Goal: Task Accomplishment & Management: Manage account settings

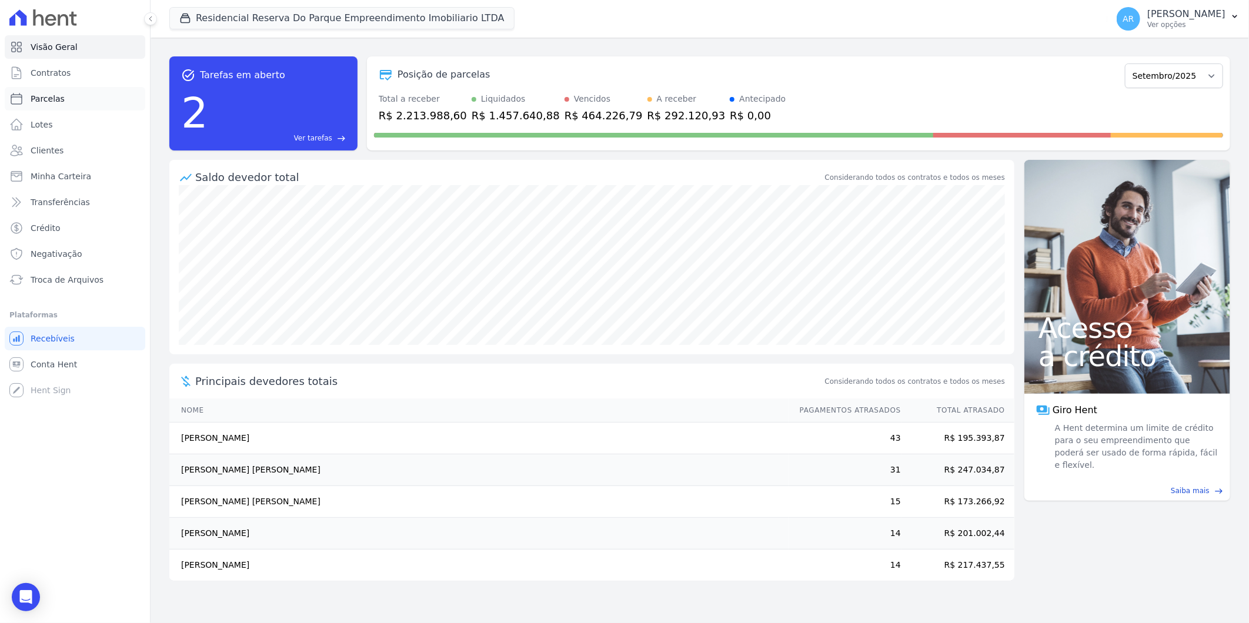
click at [73, 102] on link "Parcelas" at bounding box center [75, 99] width 141 height 24
select select
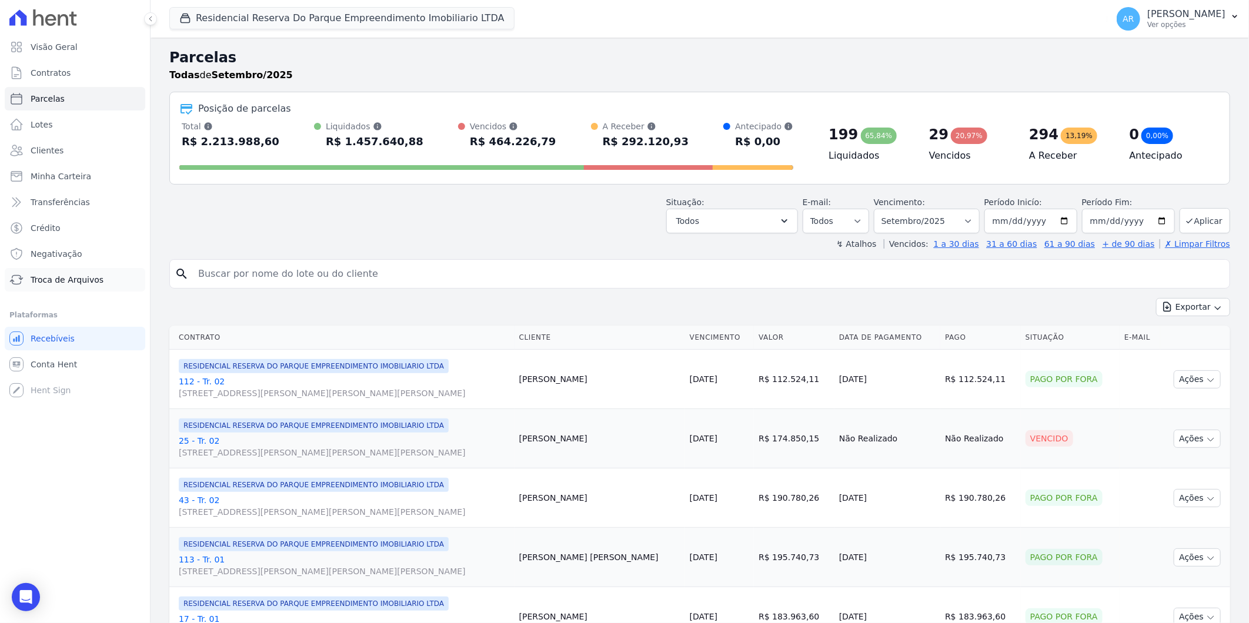
click at [85, 280] on span "Troca de Arquivos" at bounding box center [67, 280] width 73 height 12
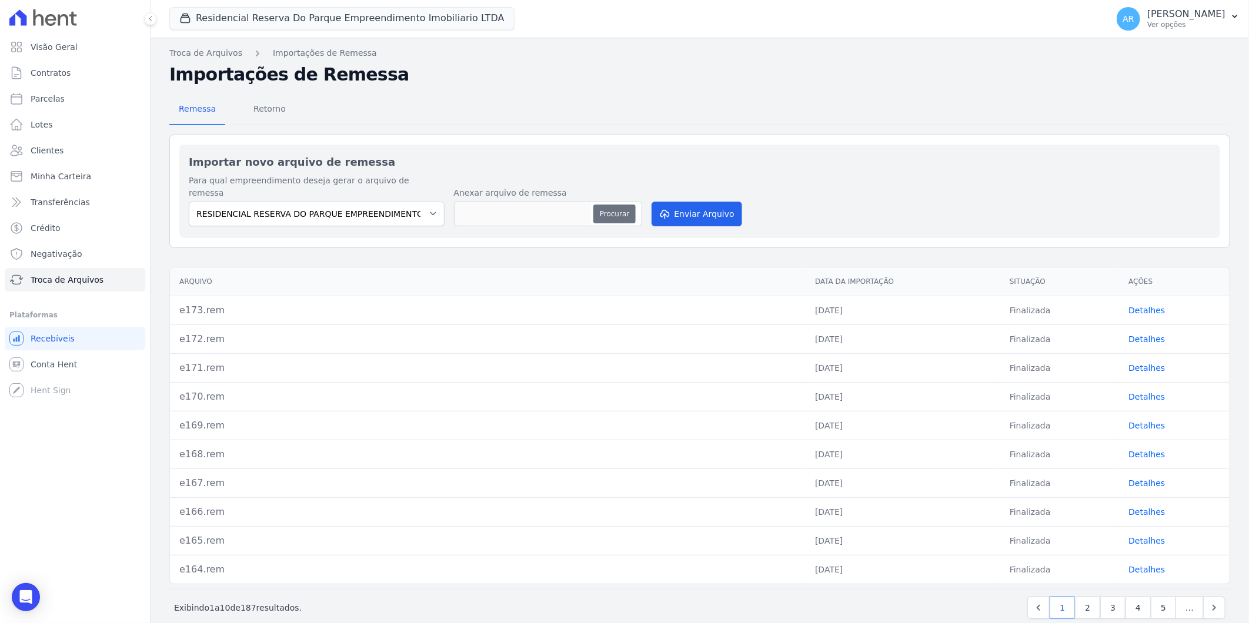
click at [623, 205] on button "Procurar" at bounding box center [614, 214] width 42 height 19
type input "e174.rem"
click at [698, 203] on button "Enviar Arquivo" at bounding box center [696, 214] width 91 height 25
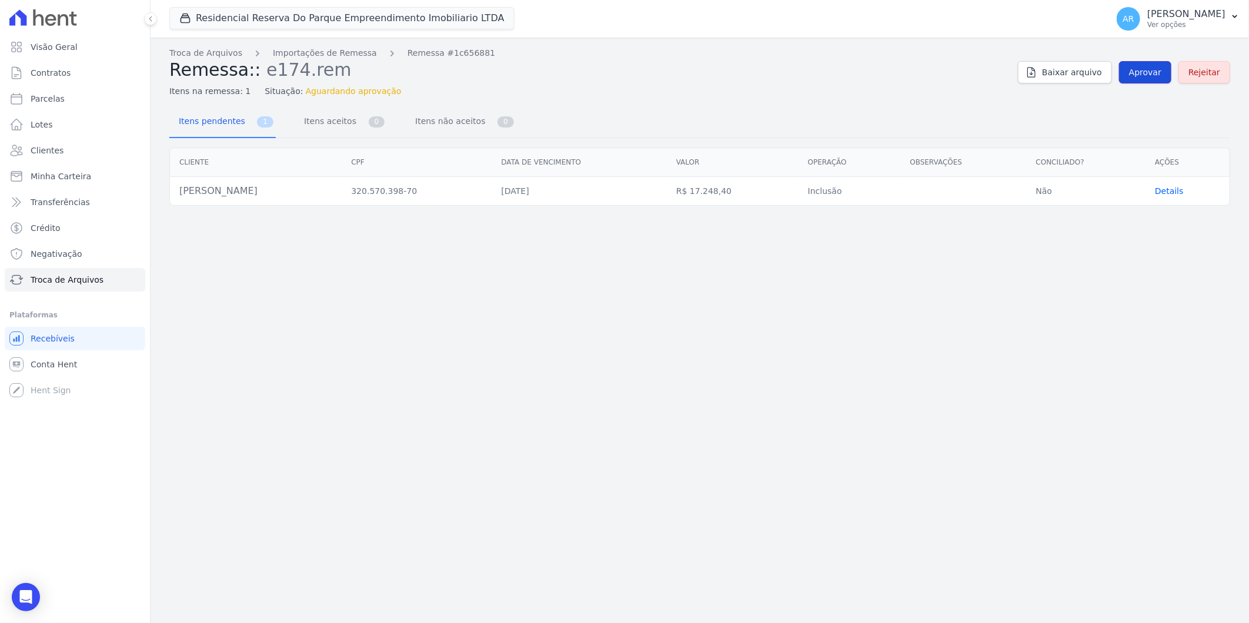
click at [1142, 73] on span "Aprovar" at bounding box center [1145, 72] width 32 height 12
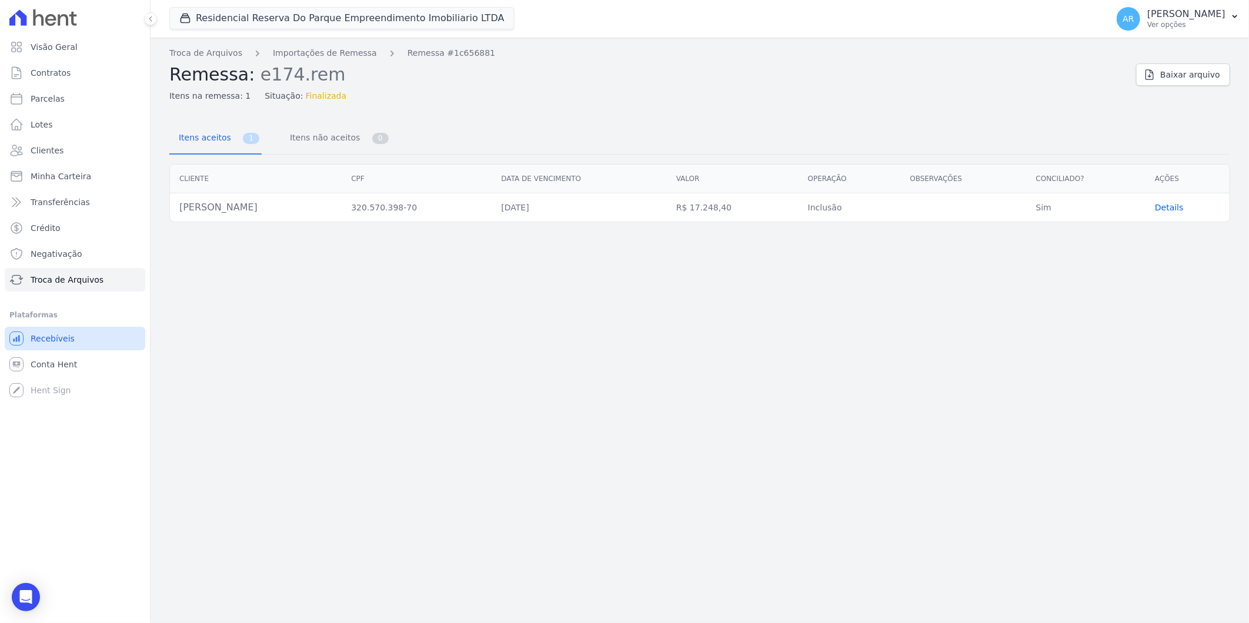
click at [59, 333] on span "Recebíveis" at bounding box center [53, 339] width 44 height 12
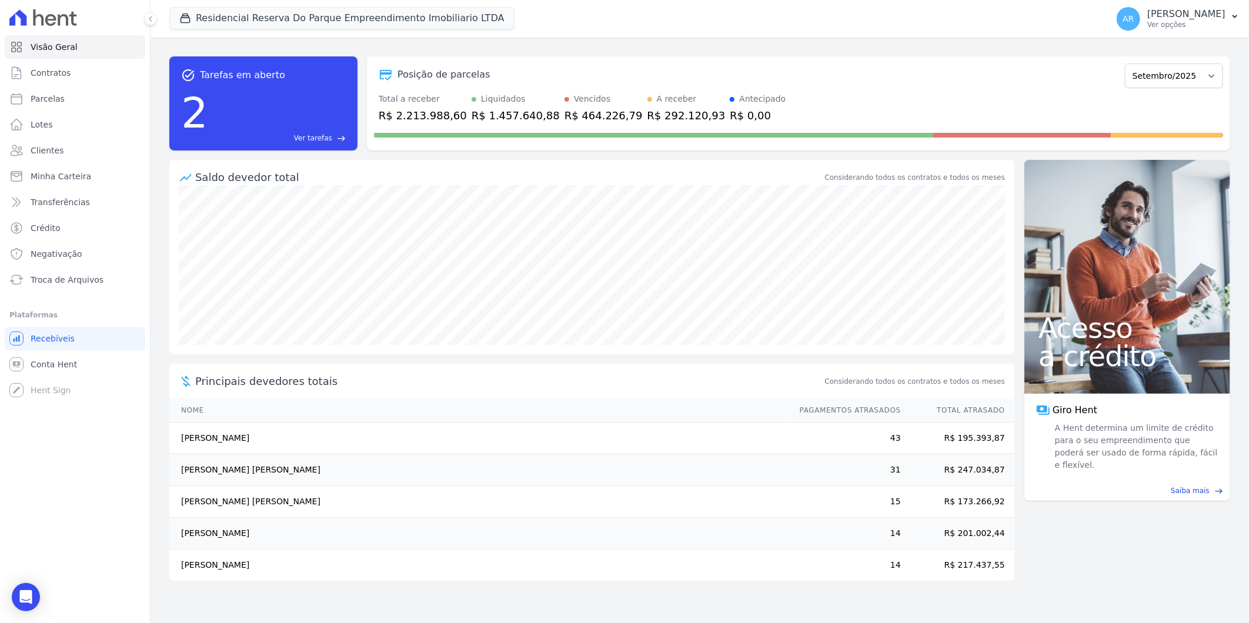
click at [69, 283] on span "Troca de Arquivos" at bounding box center [67, 280] width 73 height 12
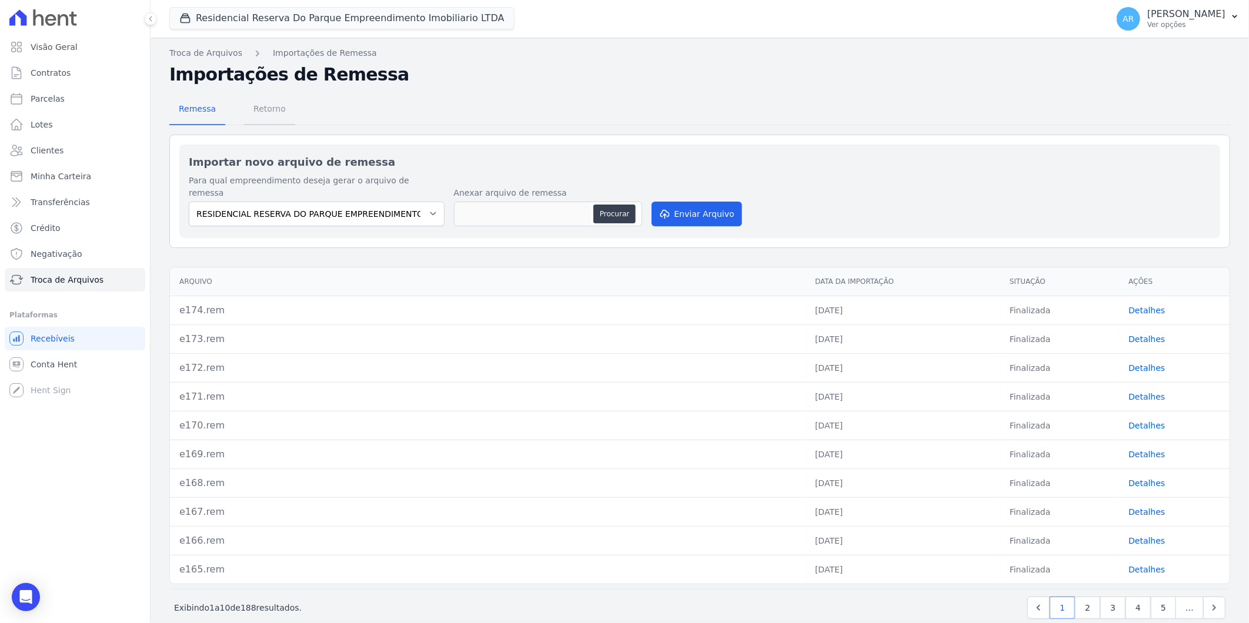
click at [274, 109] on span "Retorno" at bounding box center [269, 109] width 46 height 24
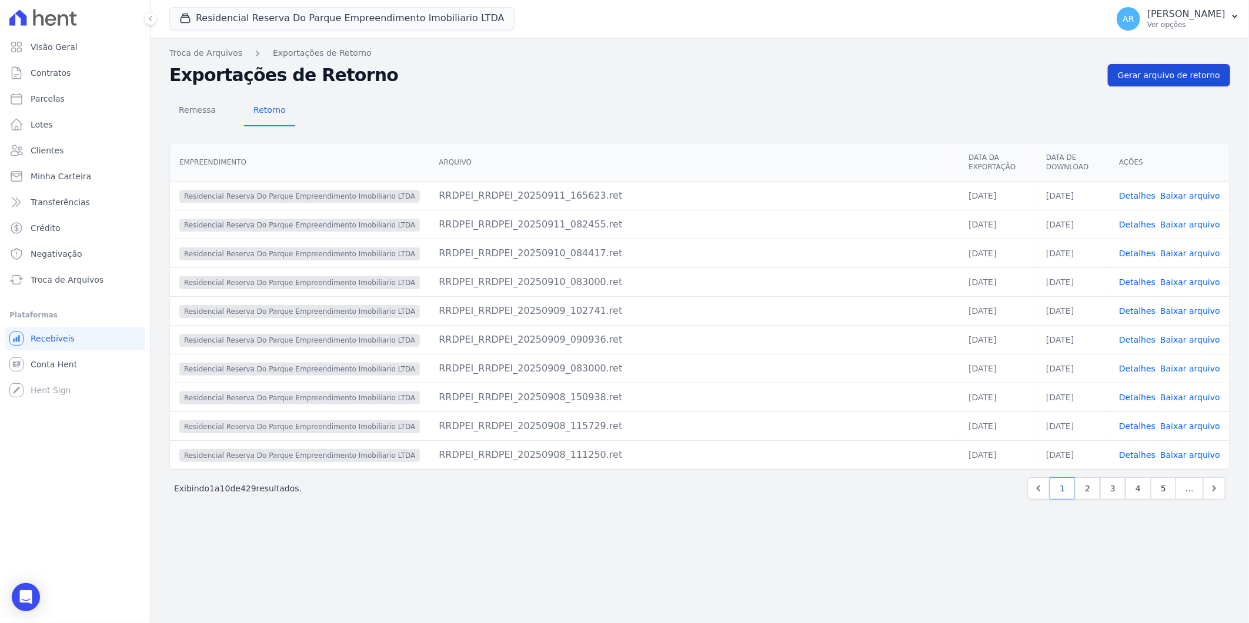
click at [1190, 68] on link "Gerar arquivo de retorno" at bounding box center [1169, 75] width 122 height 22
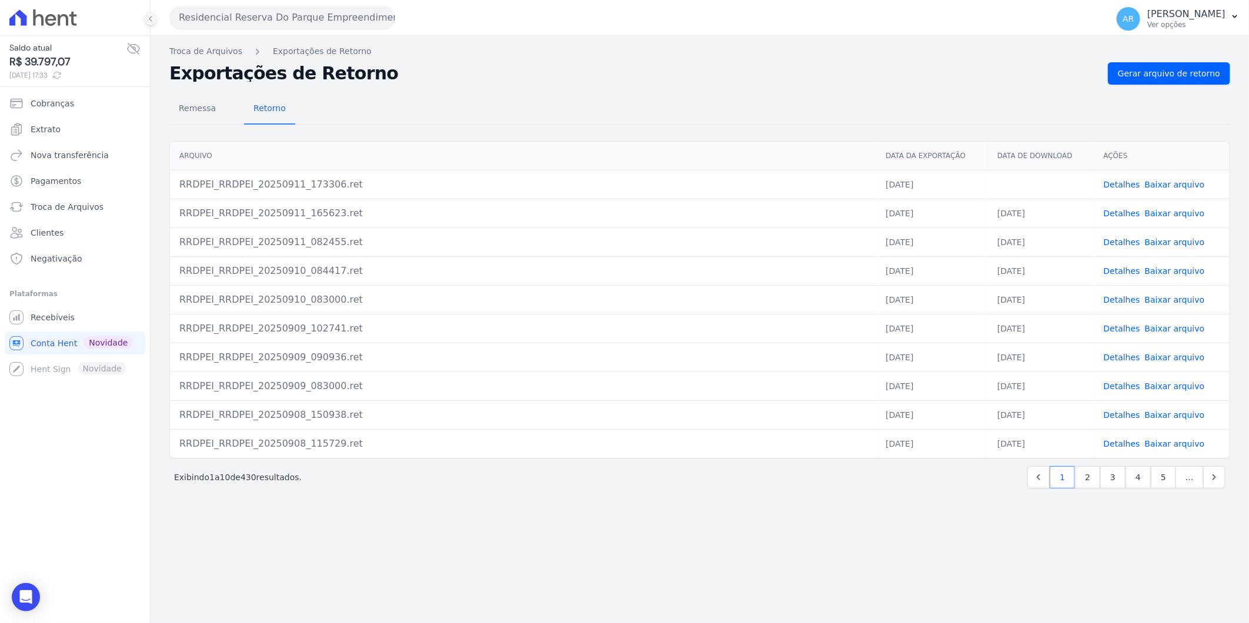
click at [1173, 185] on link "Baixar arquivo" at bounding box center [1175, 184] width 60 height 9
click at [74, 206] on span "Troca de Arquivos" at bounding box center [67, 207] width 73 height 12
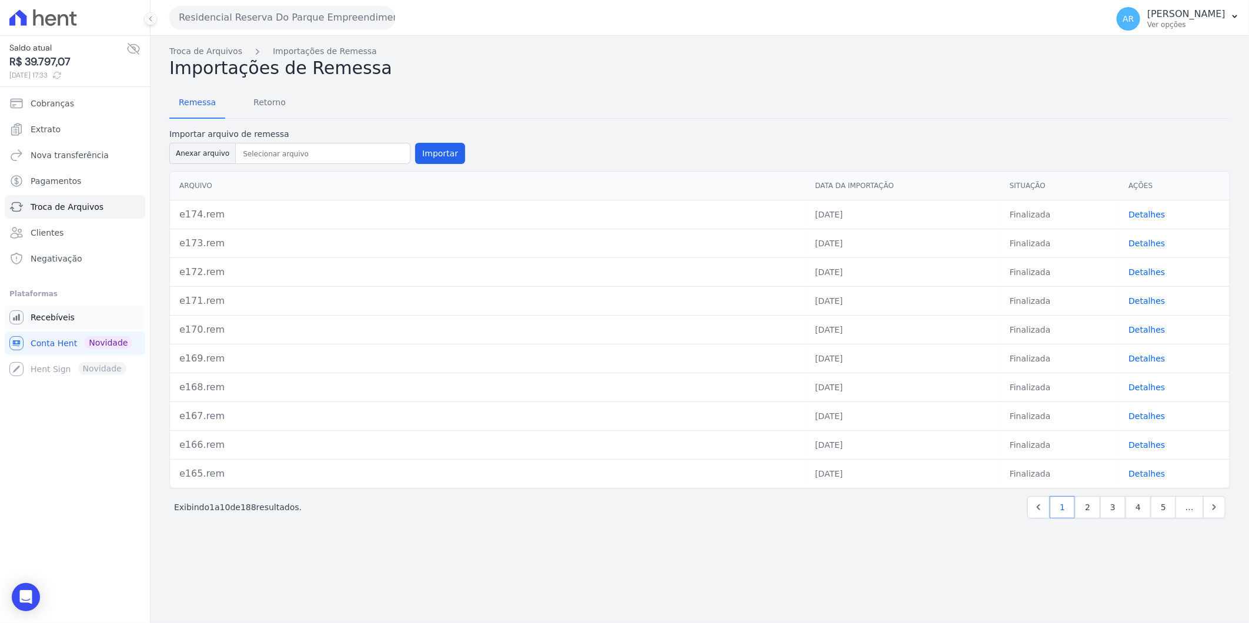
click at [74, 313] on link "Recebíveis" at bounding box center [75, 318] width 141 height 24
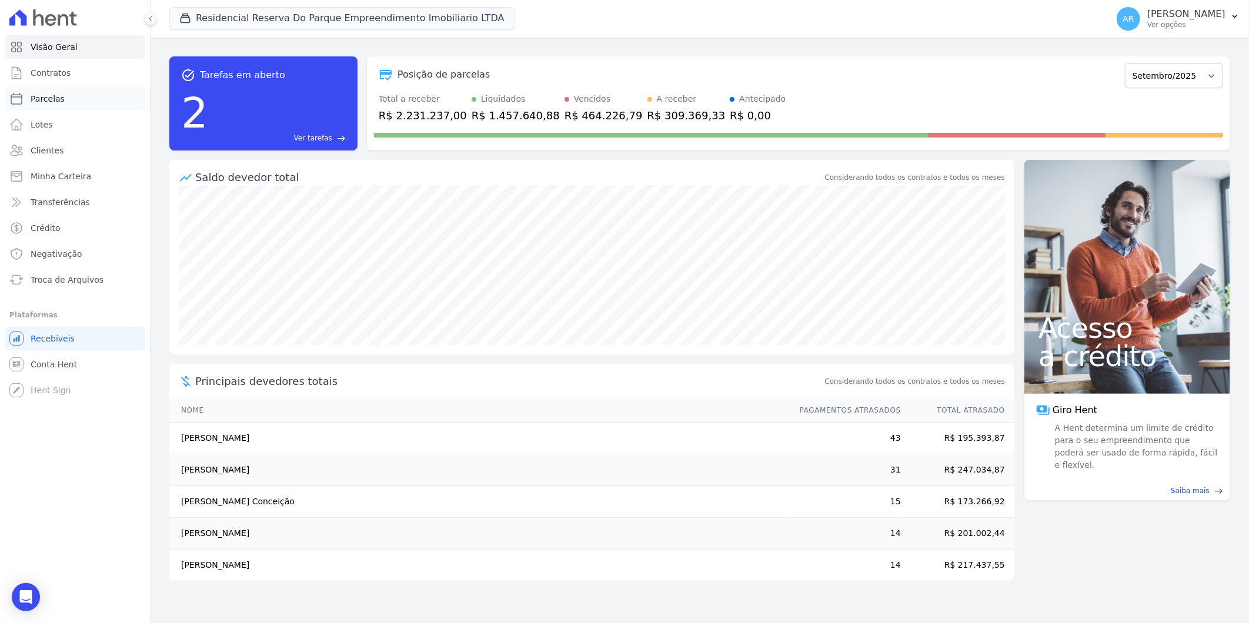
click at [62, 99] on link "Parcelas" at bounding box center [75, 99] width 141 height 24
select select
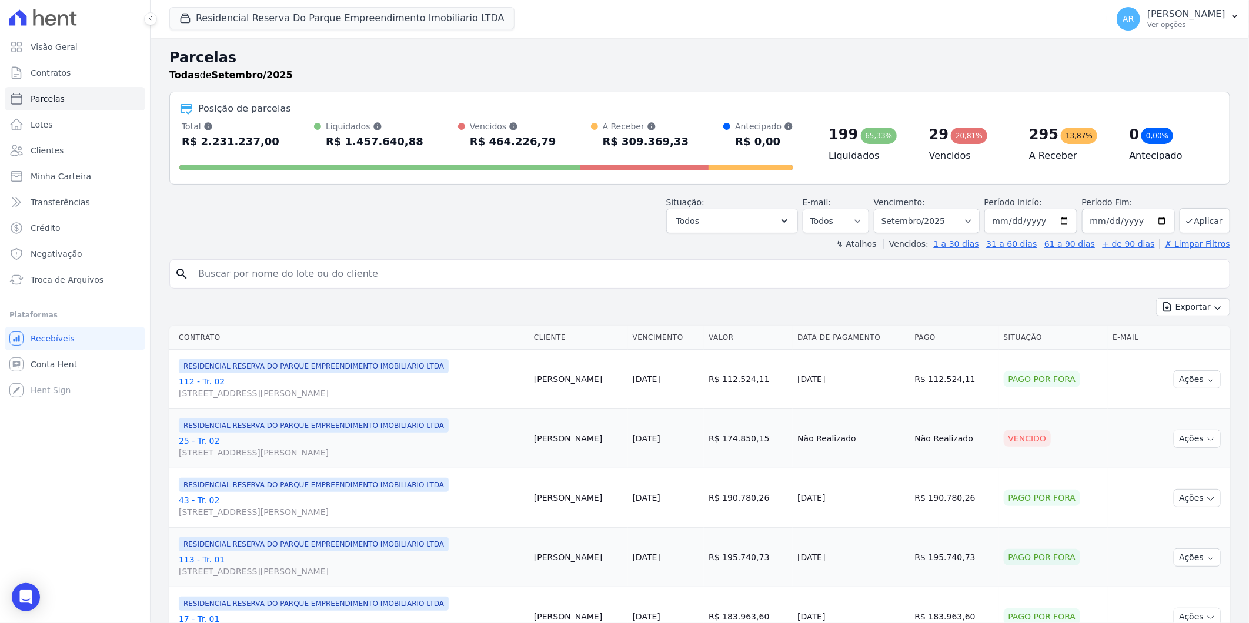
click at [313, 275] on input "search" at bounding box center [708, 274] width 1034 height 24
type input "[PERSON_NAME]"
select select
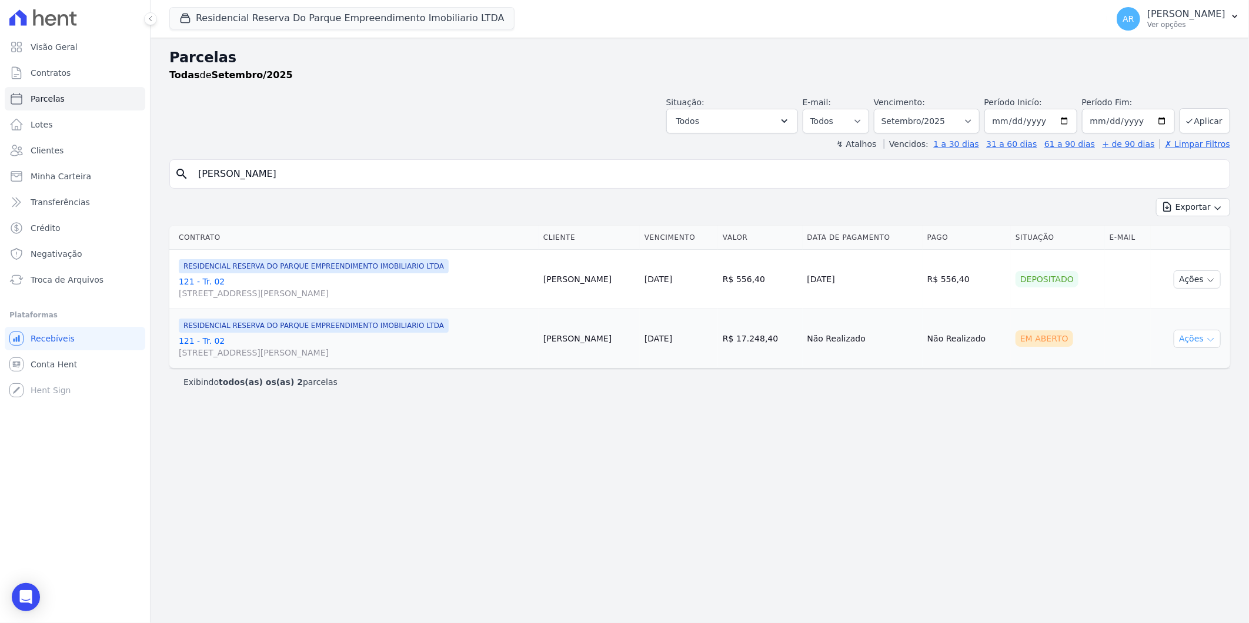
click at [1199, 342] on button "Ações" at bounding box center [1196, 339] width 47 height 18
click at [1179, 360] on div "Antecipação não disponível" at bounding box center [1196, 358] width 106 height 31
click at [1155, 364] on link "Ver boleto" at bounding box center [1192, 366] width 113 height 22
click at [968, 114] on select "Filtrar por período ──────── Todos os meses Dezembro/2023 Janeiro/2024 Fevereir…" at bounding box center [927, 121] width 106 height 25
select select "all"
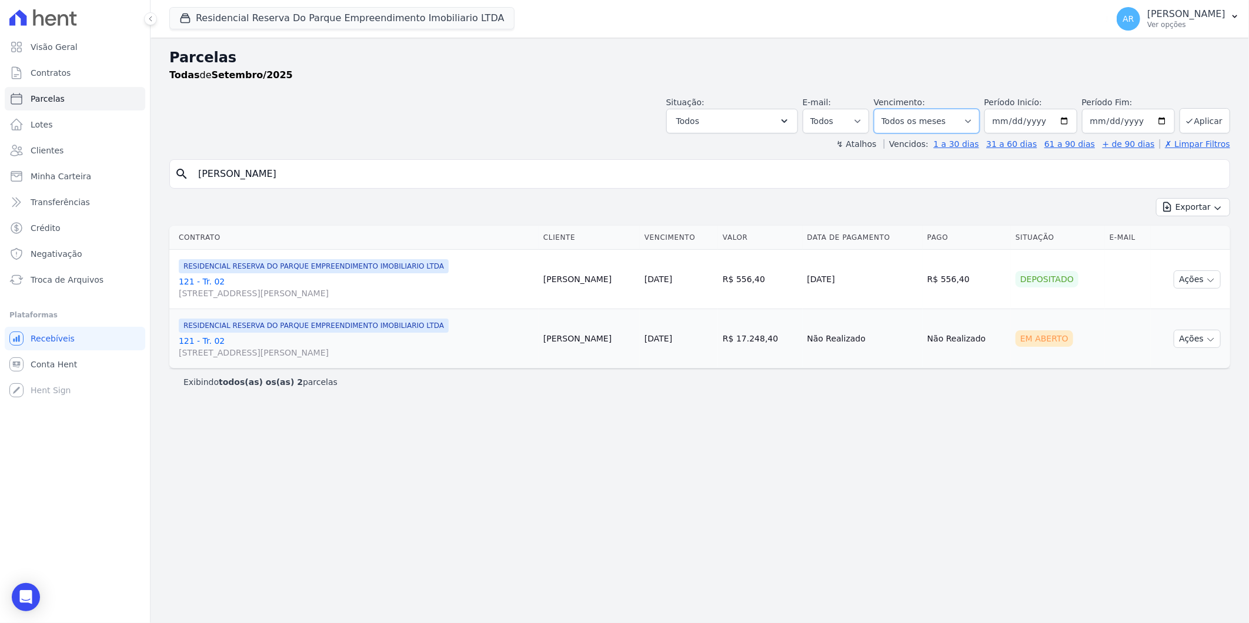
click at [891, 109] on select "Filtrar por período ──────── Todos os meses Dezembro/2023 Janeiro/2024 Fevereir…" at bounding box center [927, 121] width 106 height 25
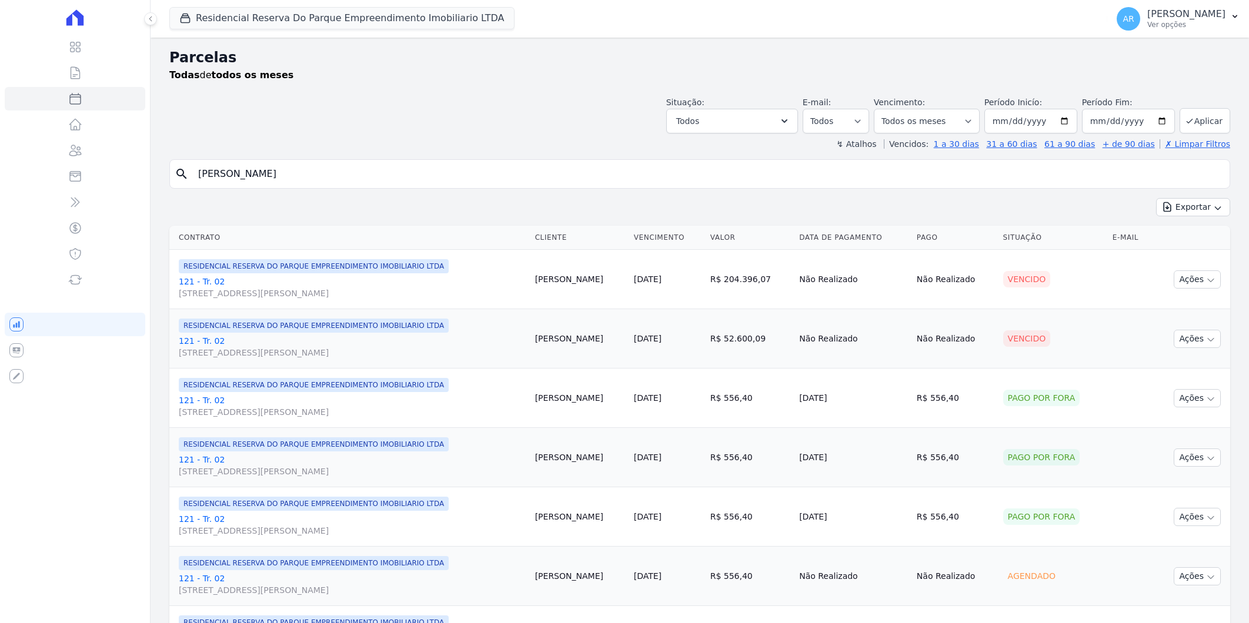
select select
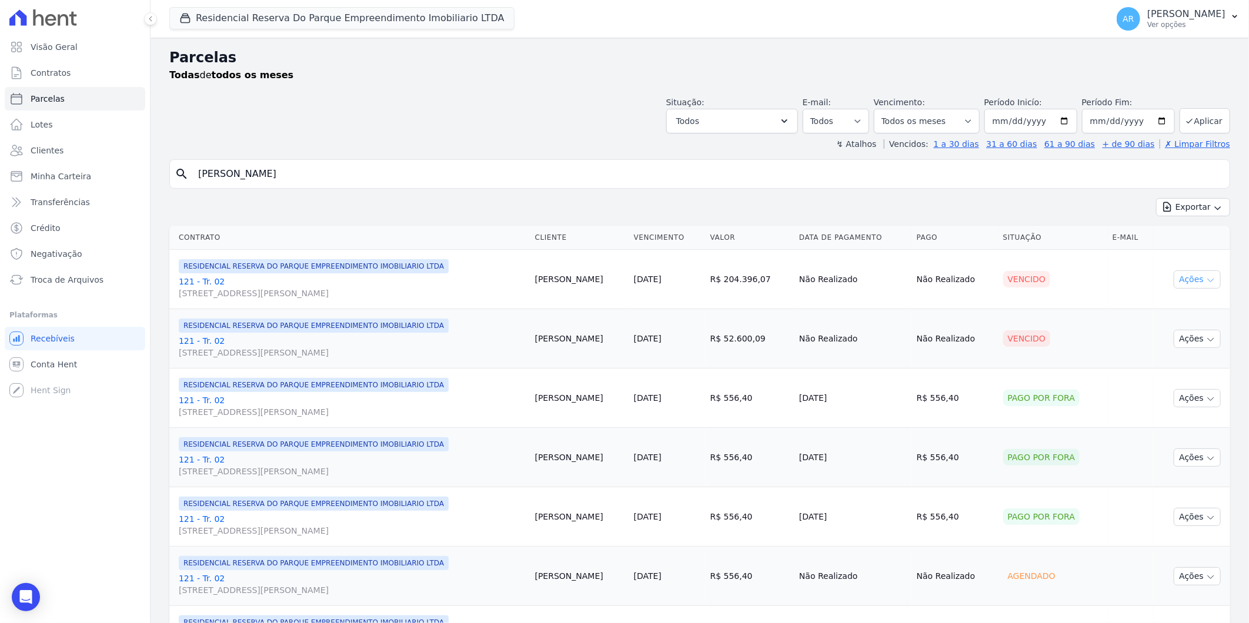
click at [1194, 280] on button "Ações" at bounding box center [1196, 279] width 47 height 18
click at [1172, 379] on link "Liquidação Manual" at bounding box center [1192, 372] width 113 height 22
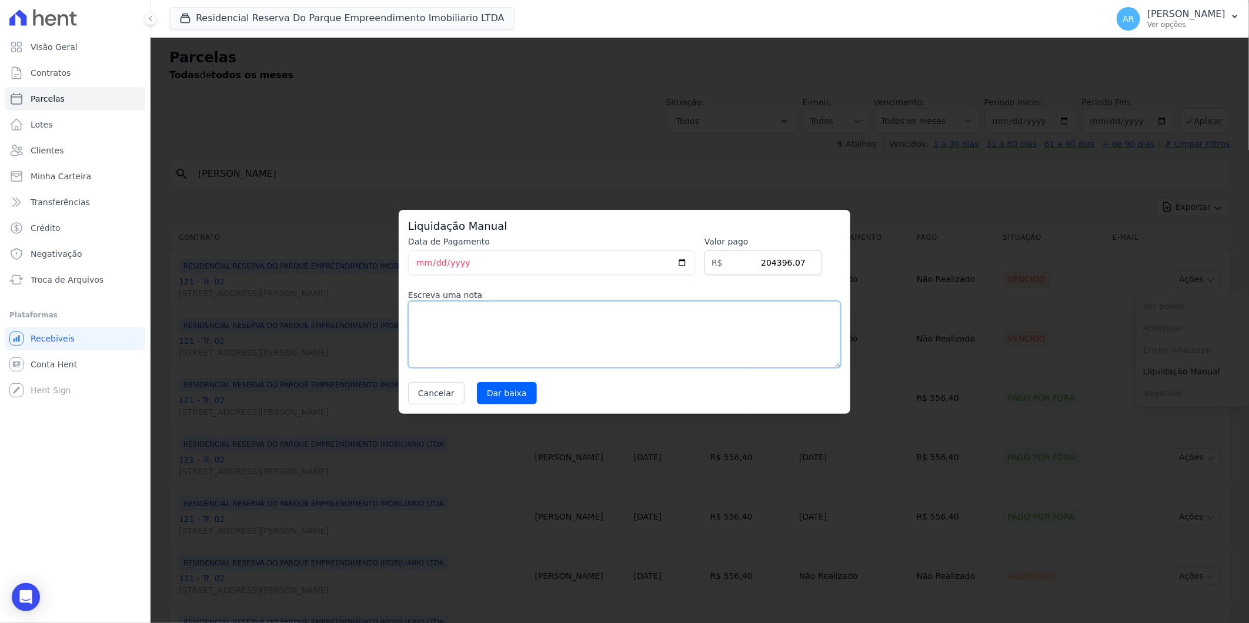
click at [440, 363] on textarea at bounding box center [624, 334] width 433 height 67
type textarea "parcela caixa"
click at [504, 393] on input "Dar baixa" at bounding box center [507, 393] width 60 height 22
select select
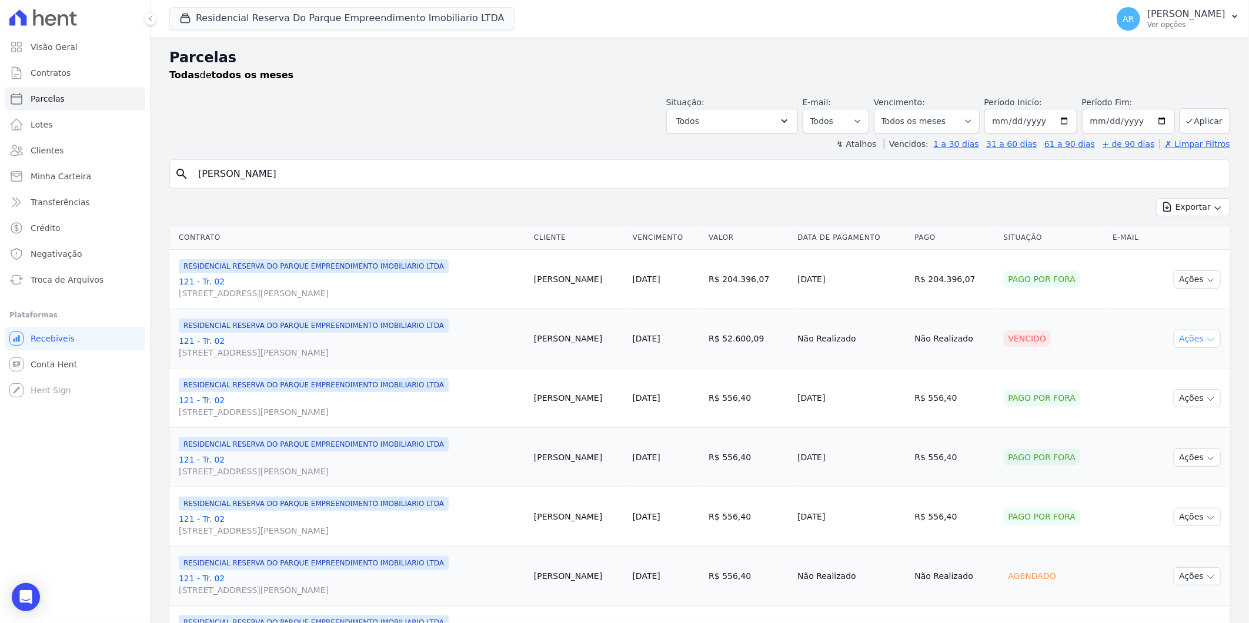
click at [1206, 344] on icon "button" at bounding box center [1210, 339] width 9 height 9
click at [1141, 426] on link "Liquidação Manual" at bounding box center [1192, 431] width 113 height 22
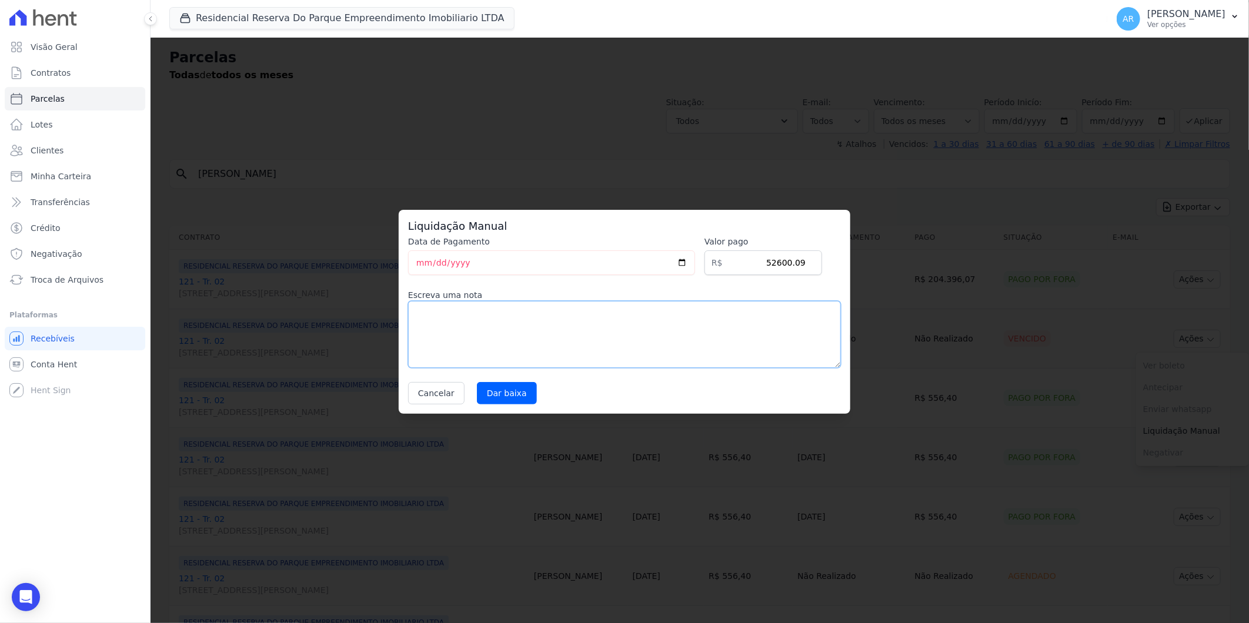
click at [641, 338] on textarea at bounding box center [624, 334] width 433 height 67
type textarea "parcela caixa"
click at [507, 389] on input "Dar baixa" at bounding box center [507, 393] width 60 height 22
select select
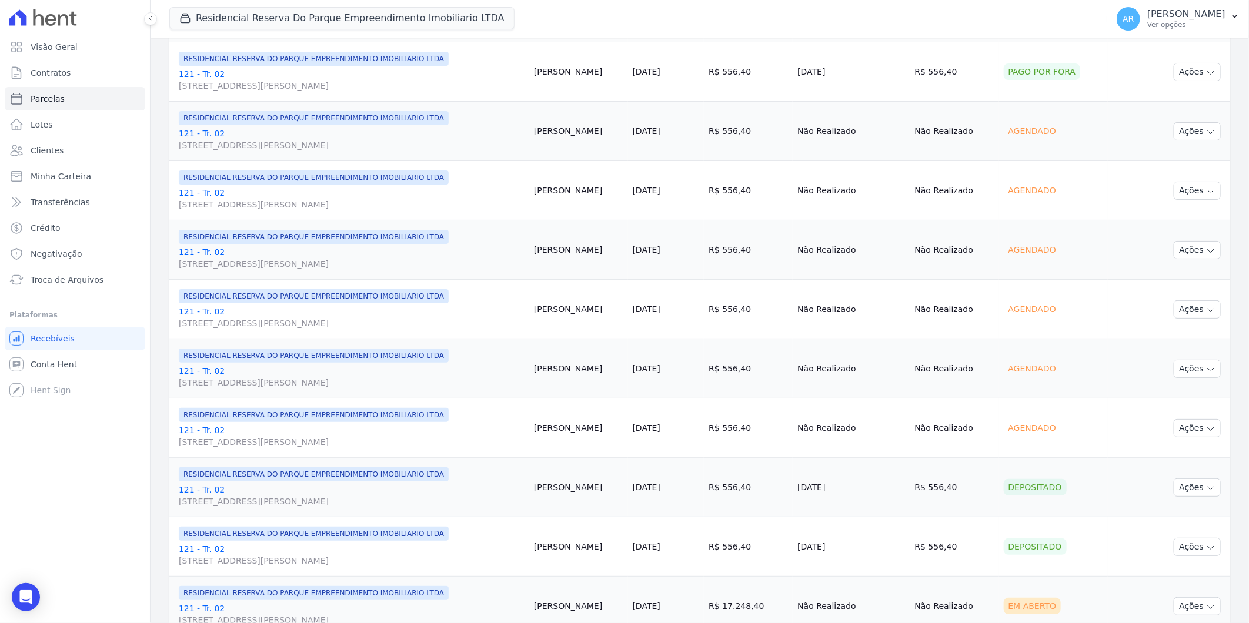
scroll to position [380, 0]
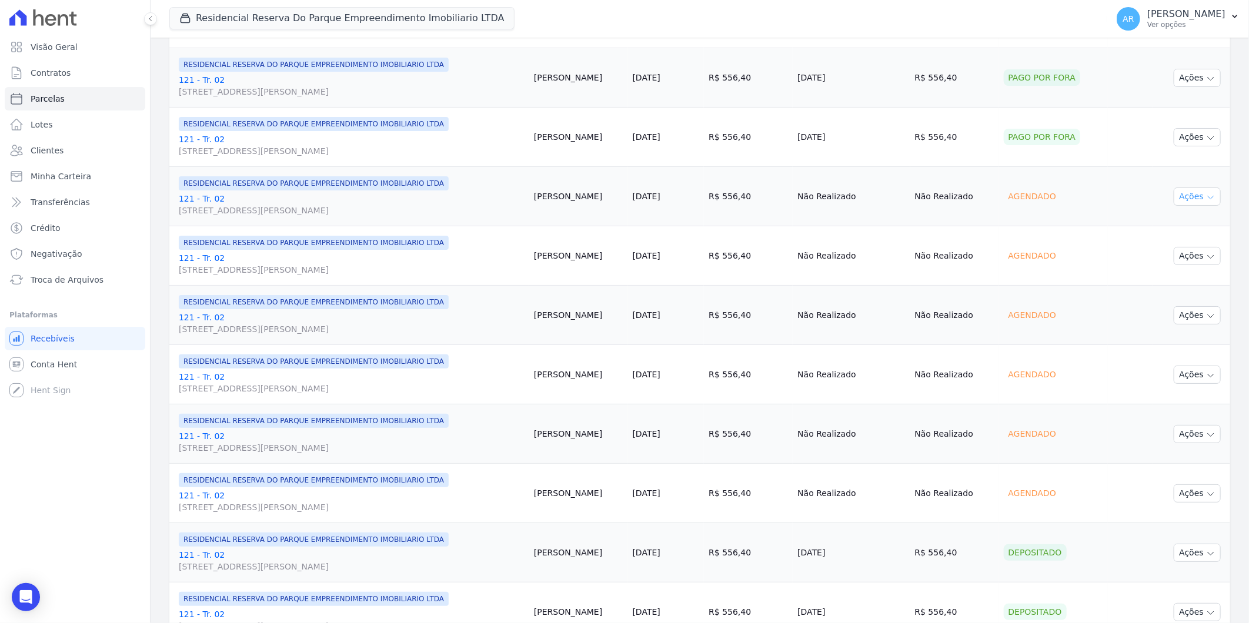
click at [1186, 195] on button "Ações" at bounding box center [1196, 197] width 47 height 18
click at [1176, 289] on link "Liquidação Manual" at bounding box center [1192, 289] width 113 height 22
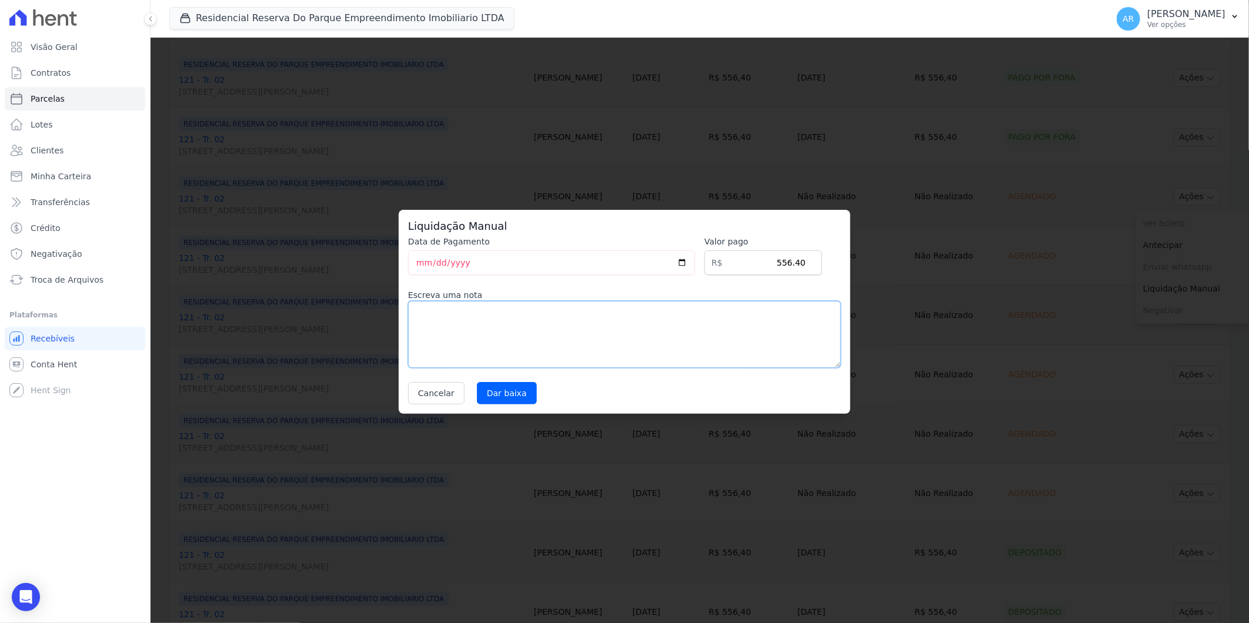
click at [490, 353] on textarea at bounding box center [624, 334] width 433 height 67
drag, startPoint x: 560, startPoint y: 316, endPoint x: 336, endPoint y: 312, distance: 224.6
click at [336, 312] on div "Liquidação Manual Data de Pagamento [DATE] [GEOGRAPHIC_DATA] R$ 556.40 Escreva …" at bounding box center [624, 311] width 1249 height 623
type textarea "Pagamento a vista em único boleto"
drag, startPoint x: 532, startPoint y: 403, endPoint x: 513, endPoint y: 400, distance: 19.6
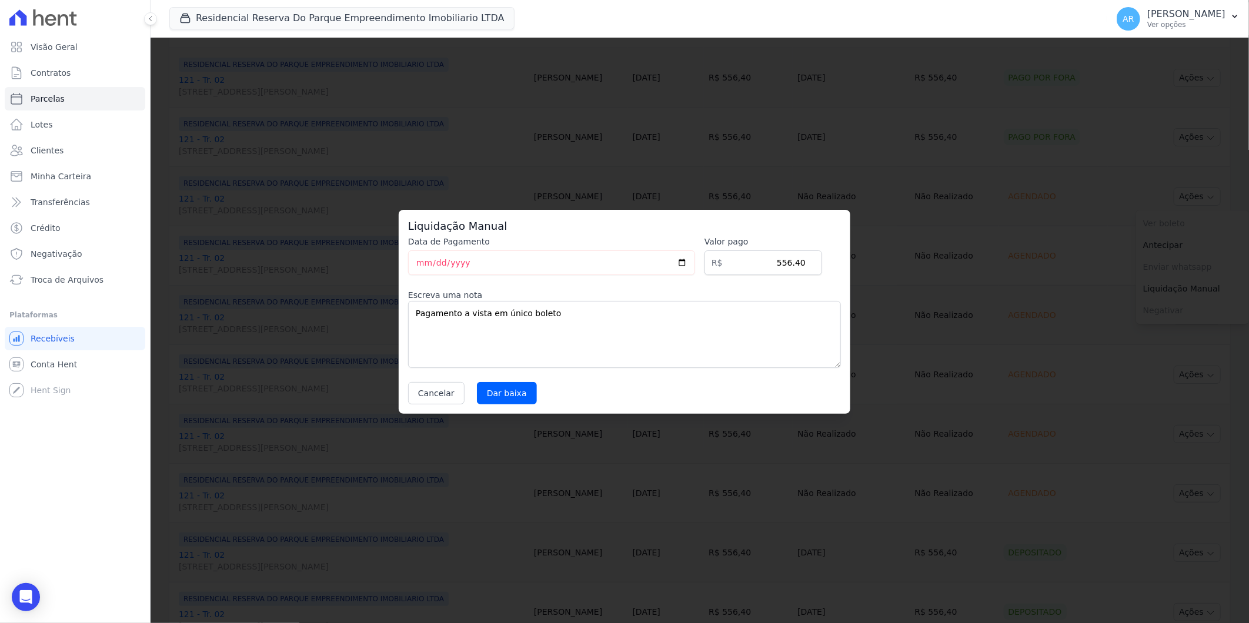
click at [529, 402] on div "Cancelar [GEOGRAPHIC_DATA]" at bounding box center [624, 393] width 433 height 22
click at [510, 399] on input "Dar baixa" at bounding box center [507, 393] width 60 height 22
select select
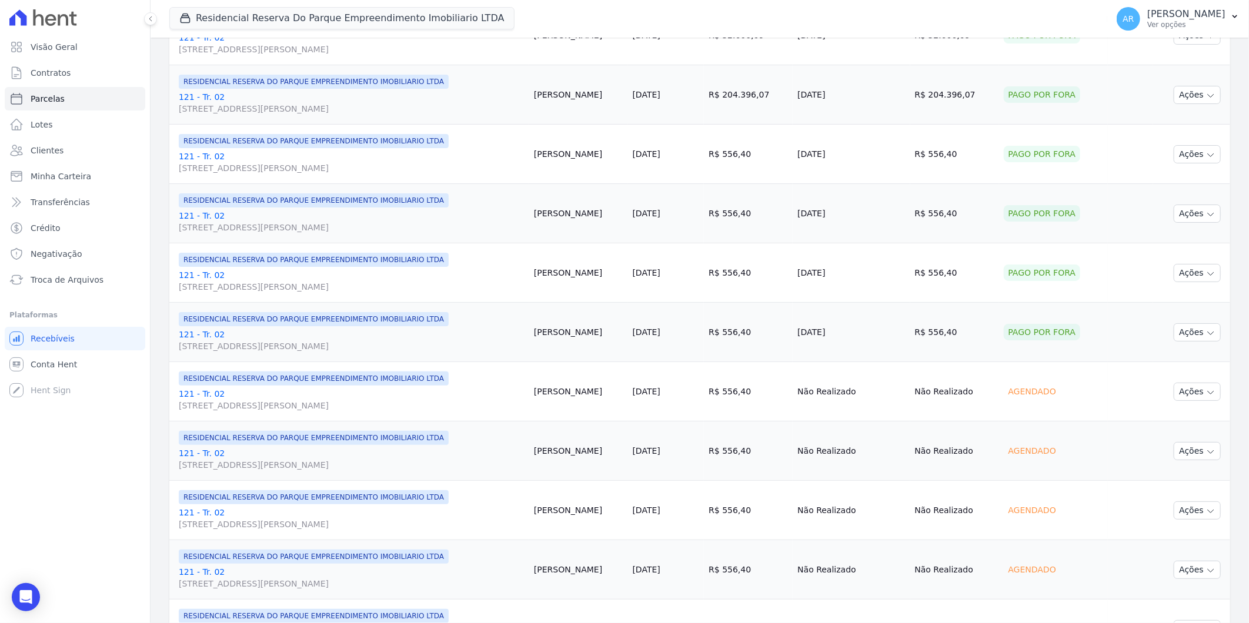
scroll to position [261, 0]
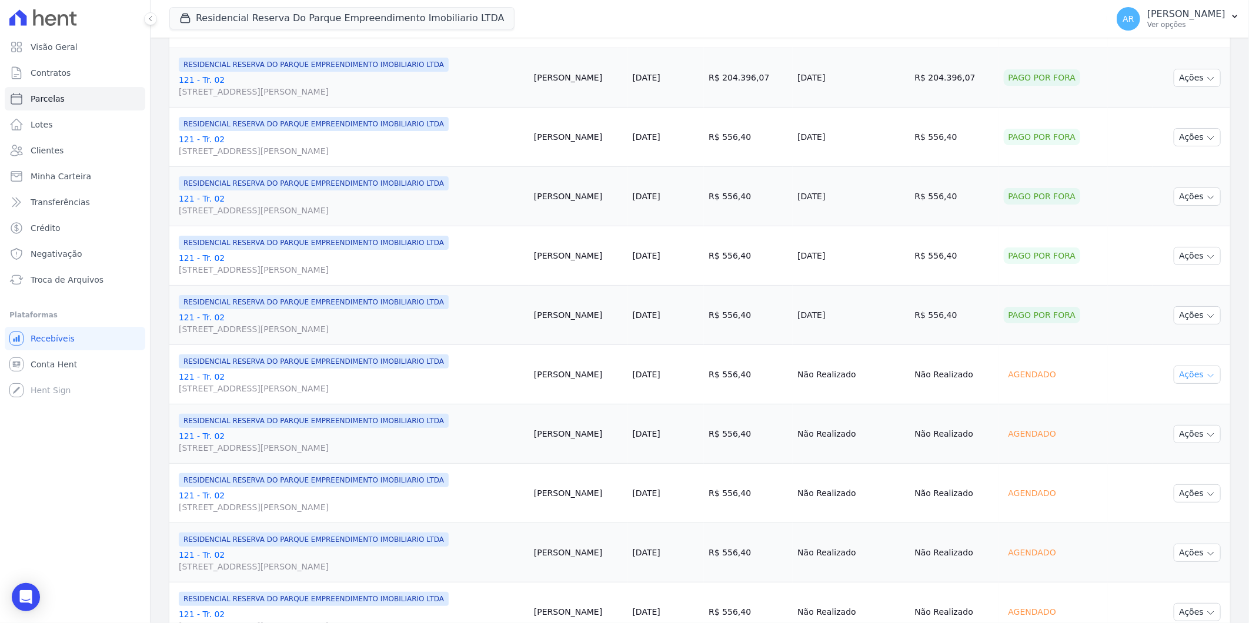
click at [1178, 379] on button "Ações" at bounding box center [1196, 375] width 47 height 18
click at [1170, 469] on link "Liquidação Manual" at bounding box center [1192, 467] width 113 height 22
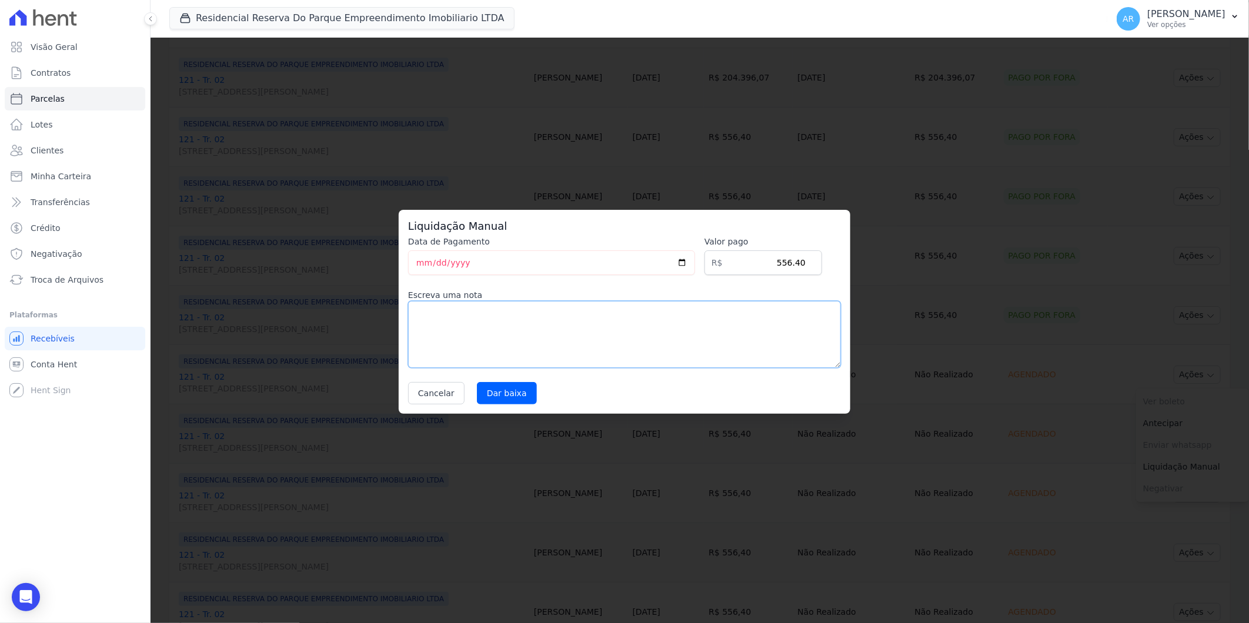
click at [607, 343] on textarea at bounding box center [624, 334] width 433 height 67
paste textarea "Pagamento a vista em único boleto"
type textarea "Pagamento a vista em único boleto"
click at [507, 400] on input "Dar baixa" at bounding box center [507, 393] width 60 height 22
select select
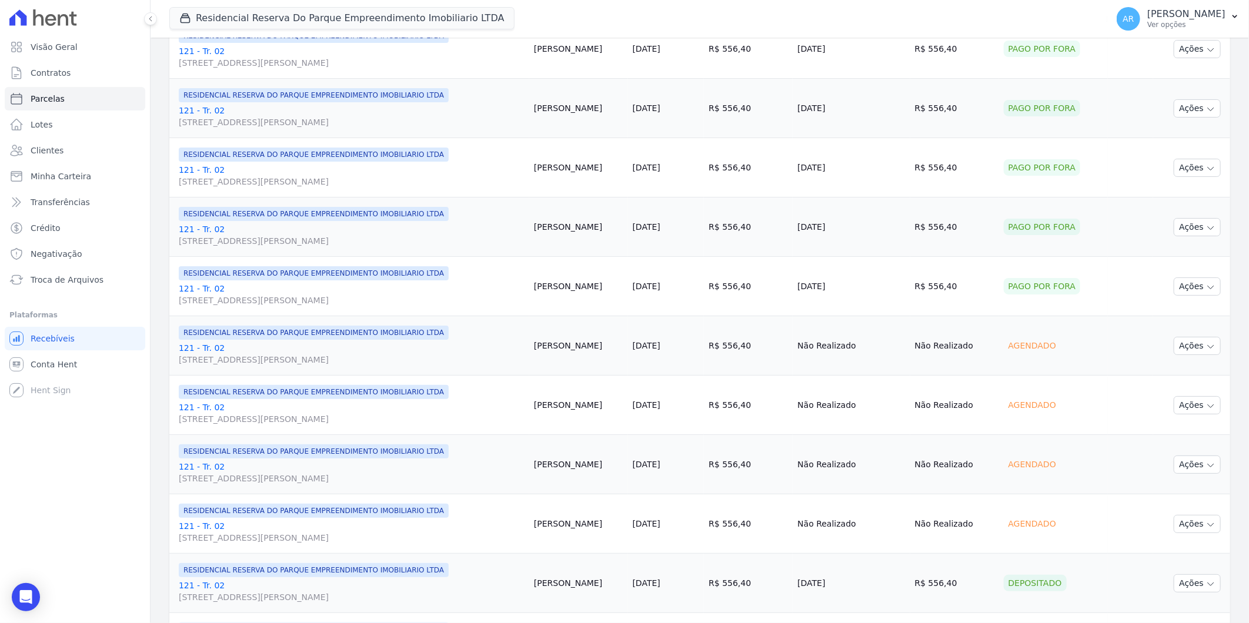
scroll to position [392, 0]
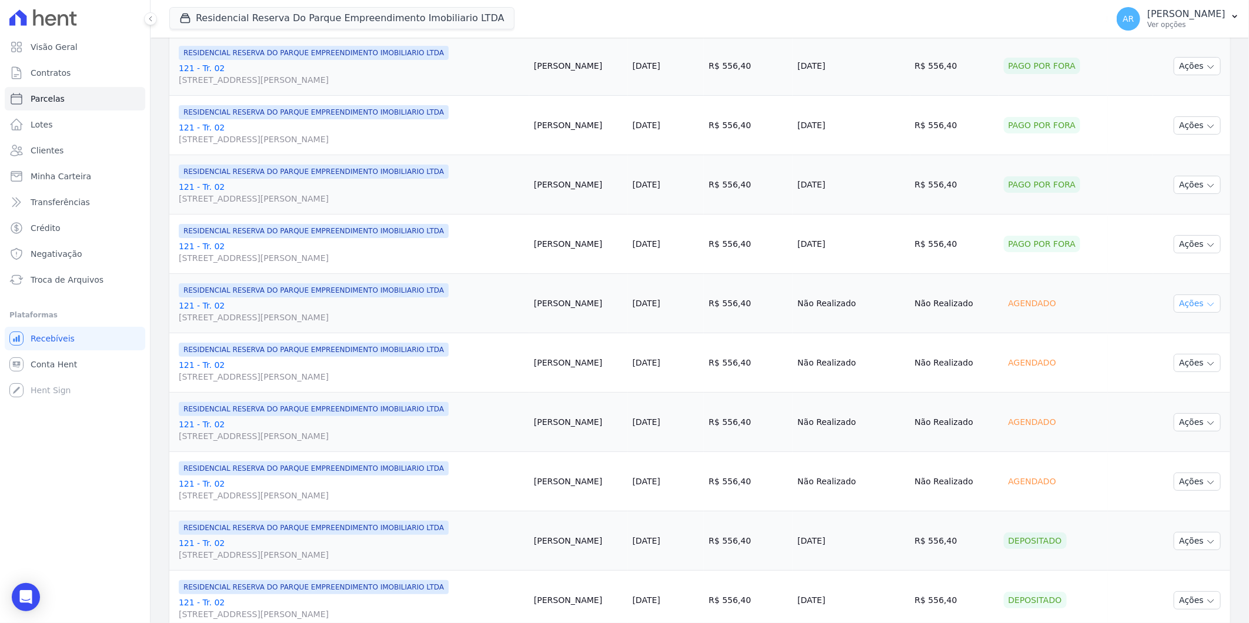
click at [1194, 303] on button "Ações" at bounding box center [1196, 304] width 47 height 18
click at [1166, 400] on link "Liquidação Manual" at bounding box center [1192, 396] width 113 height 22
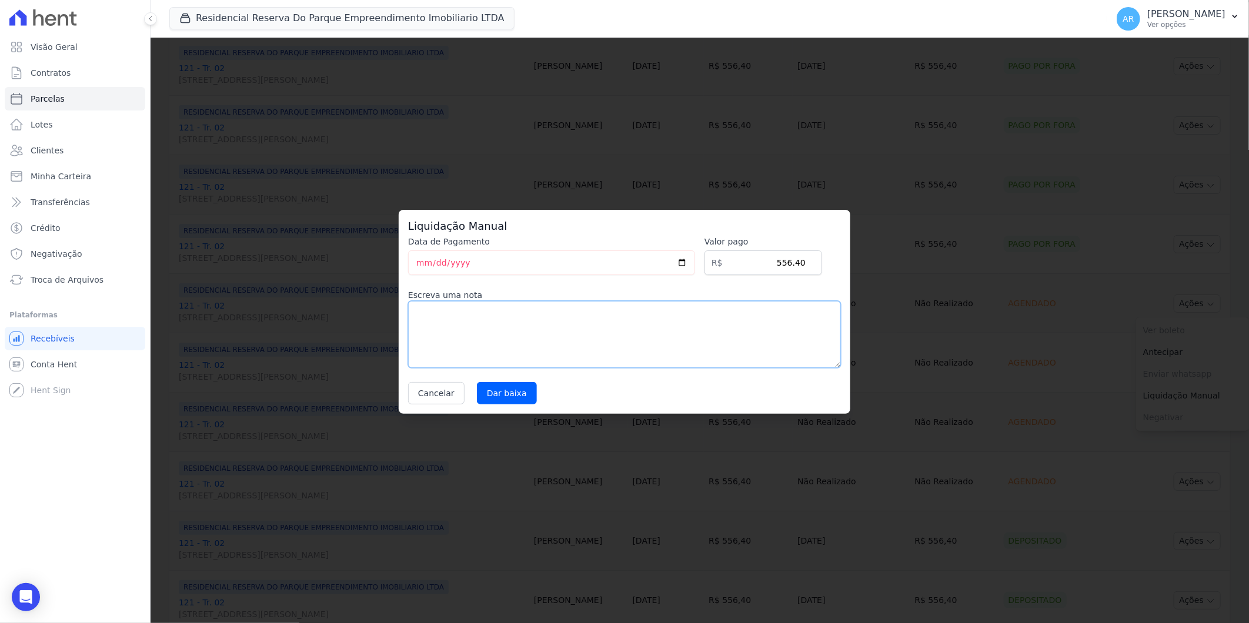
click at [685, 349] on textarea at bounding box center [624, 334] width 433 height 67
paste textarea "Pagamento a vista em único boleto"
type textarea "Pagamento a vista em único boleto"
click at [493, 394] on input "Dar baixa" at bounding box center [507, 393] width 60 height 22
select select
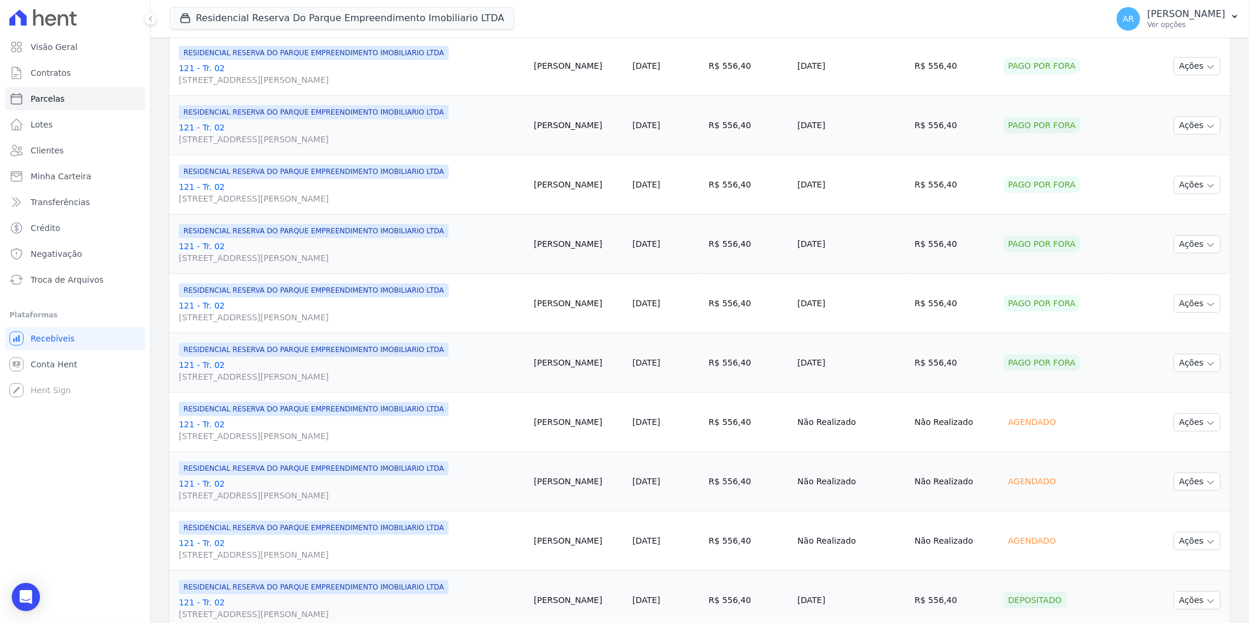
scroll to position [392, 0]
click at [1186, 362] on button "Ações" at bounding box center [1196, 363] width 47 height 18
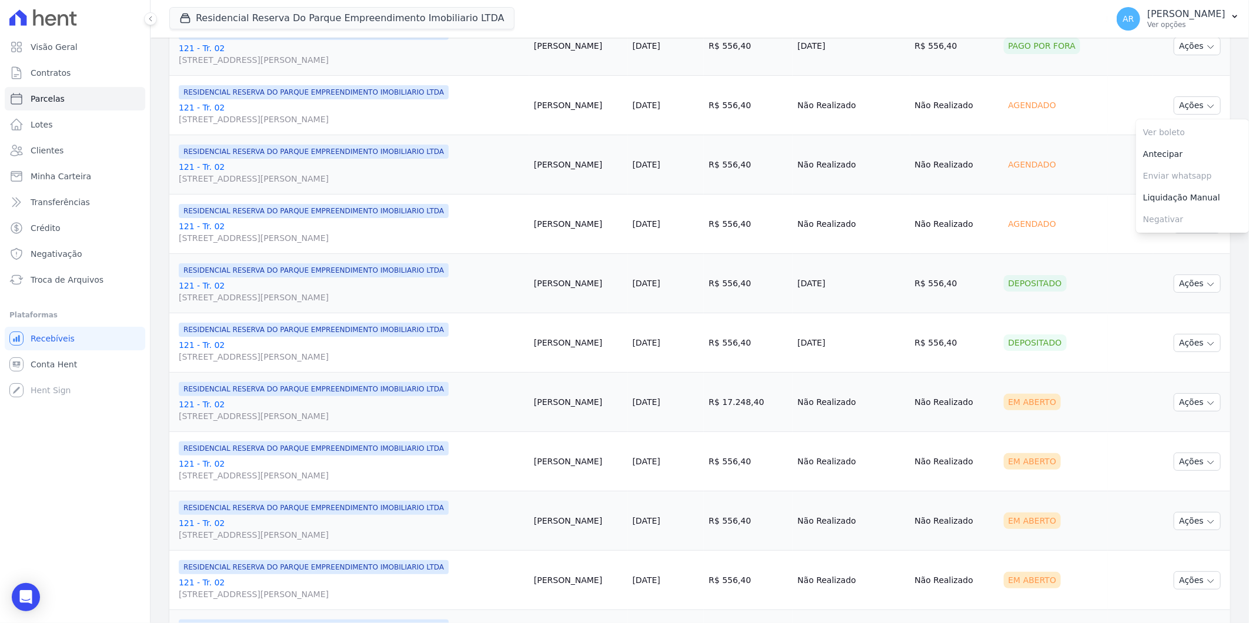
scroll to position [588, 0]
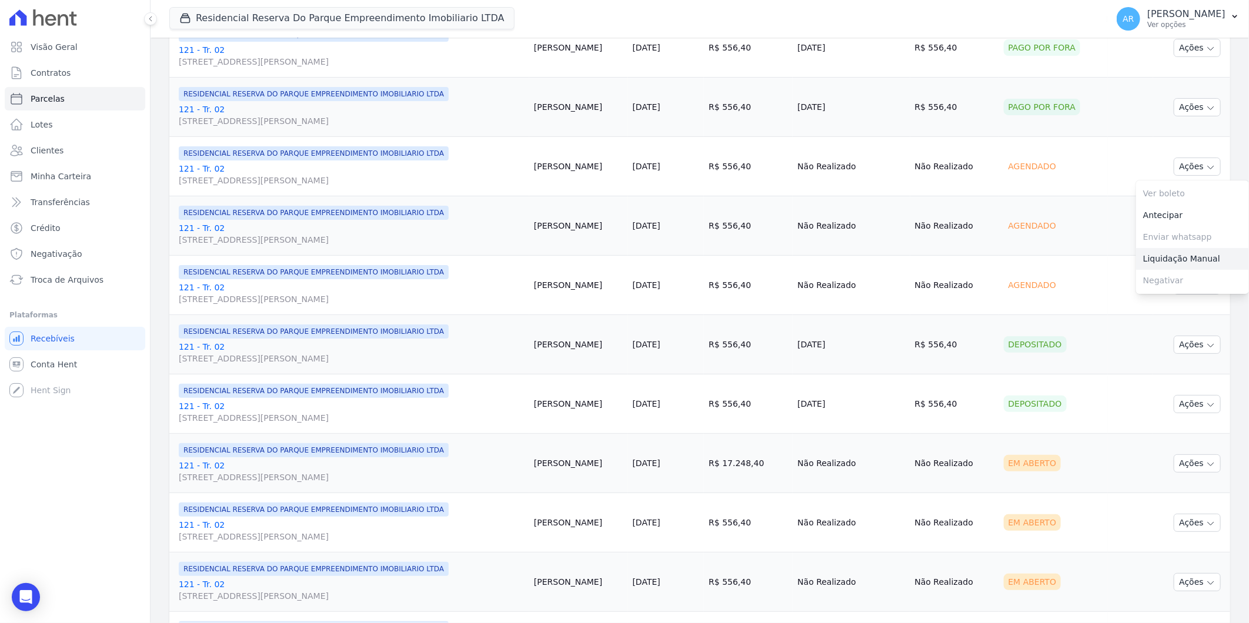
click at [1161, 258] on link "Liquidação Manual" at bounding box center [1192, 259] width 113 height 22
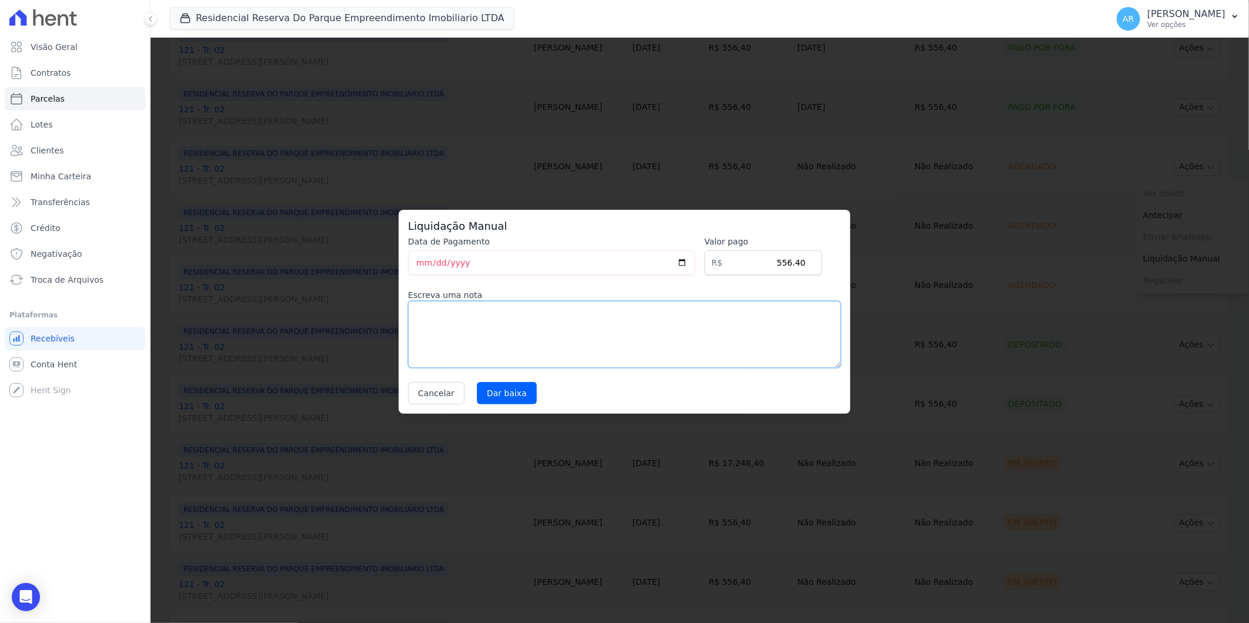
click at [613, 333] on textarea at bounding box center [624, 334] width 433 height 67
paste textarea "Pagamento a vista em único boleto"
type textarea "Pagamento a vista em único boleto"
click at [516, 407] on div "Liquidação Manual Data de Pagamento [DATE] [GEOGRAPHIC_DATA] R$ 556.40 Escreva …" at bounding box center [625, 312] width 452 height 204
click at [509, 396] on input "Dar baixa" at bounding box center [507, 393] width 60 height 22
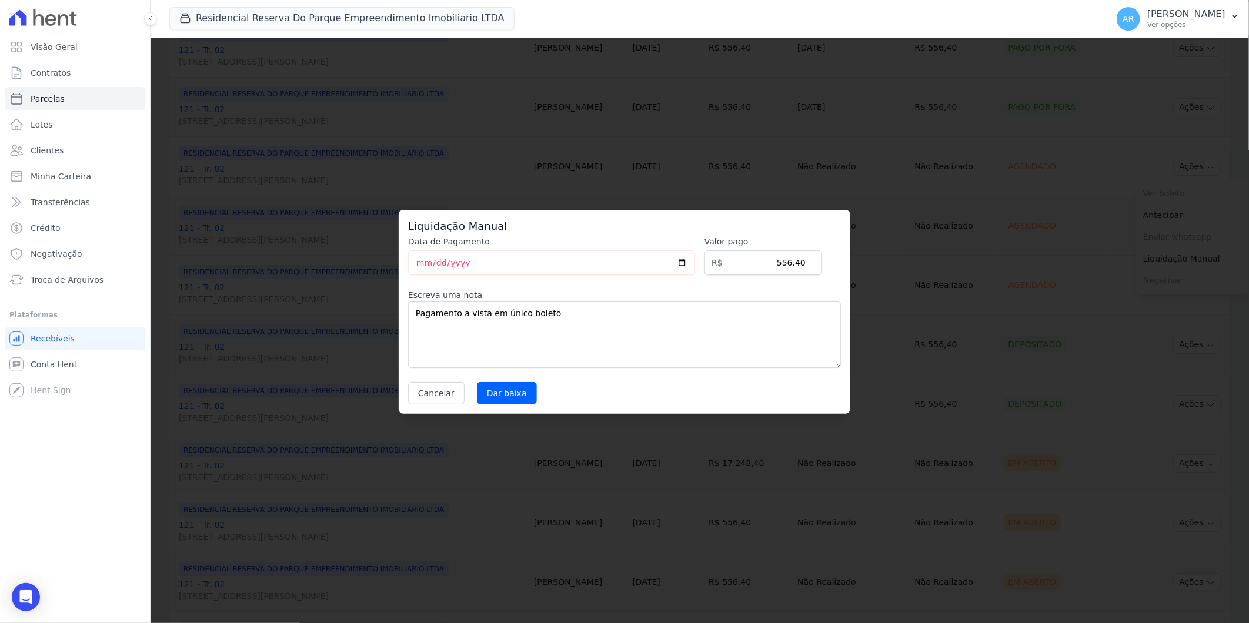
select select
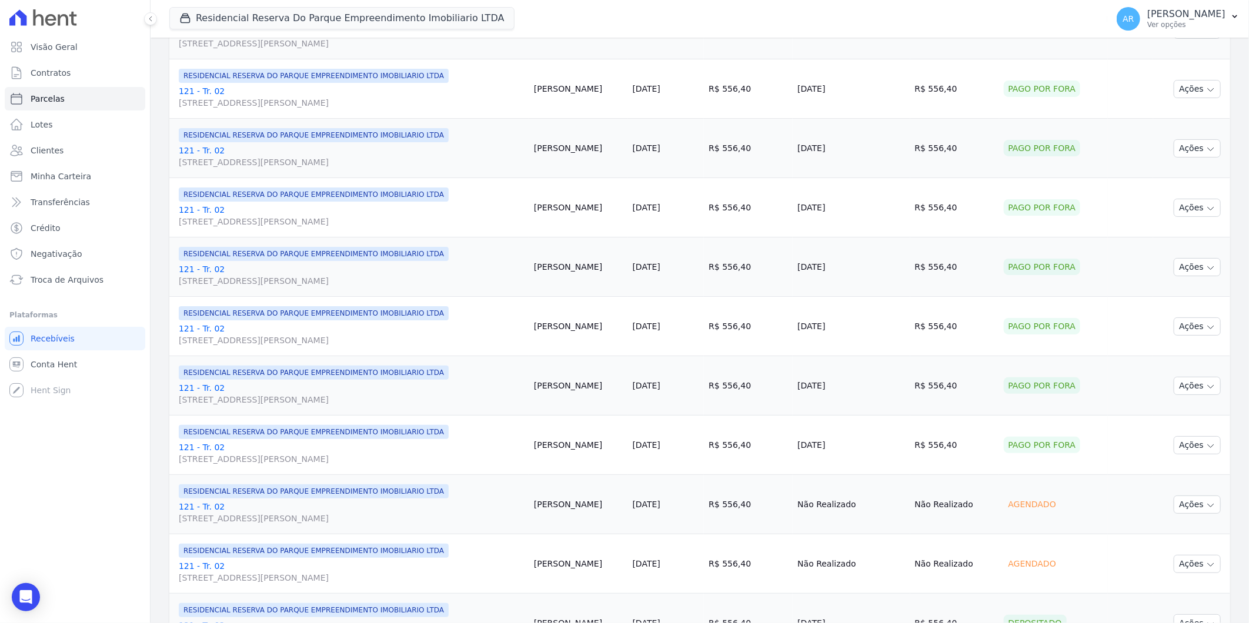
scroll to position [326, 0]
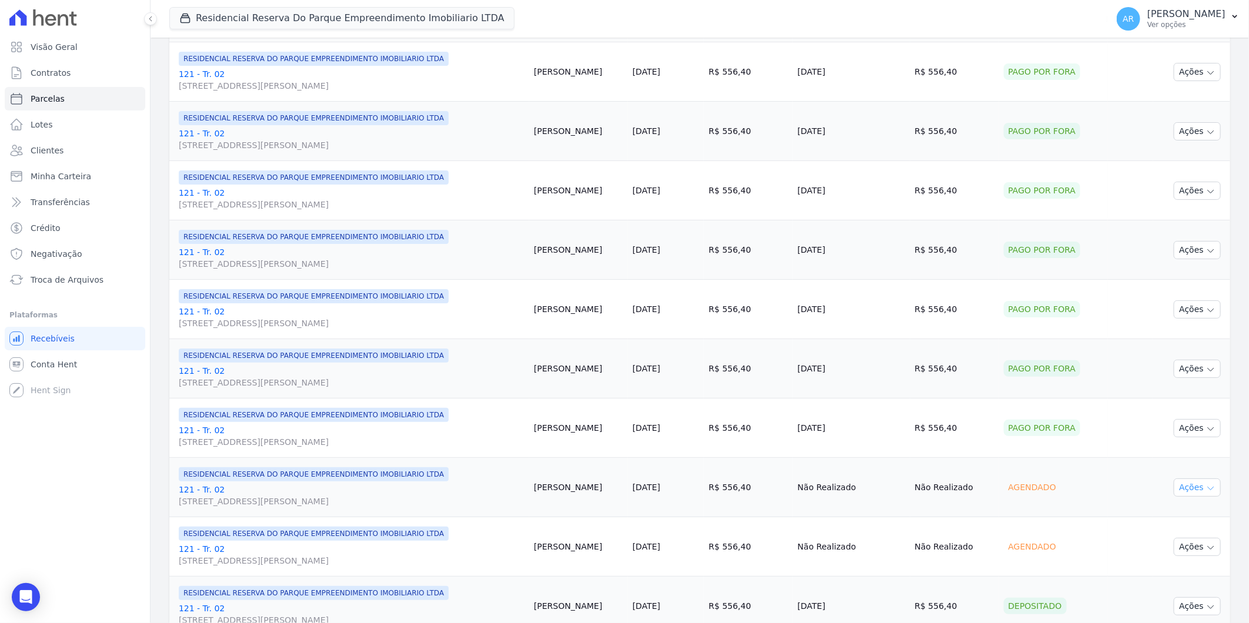
click at [1206, 484] on icon "button" at bounding box center [1210, 488] width 9 height 9
click at [1166, 581] on link "Liquidação Manual" at bounding box center [1192, 580] width 113 height 22
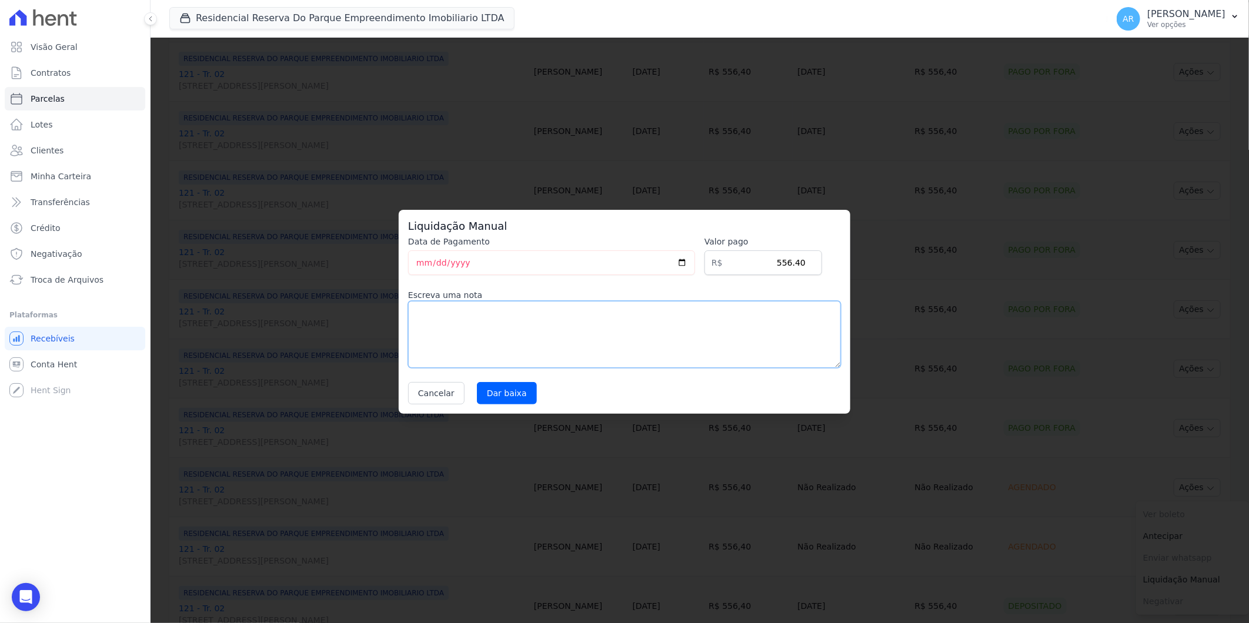
click at [515, 362] on textarea at bounding box center [624, 334] width 433 height 67
paste textarea "Pagamento a vista em único boleto"
type textarea "Pagamento a vista em único boleto"
click at [514, 390] on input "Dar baixa" at bounding box center [507, 393] width 60 height 22
select select
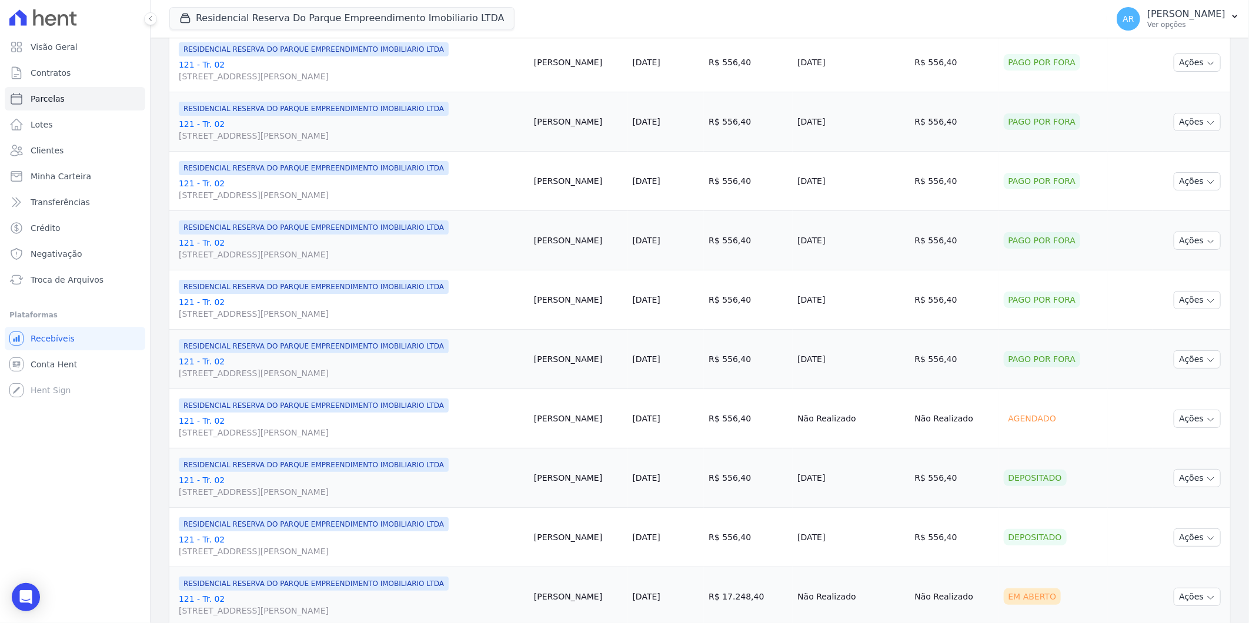
scroll to position [457, 0]
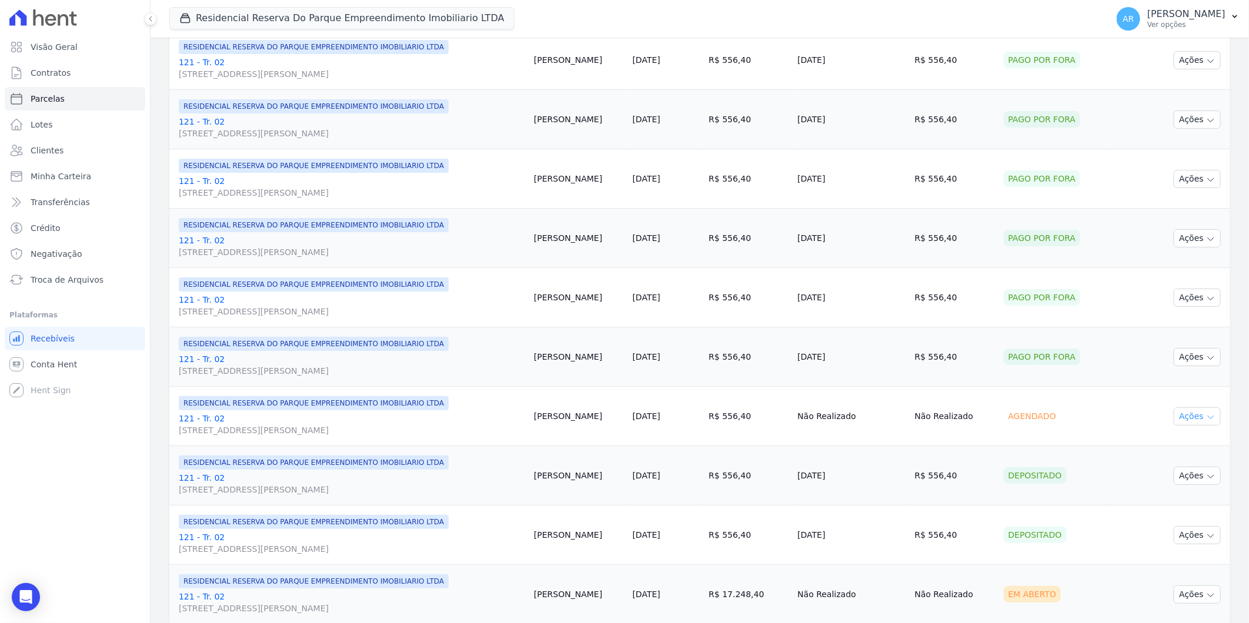
click at [1190, 414] on button "Ações" at bounding box center [1196, 416] width 47 height 18
click at [1164, 504] on link "Liquidação Manual" at bounding box center [1192, 509] width 113 height 22
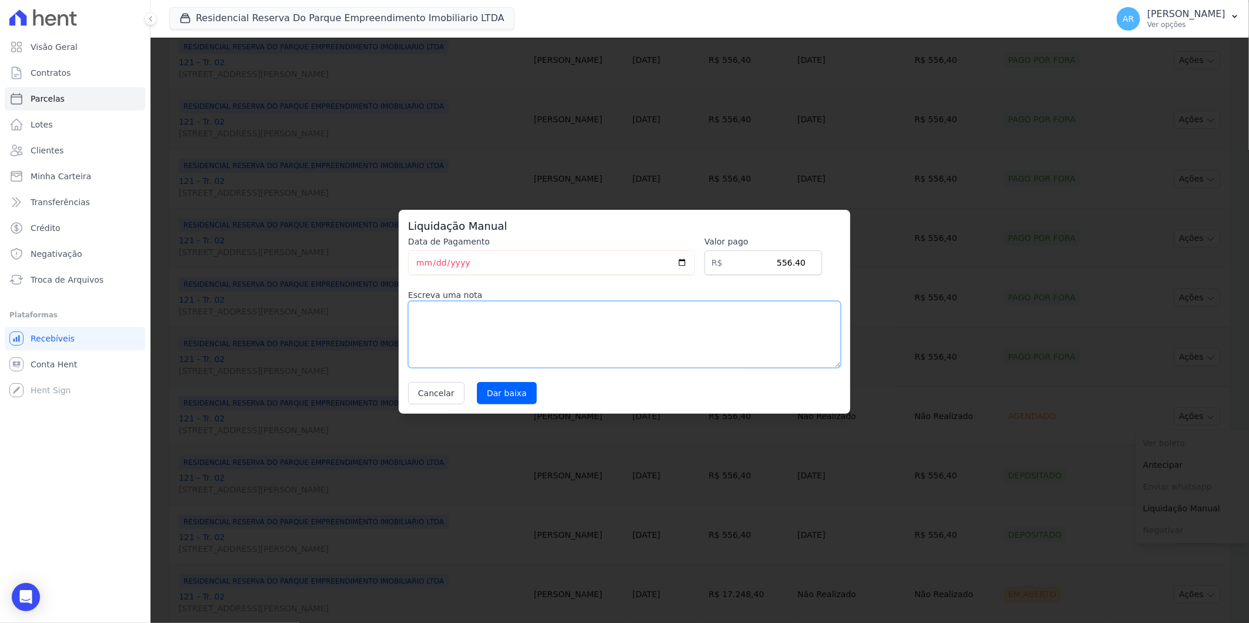
click at [591, 350] on textarea at bounding box center [624, 334] width 433 height 67
paste textarea "Pagamento a vista em único boleto"
type textarea "Pagamento a vista em único boleto"
click at [504, 393] on input "Dar baixa" at bounding box center [507, 393] width 60 height 22
select select
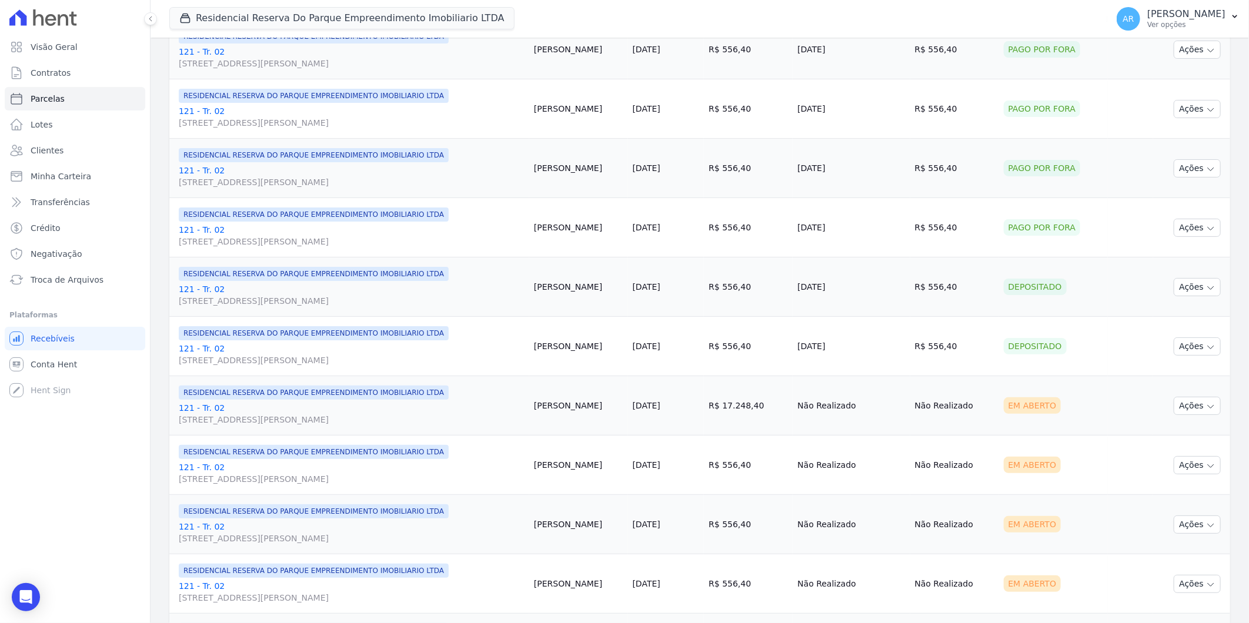
scroll to position [653, 0]
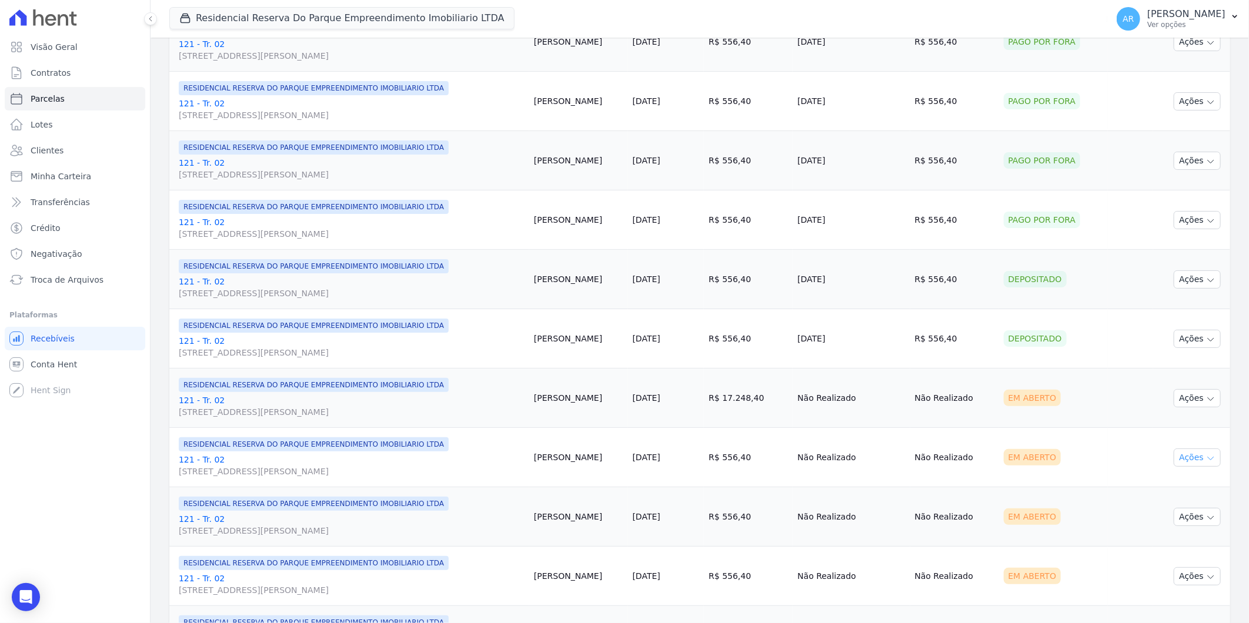
click at [1175, 453] on button "Ações" at bounding box center [1196, 458] width 47 height 18
click at [1154, 547] on link "Liquidação Manual" at bounding box center [1192, 550] width 113 height 22
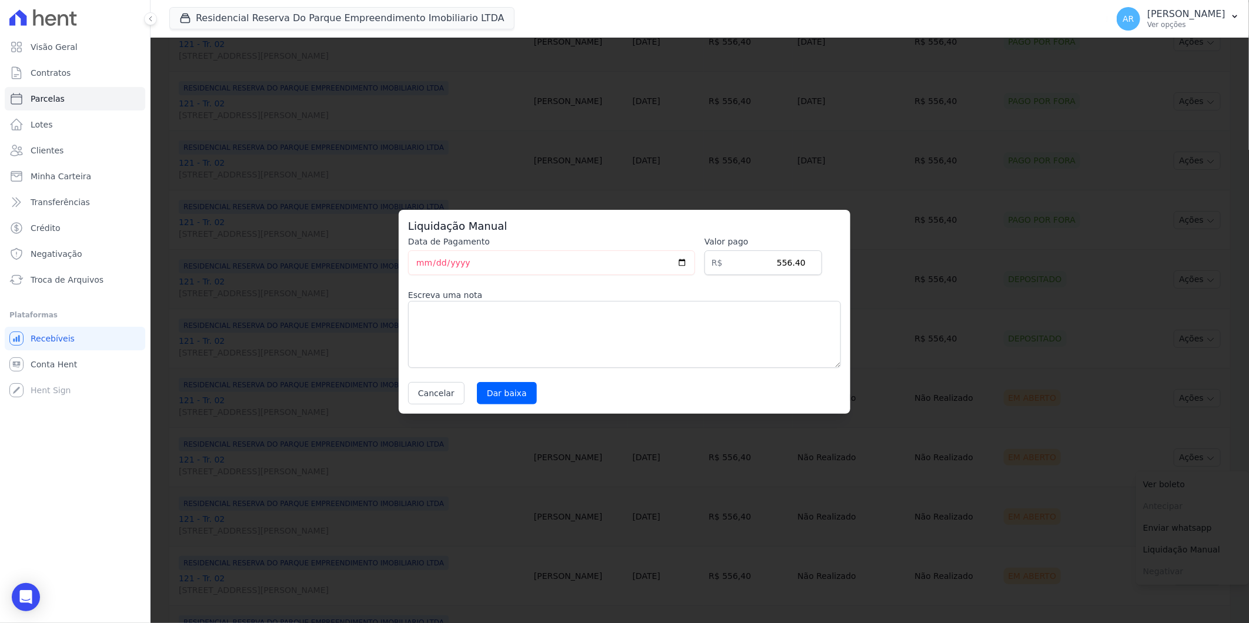
click at [623, 374] on div "Data de Pagamento [DATE] [GEOGRAPHIC_DATA] R$ 556.40 Escreva uma nota Cancelar …" at bounding box center [624, 320] width 433 height 169
drag, startPoint x: 386, startPoint y: 215, endPoint x: 414, endPoint y: 256, distance: 50.1
click at [392, 218] on div "Liquidação Manual Data de Pagamento [DATE] [GEOGRAPHIC_DATA] R$ 556.40 Escreva …" at bounding box center [624, 311] width 1249 height 623
click at [433, 302] on textarea at bounding box center [624, 334] width 433 height 67
paste textarea "Pagamento a vista em único boleto"
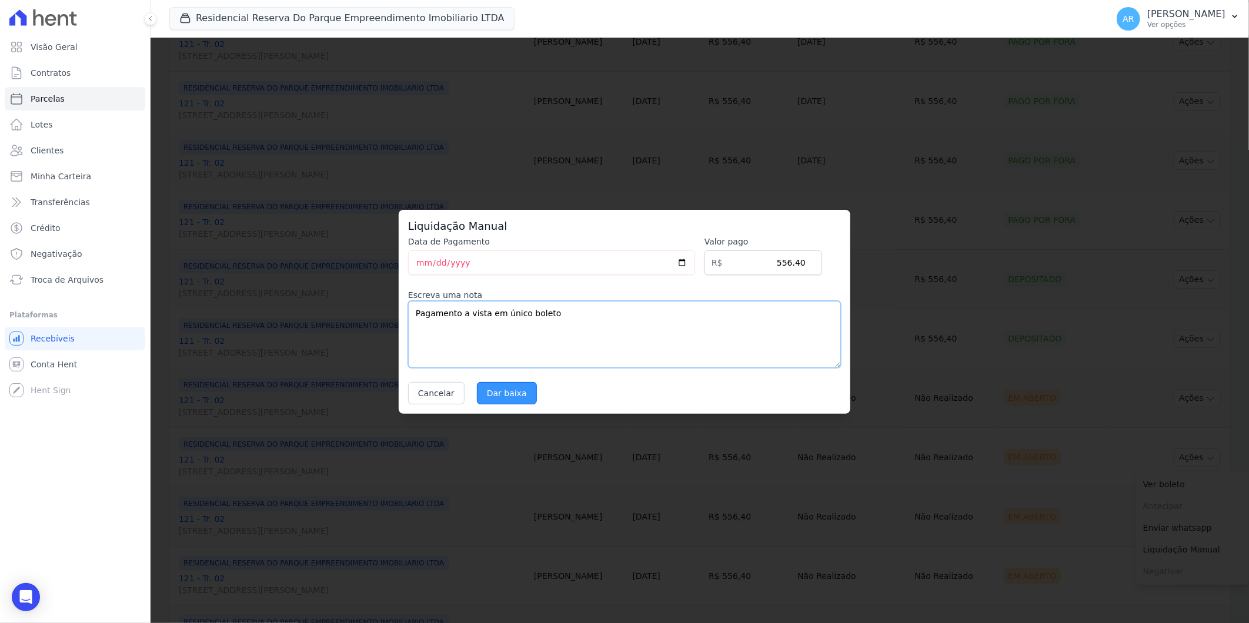
type textarea "Pagamento a vista em único boleto"
click at [500, 400] on input "Dar baixa" at bounding box center [507, 393] width 60 height 22
select select
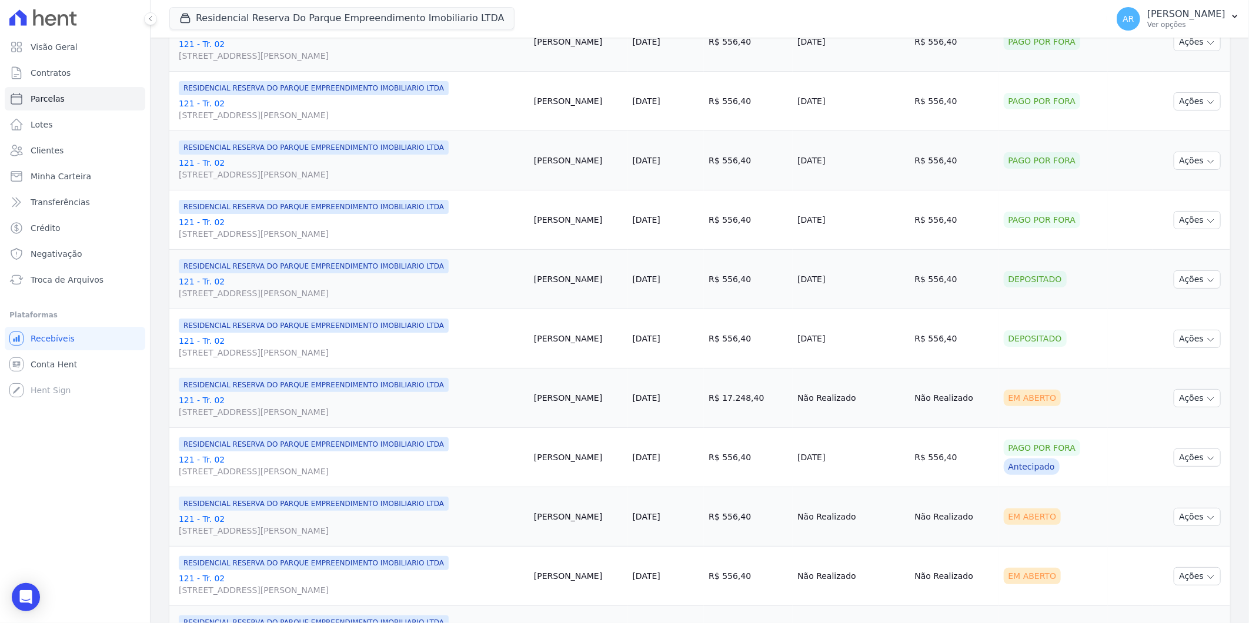
scroll to position [784, 0]
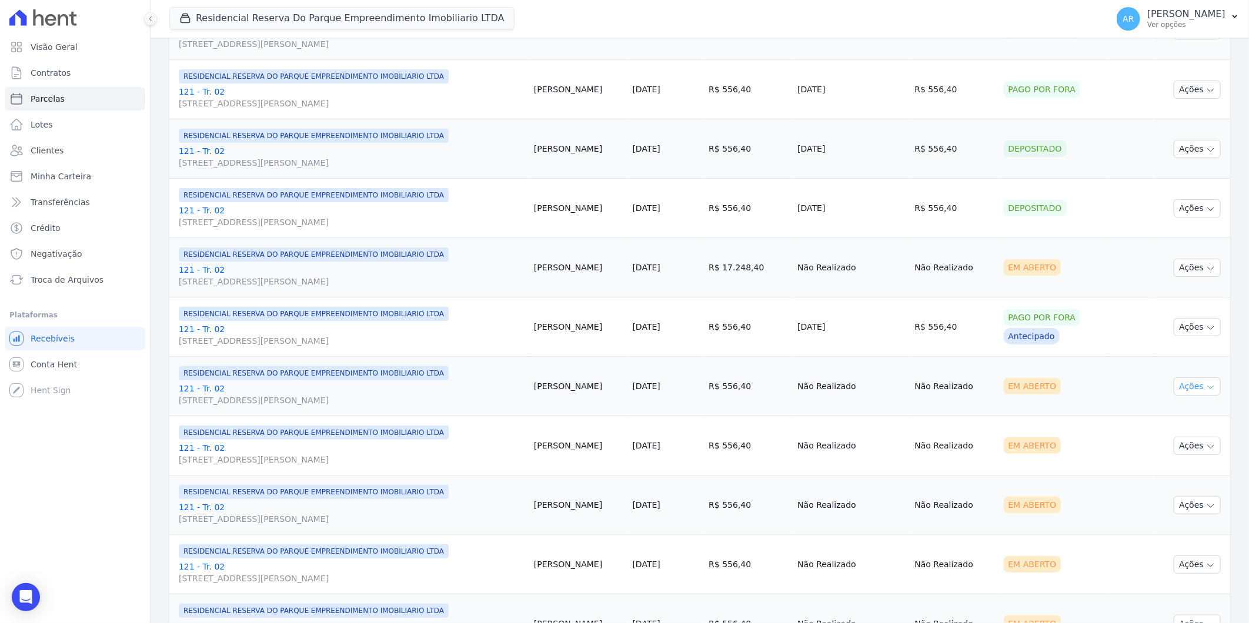
click at [1189, 390] on button "Ações" at bounding box center [1196, 386] width 47 height 18
click at [1165, 473] on link "Liquidação Manual" at bounding box center [1192, 479] width 113 height 22
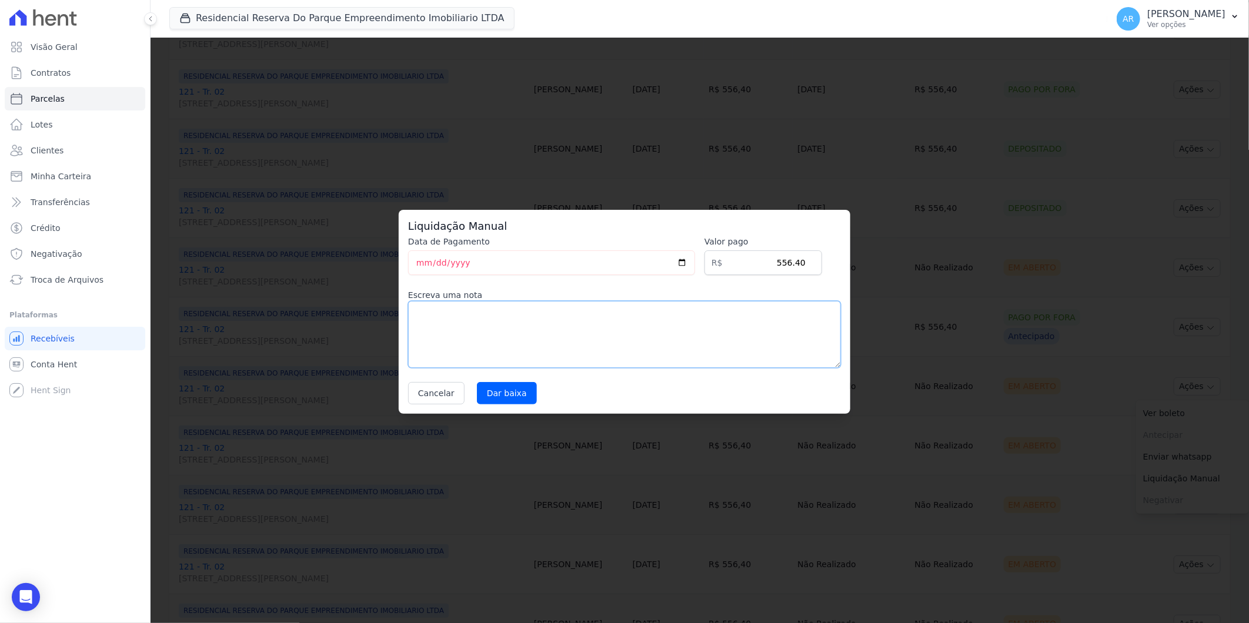
click at [564, 318] on textarea at bounding box center [624, 334] width 433 height 67
paste textarea "Pagamento a vista em único boleto"
type textarea "Pagamento a vista em único boleto"
click at [507, 392] on input "Dar baixa" at bounding box center [507, 393] width 60 height 22
select select
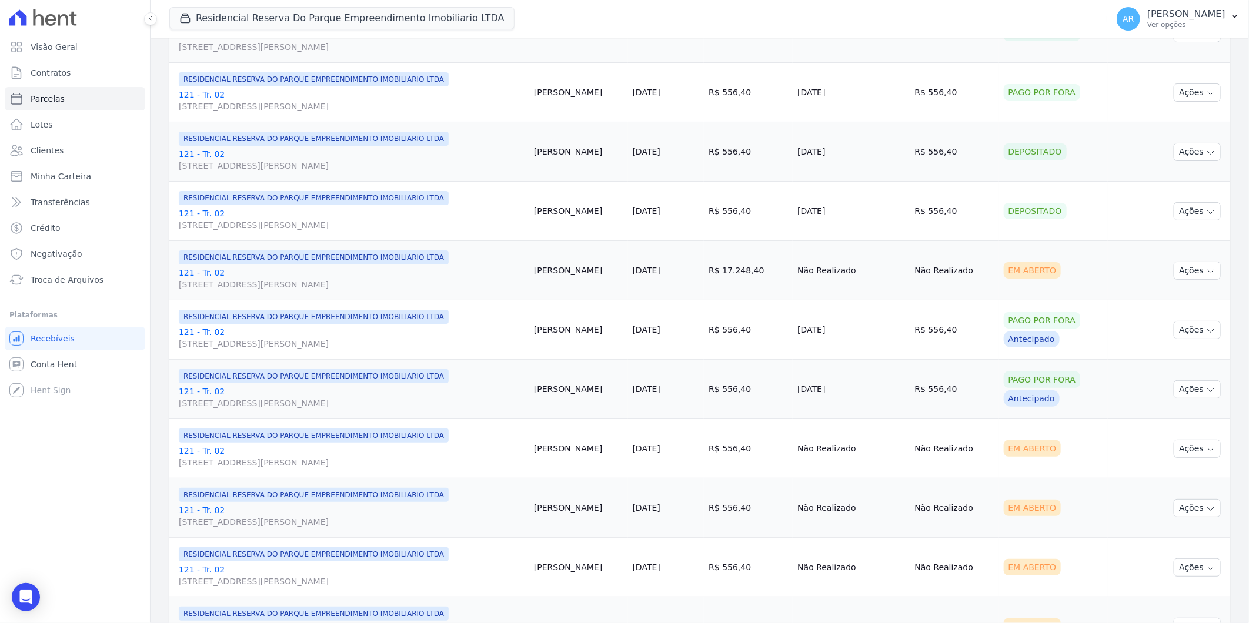
scroll to position [784, 0]
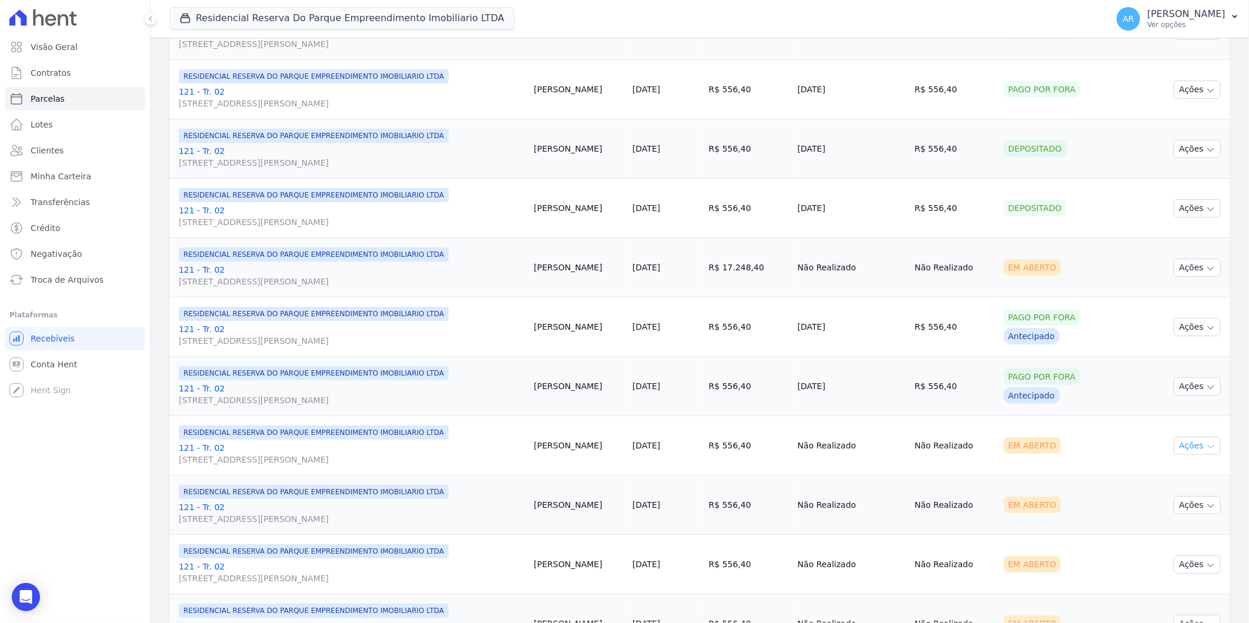
click at [1184, 446] on button "Ações" at bounding box center [1196, 446] width 47 height 18
click at [1167, 530] on link "Liquidação Manual" at bounding box center [1192, 538] width 113 height 22
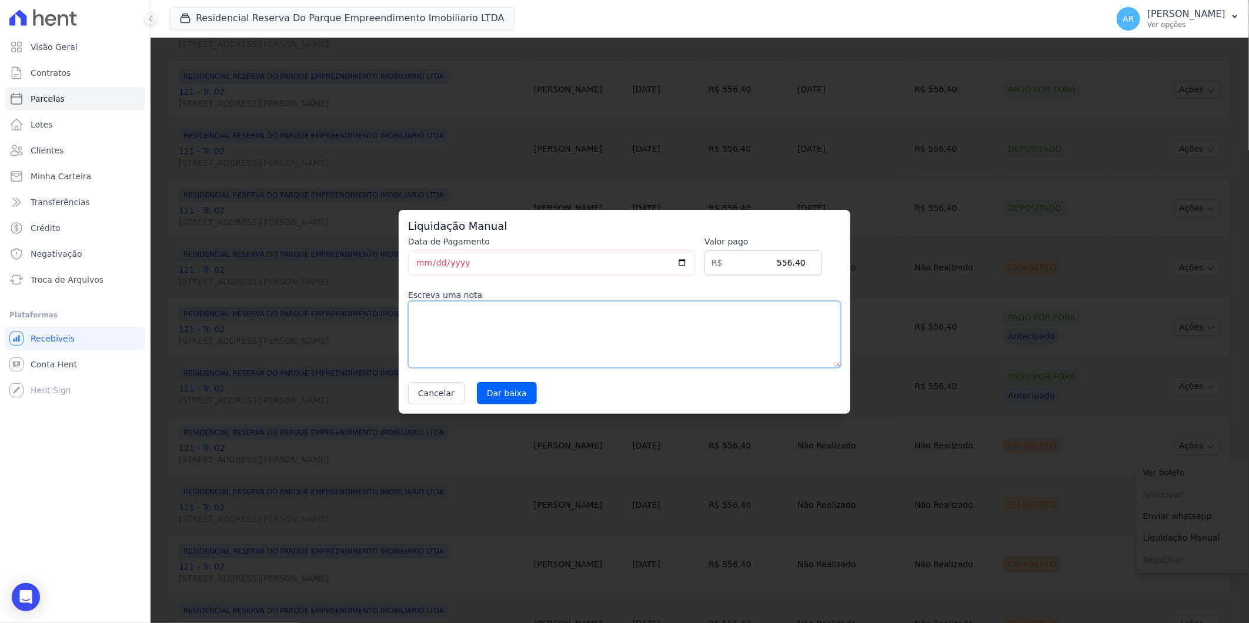
click at [667, 359] on textarea at bounding box center [624, 334] width 433 height 67
paste textarea "Pagamento a vista em único boleto"
type textarea "Pagamento a vista em único boleto"
click at [519, 397] on input "Dar baixa" at bounding box center [507, 393] width 60 height 22
select select
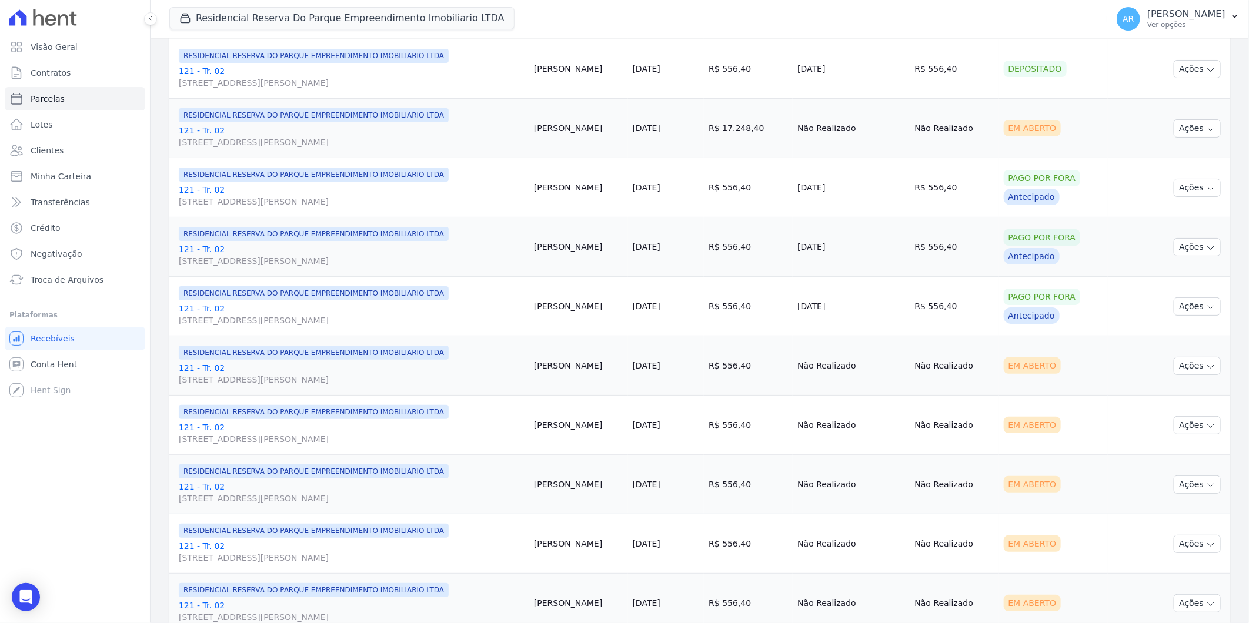
scroll to position [979, 0]
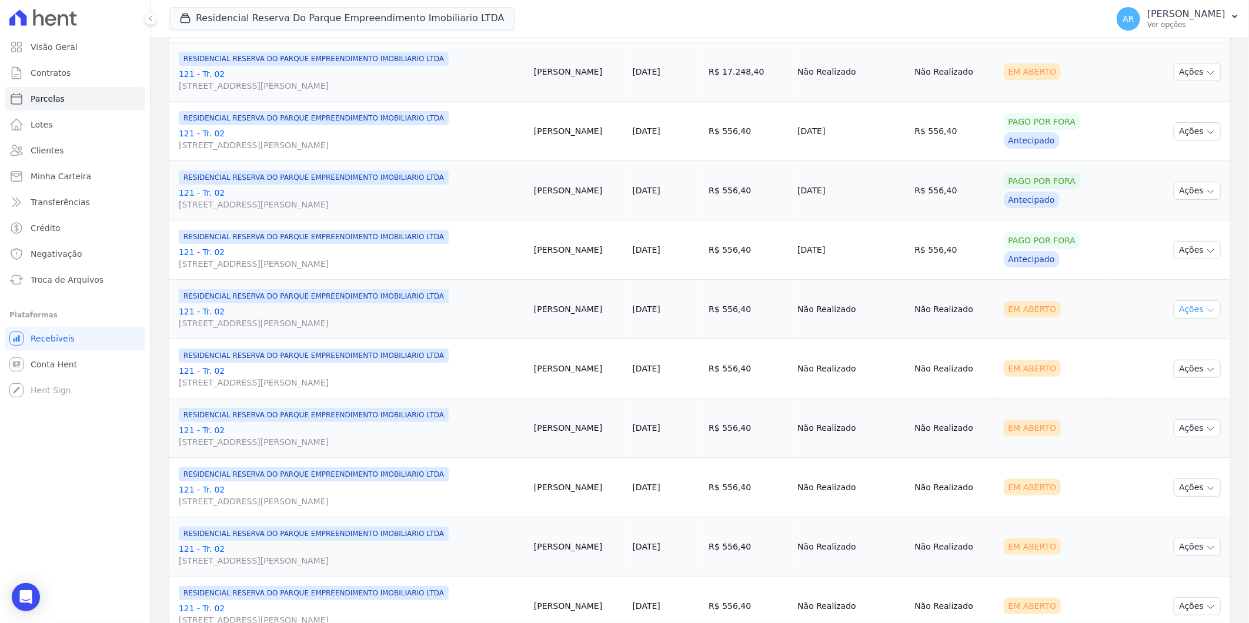
click at [1176, 310] on button "Ações" at bounding box center [1196, 309] width 47 height 18
click at [1177, 404] on link "Liquidação Manual" at bounding box center [1192, 402] width 113 height 22
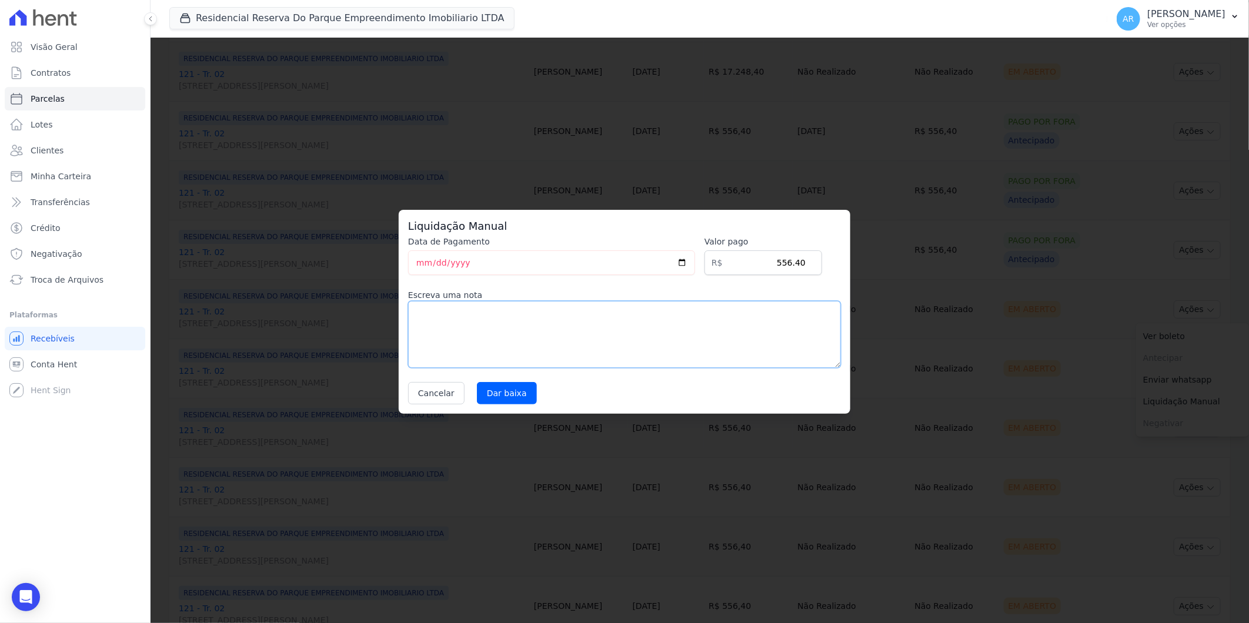
click at [613, 347] on textarea at bounding box center [624, 334] width 433 height 67
paste textarea "Pagamento a vista em único boleto"
type textarea "Pagamento a vista em único boleto"
click at [492, 391] on input "Dar baixa" at bounding box center [507, 393] width 60 height 22
select select
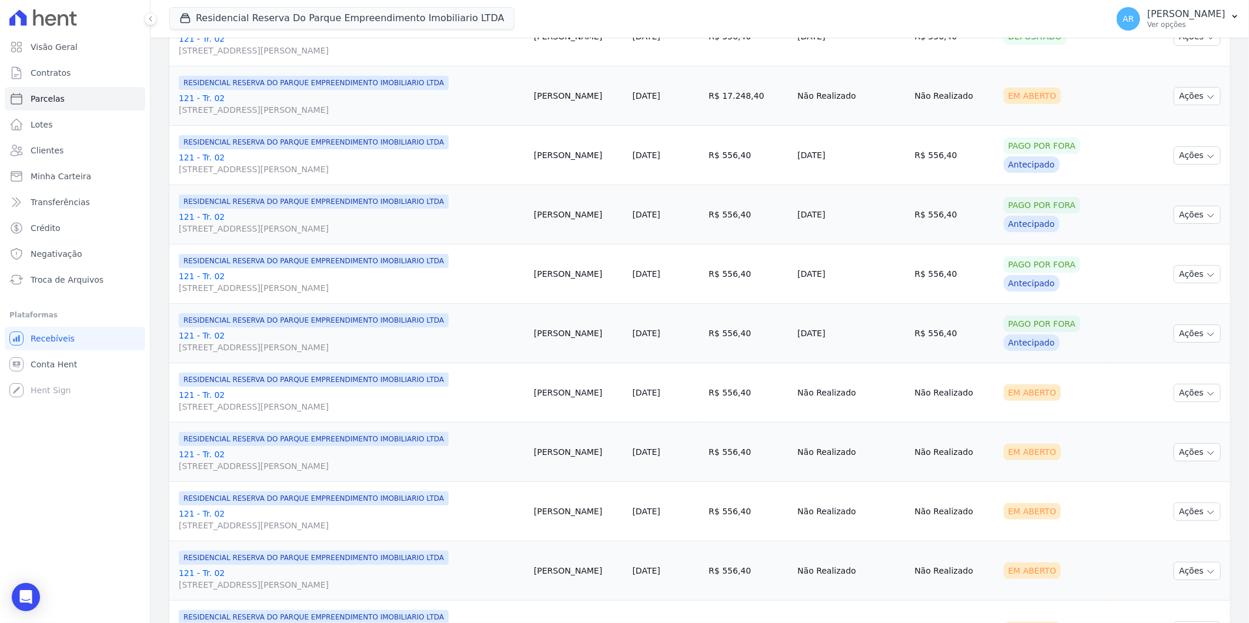
scroll to position [979, 0]
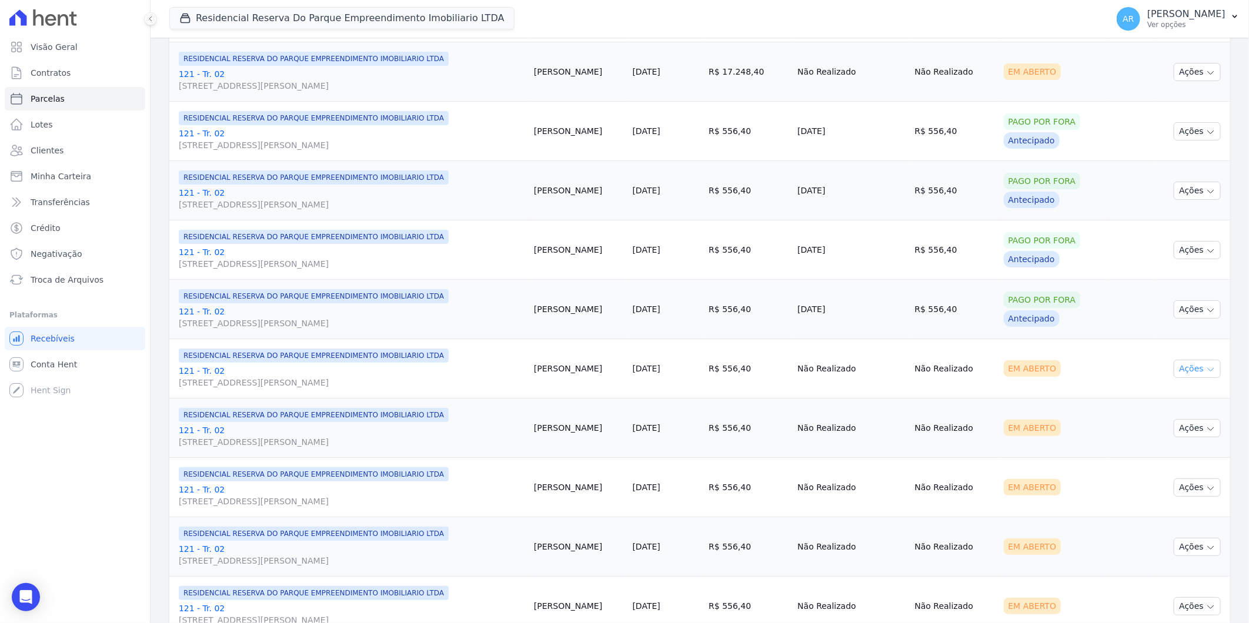
click at [1186, 373] on button "Ações" at bounding box center [1196, 369] width 47 height 18
click at [1165, 455] on link "Liquidação Manual" at bounding box center [1192, 461] width 113 height 22
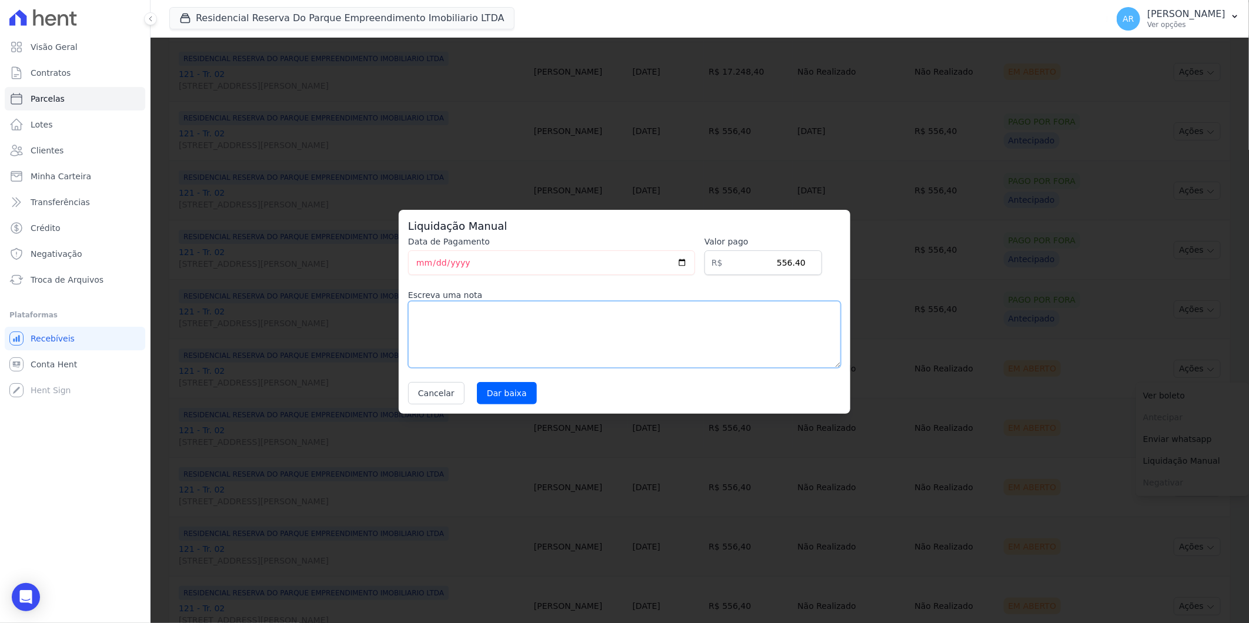
click at [637, 329] on textarea at bounding box center [624, 334] width 433 height 67
paste textarea "Pagamento a vista em único boleto"
type textarea "Pagamento a vista em único boleto"
click at [509, 390] on input "Dar baixa" at bounding box center [507, 393] width 60 height 22
select select
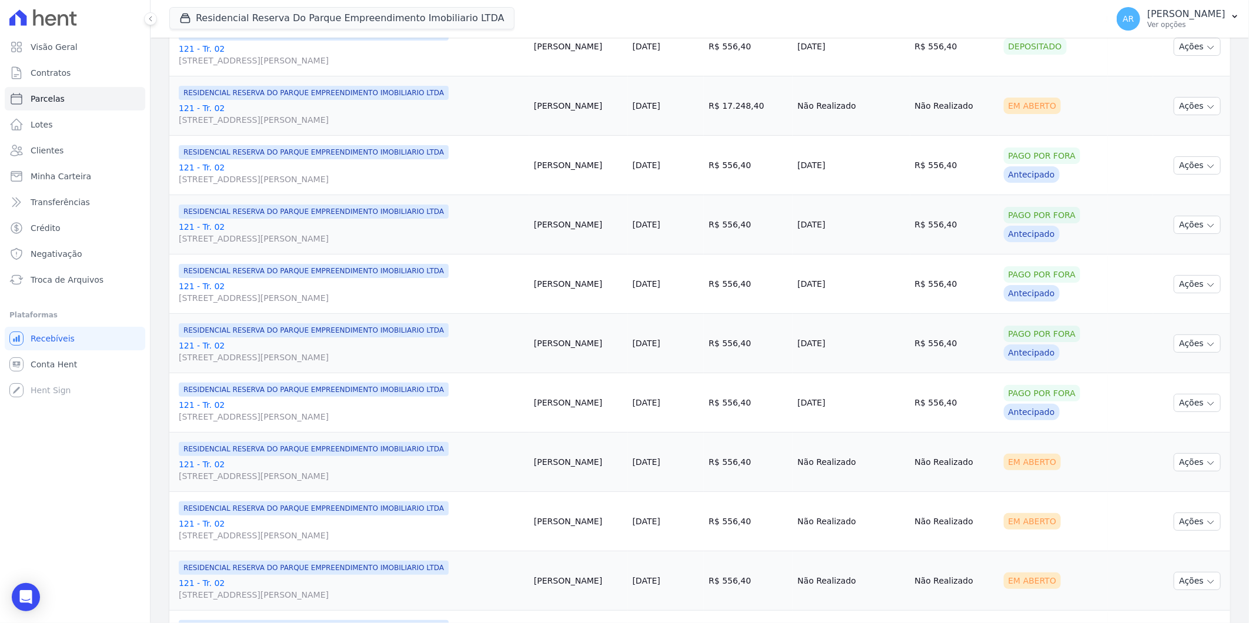
scroll to position [979, 0]
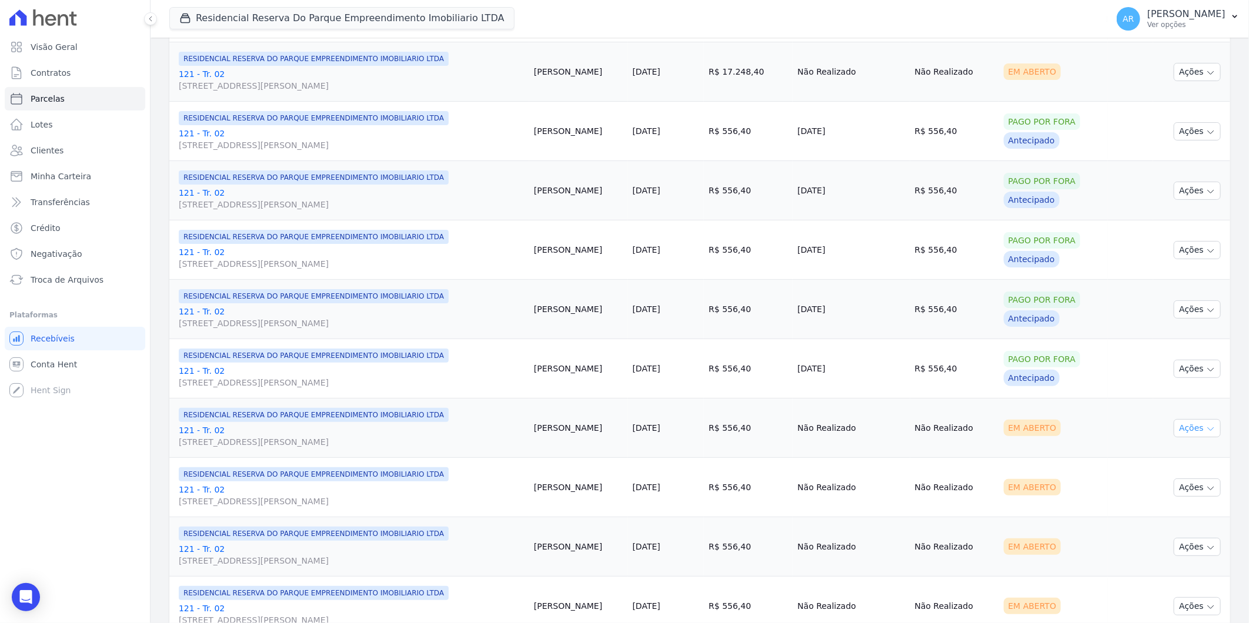
click at [1179, 434] on button "Ações" at bounding box center [1196, 428] width 47 height 18
click at [1180, 518] on link "Liquidação Manual" at bounding box center [1192, 521] width 113 height 22
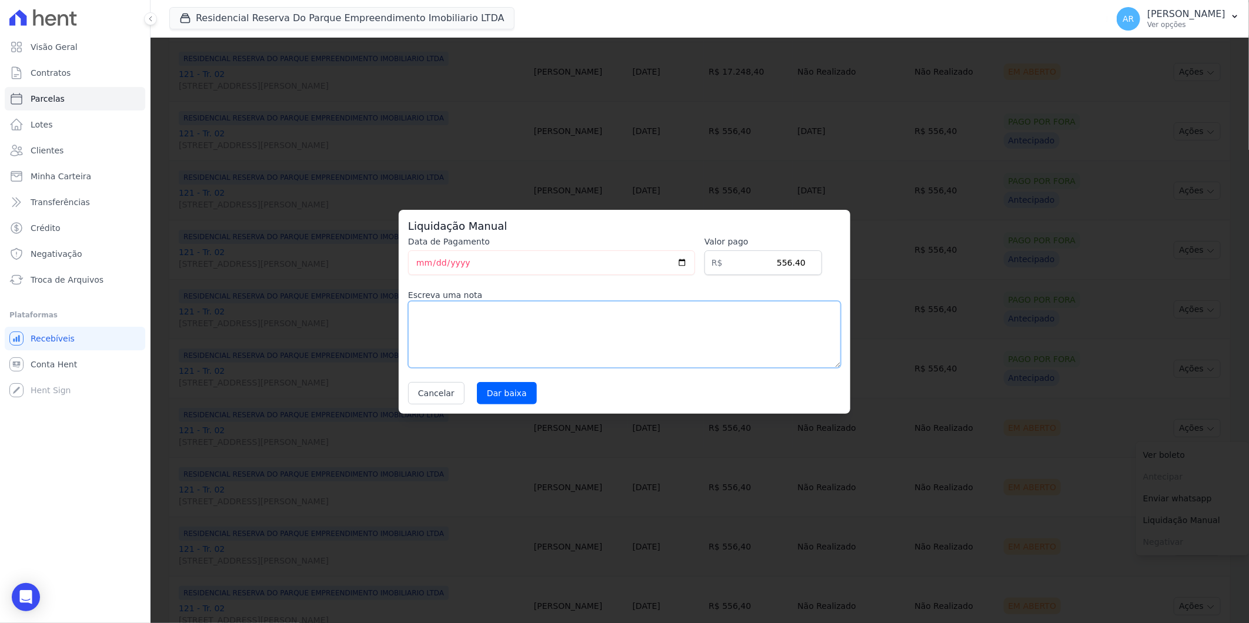
click at [500, 343] on textarea at bounding box center [624, 334] width 433 height 67
paste textarea "Pagamento a vista em único boleto"
type textarea "Pagamento a vista em único boleto"
drag, startPoint x: 514, startPoint y: 403, endPoint x: 503, endPoint y: 399, distance: 11.9
click at [506, 400] on input "Dar baixa" at bounding box center [507, 393] width 60 height 22
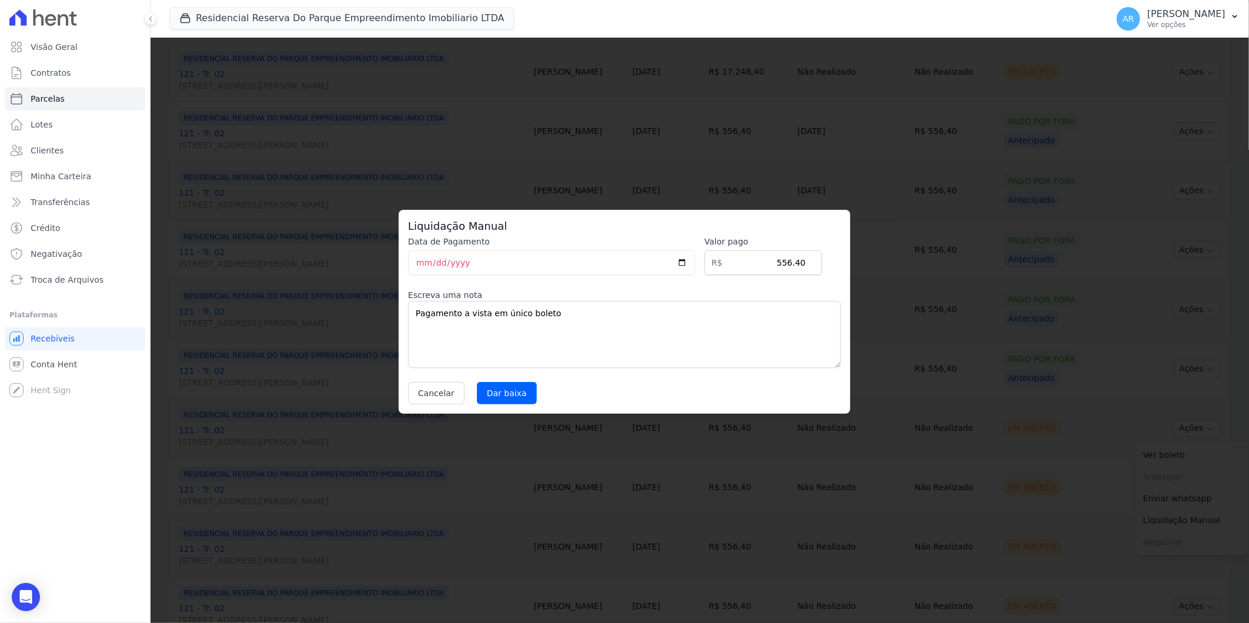
select select
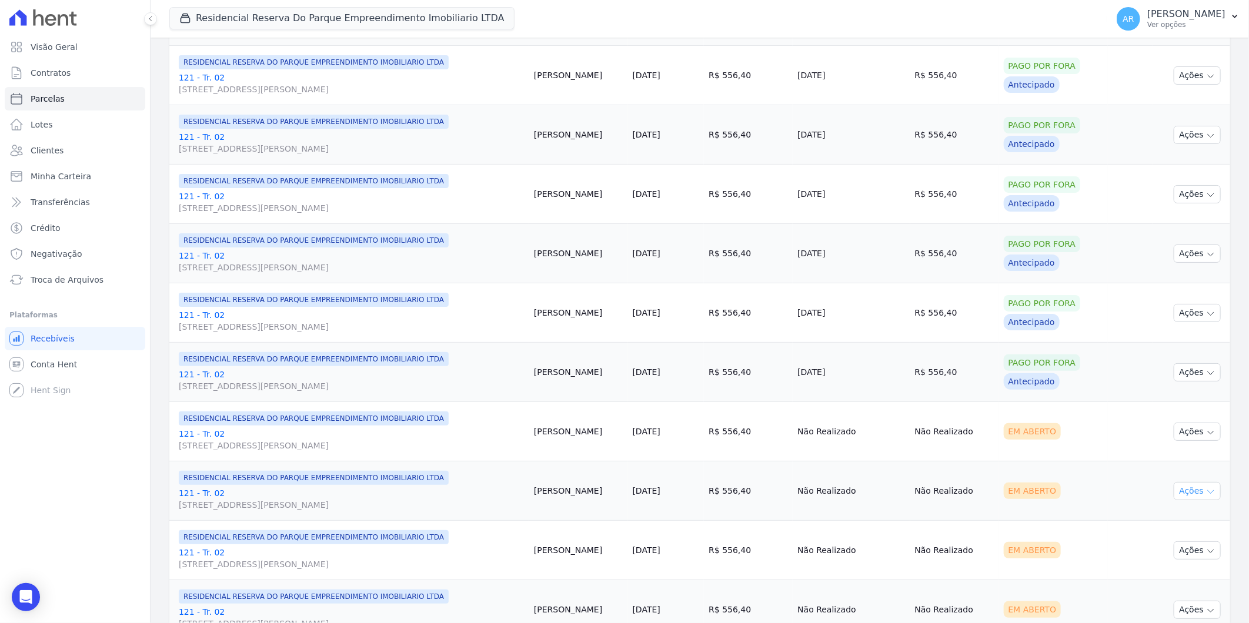
scroll to position [1045, 0]
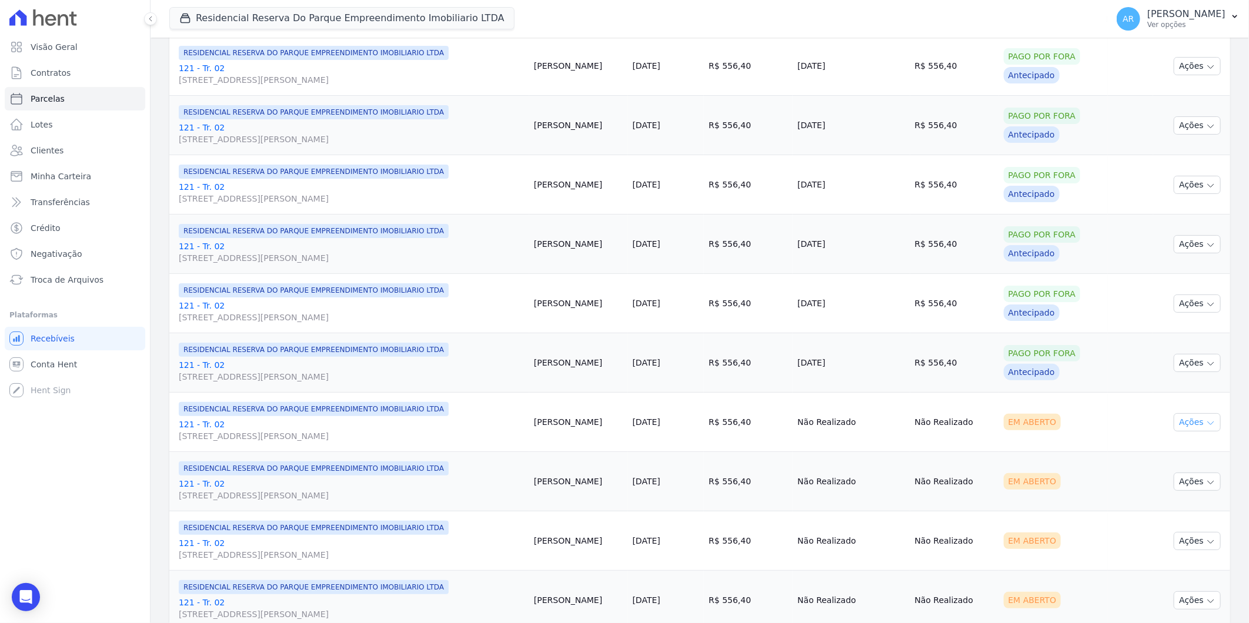
click at [1177, 423] on button "Ações" at bounding box center [1196, 422] width 47 height 18
click at [1182, 511] on link "Liquidação Manual" at bounding box center [1192, 515] width 113 height 22
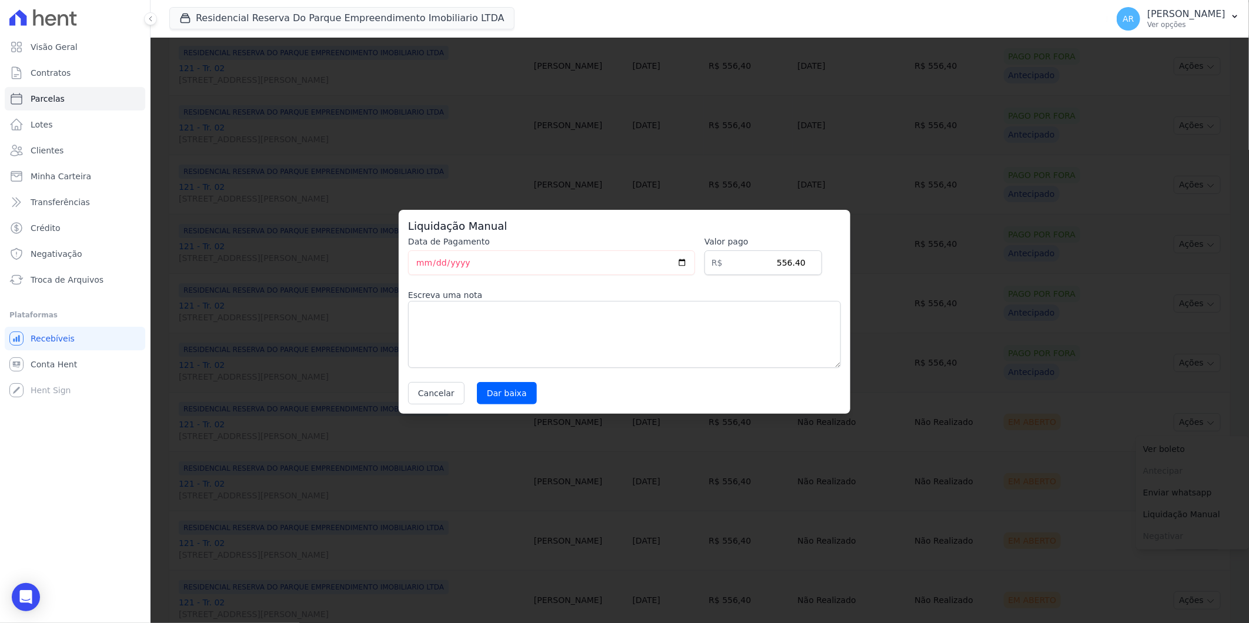
click at [710, 367] on div "Data de Pagamento [DATE] [GEOGRAPHIC_DATA] R$ 556.40 Escreva uma nota Cancelar …" at bounding box center [624, 320] width 433 height 169
click at [613, 346] on textarea at bounding box center [624, 334] width 433 height 67
paste textarea "Pagamento a vista em único boleto"
type textarea "Pagamento a vista em único boleto"
click at [504, 396] on input "Dar baixa" at bounding box center [507, 393] width 60 height 22
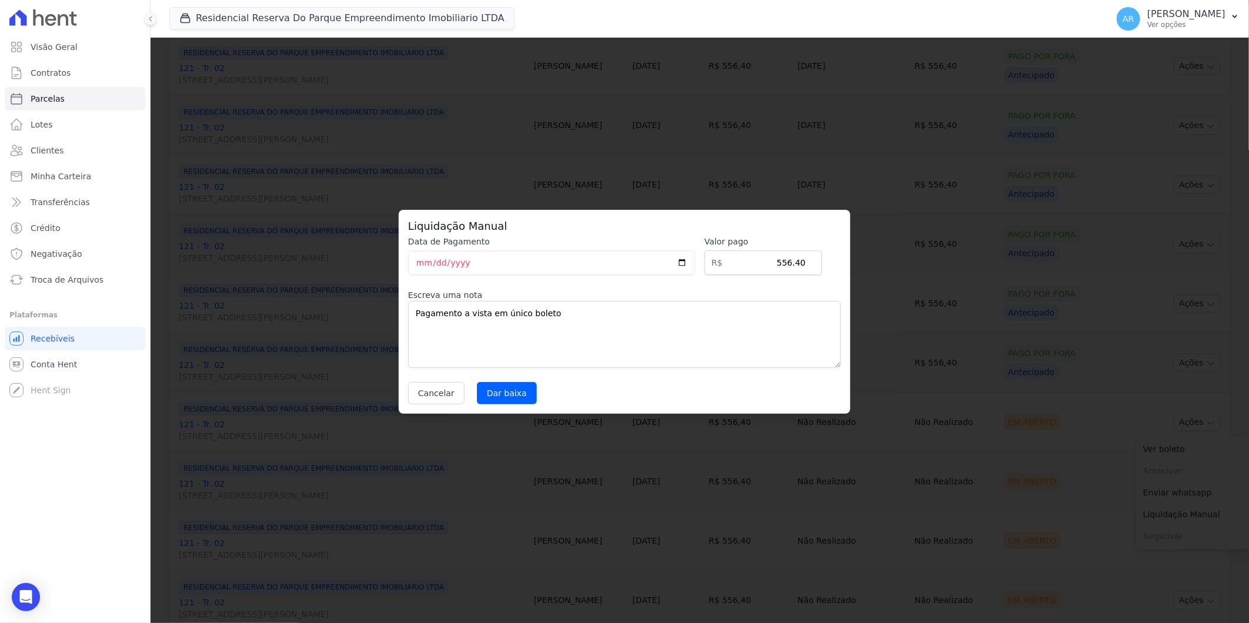
select select
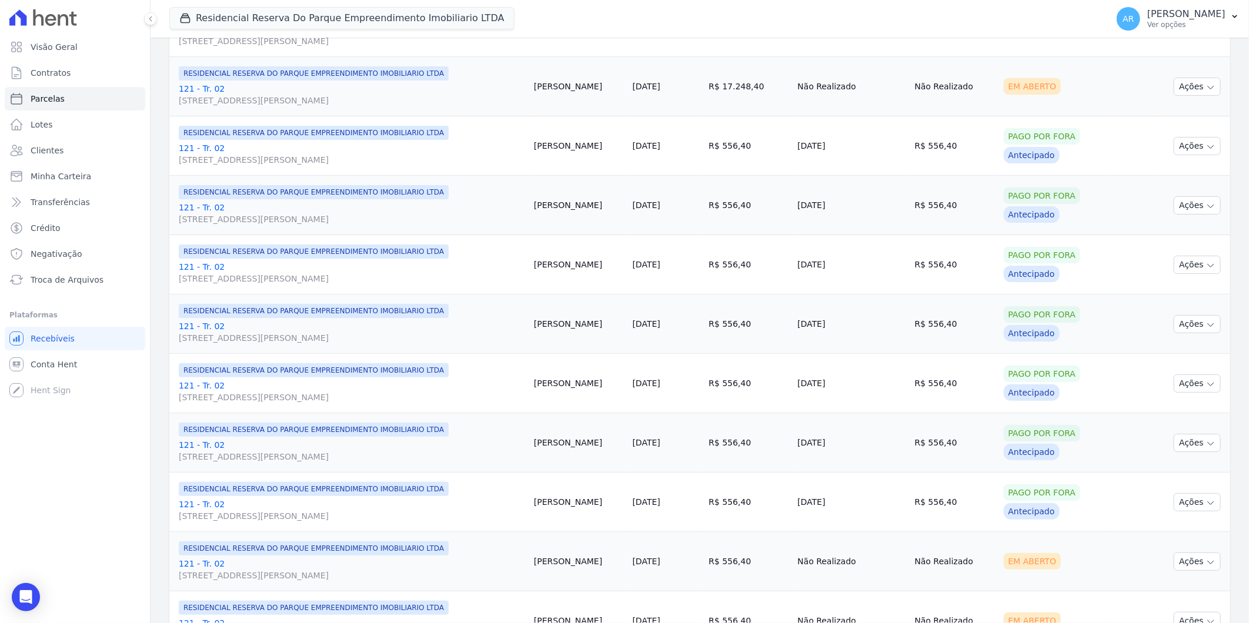
scroll to position [1164, 0]
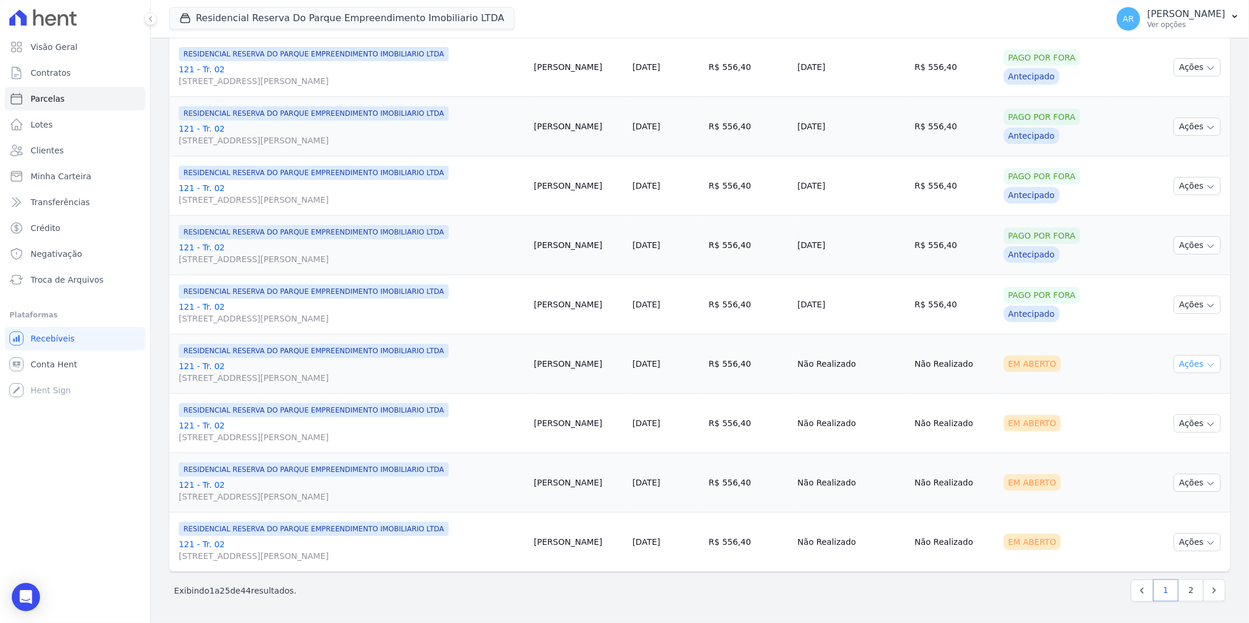
click at [1188, 363] on button "Ações" at bounding box center [1196, 364] width 47 height 18
click at [1183, 453] on link "Liquidação Manual" at bounding box center [1192, 457] width 113 height 22
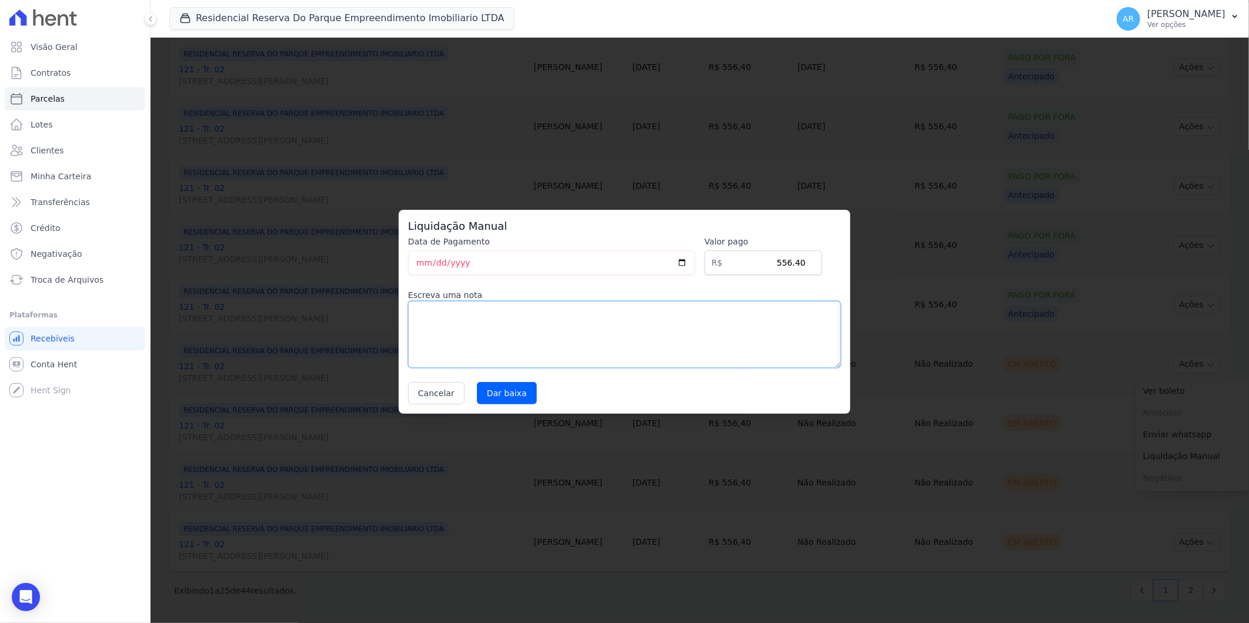
click at [710, 333] on textarea at bounding box center [624, 334] width 433 height 67
paste textarea "Pagamento a vista em único boleto"
type textarea "Pagamento a vista em único boleto"
click at [504, 393] on input "Dar baixa" at bounding box center [507, 393] width 60 height 22
select select
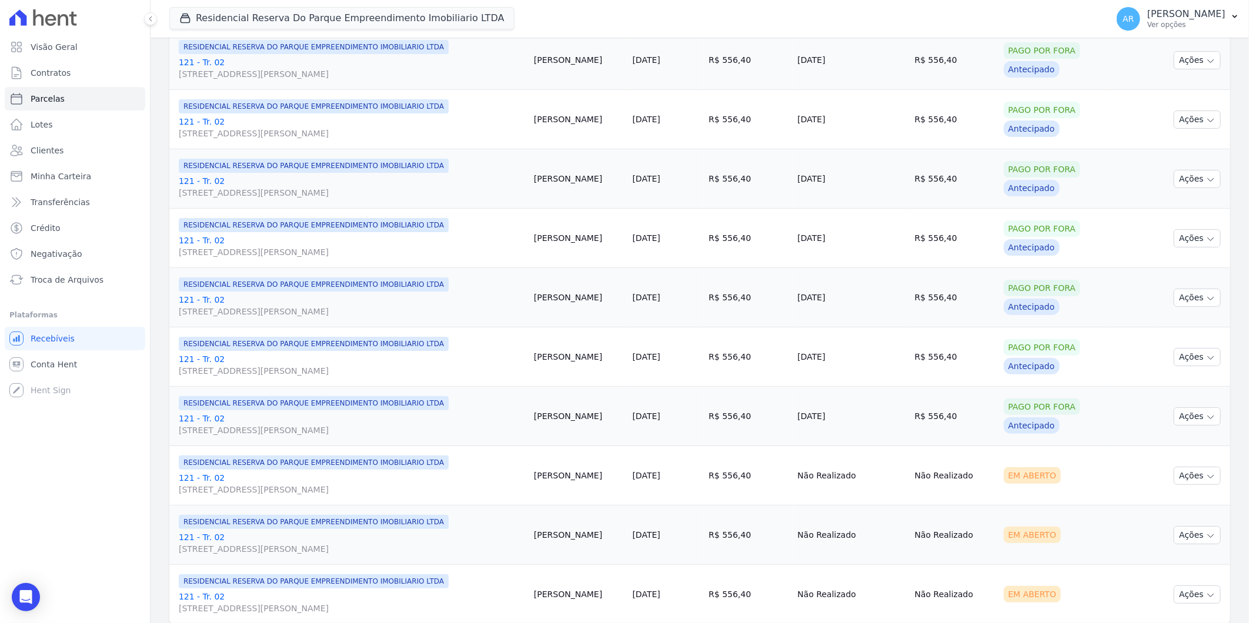
scroll to position [1164, 0]
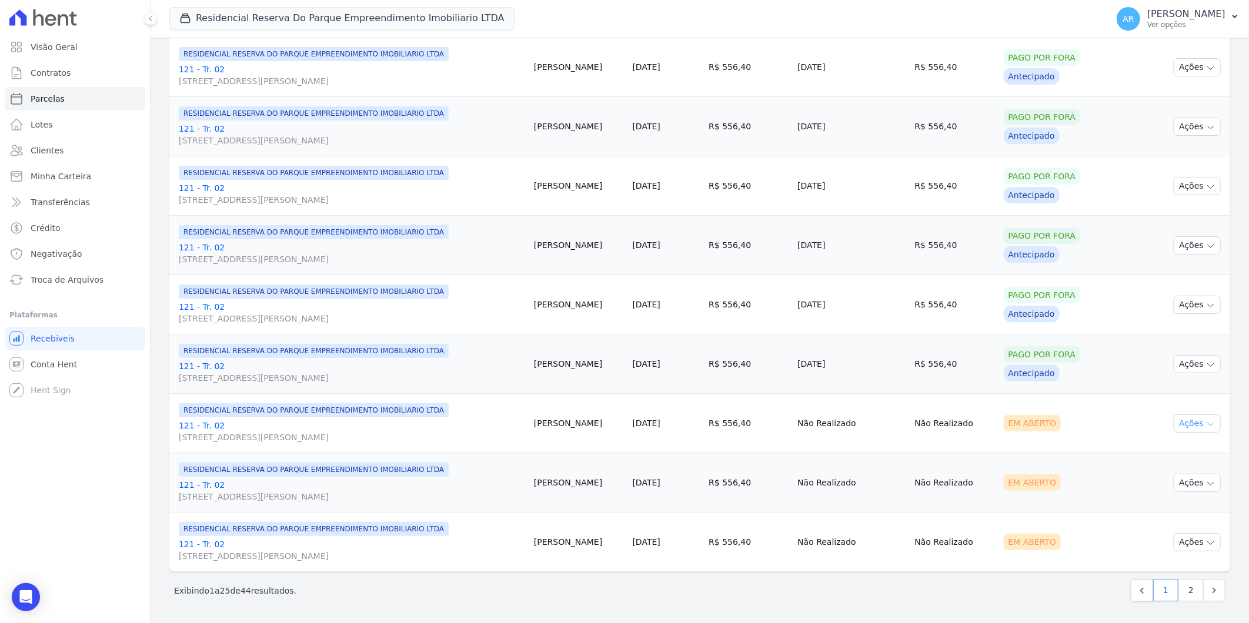
click at [1176, 427] on button "Ações" at bounding box center [1196, 423] width 47 height 18
click at [1156, 521] on link "Liquidação Manual" at bounding box center [1192, 516] width 113 height 22
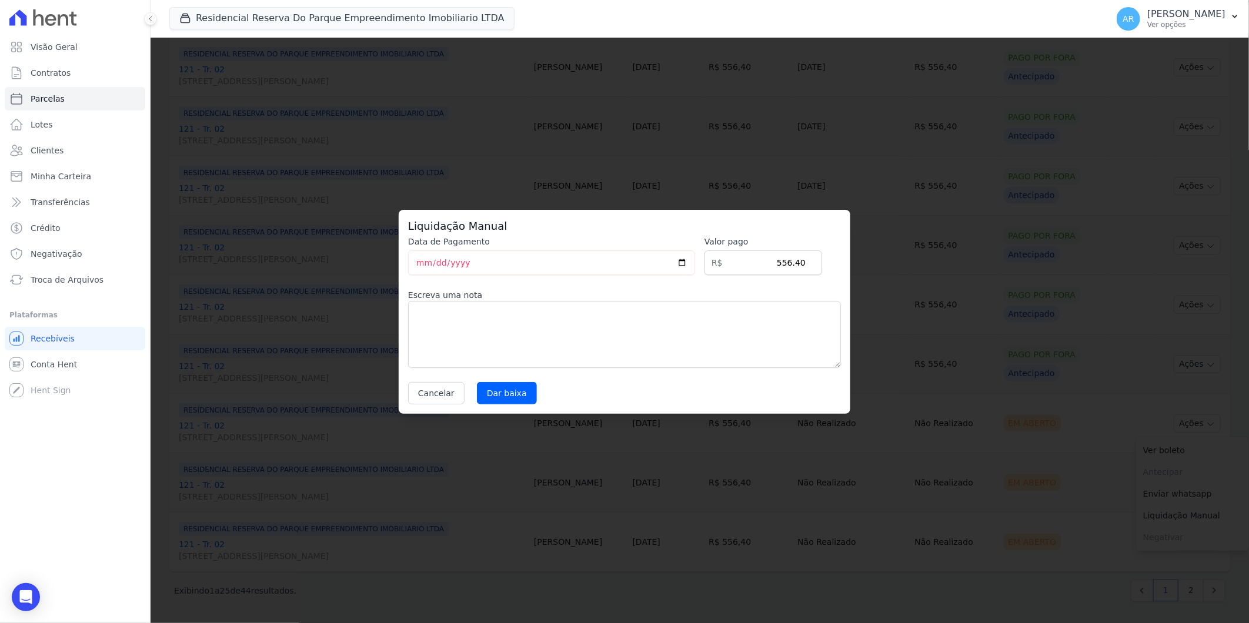
drag, startPoint x: 695, startPoint y: 377, endPoint x: 691, endPoint y: 369, distance: 8.4
click at [691, 369] on div "Data de Pagamento [DATE] [GEOGRAPHIC_DATA] R$ 556.40 Escreva uma nota Cancelar …" at bounding box center [624, 320] width 433 height 169
drag, startPoint x: 691, startPoint y: 369, endPoint x: 600, endPoint y: 350, distance: 93.7
click at [682, 355] on textarea at bounding box center [624, 334] width 433 height 67
paste textarea "Pagamento a vista em único boleto"
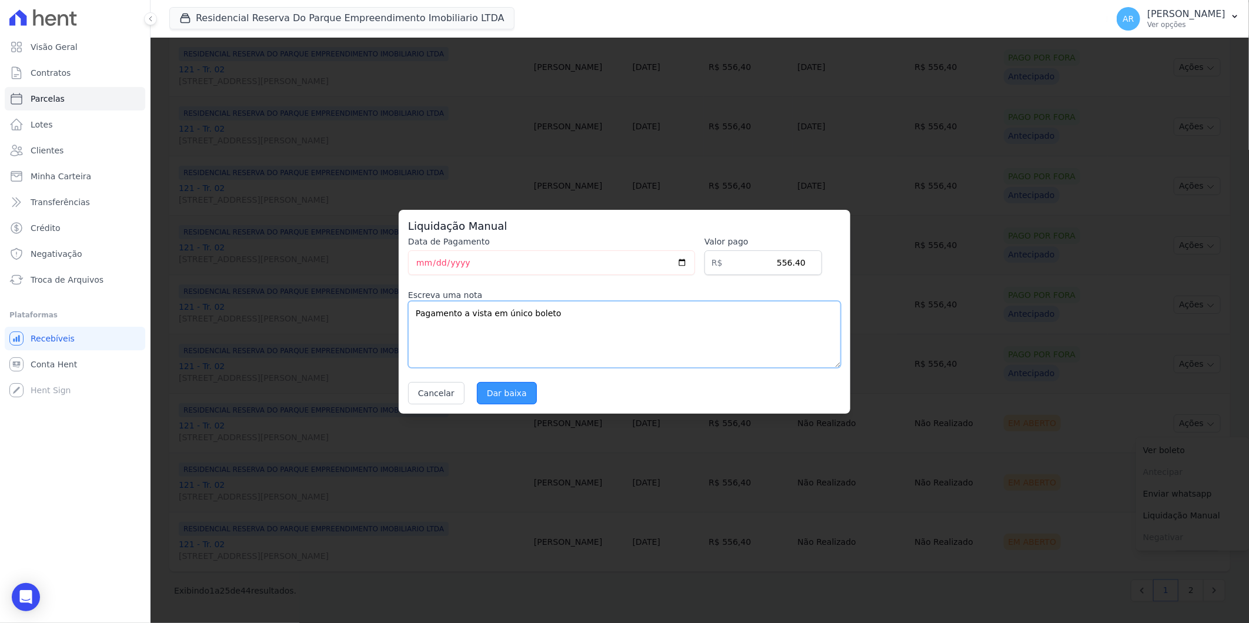
type textarea "Pagamento a vista em único boleto"
click at [506, 394] on input "Dar baixa" at bounding box center [507, 393] width 60 height 22
select select
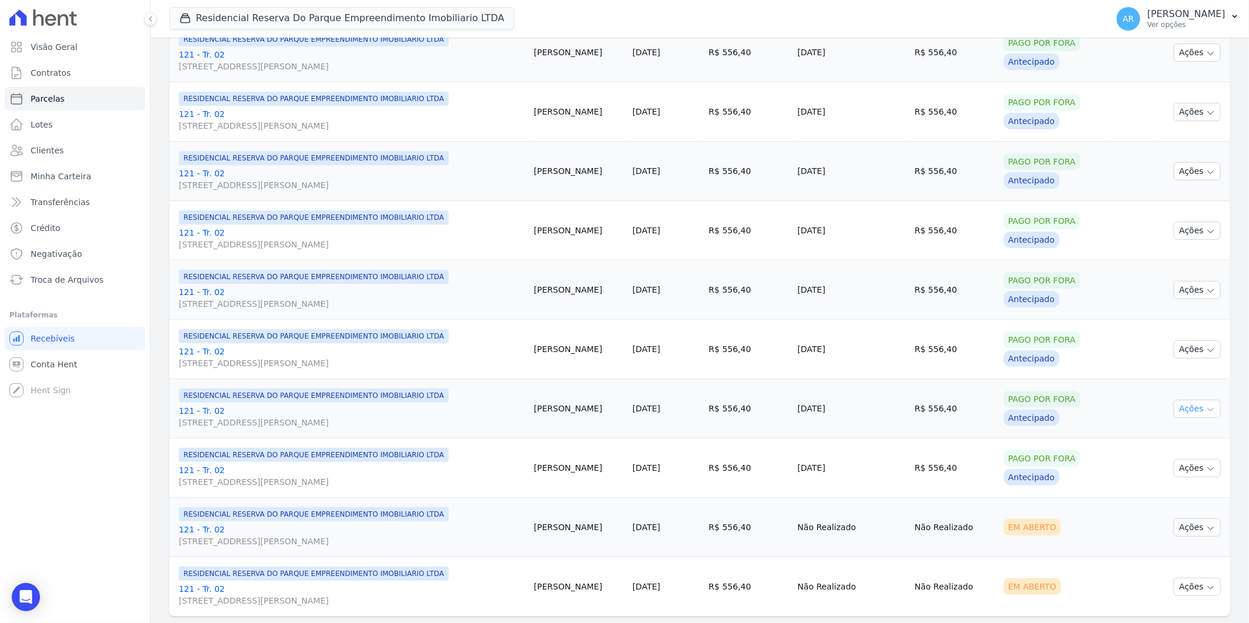
scroll to position [1164, 0]
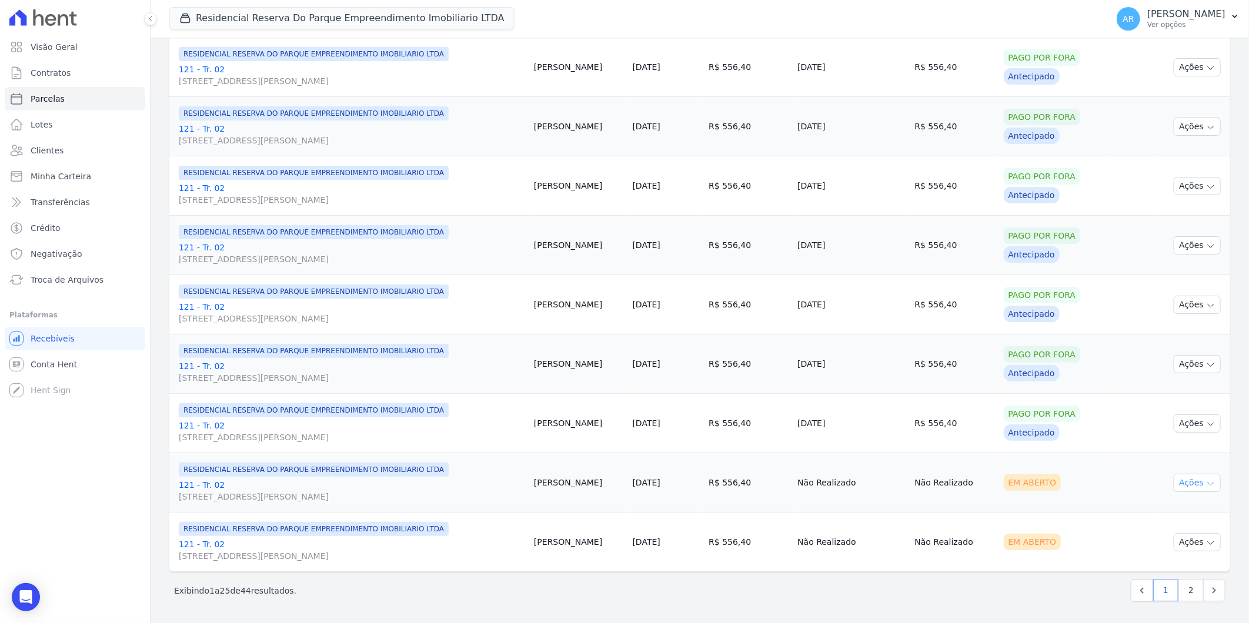
click at [1178, 478] on button "Ações" at bounding box center [1196, 483] width 47 height 18
click at [1185, 577] on link "Liquidação Manual" at bounding box center [1192, 575] width 113 height 22
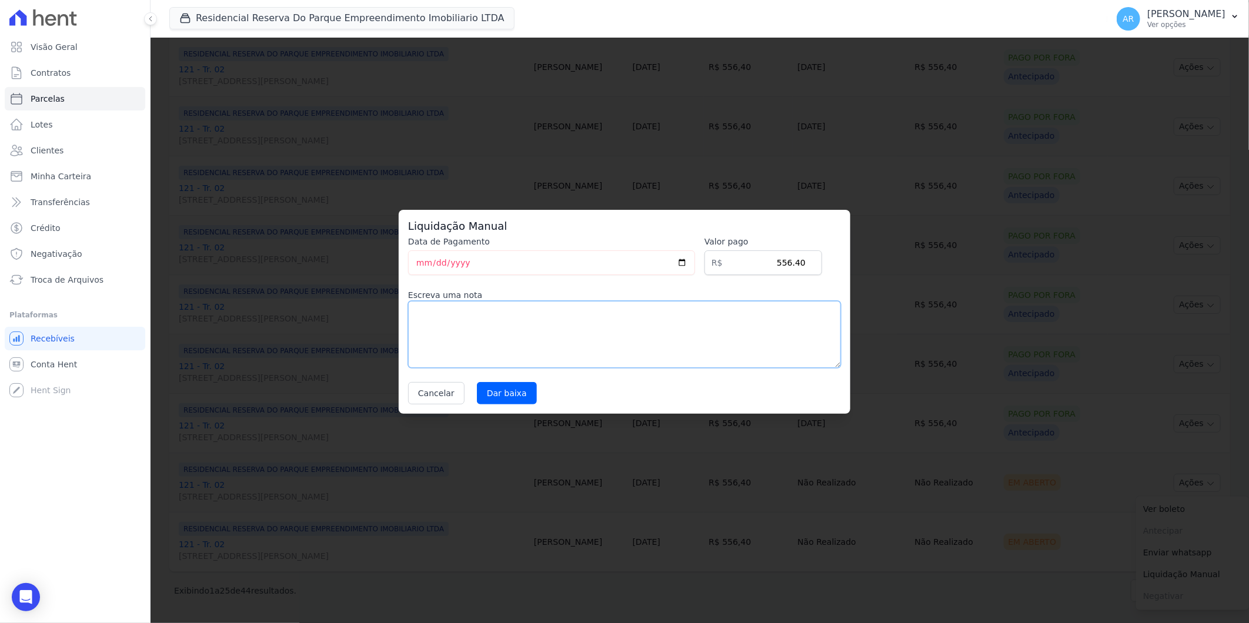
click at [603, 320] on textarea at bounding box center [624, 334] width 433 height 67
paste textarea "Pagamento a vista em único boleto"
type textarea "Pagamento a vista em único boleto"
click at [501, 400] on input "Dar baixa" at bounding box center [507, 393] width 60 height 22
select select
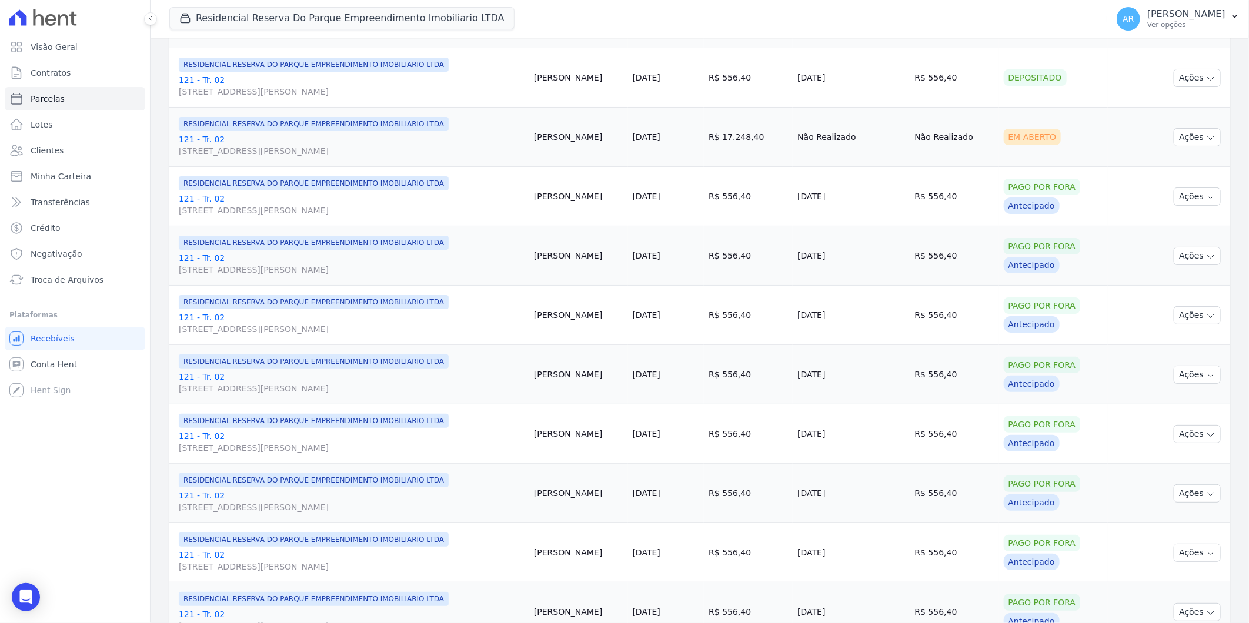
scroll to position [1164, 0]
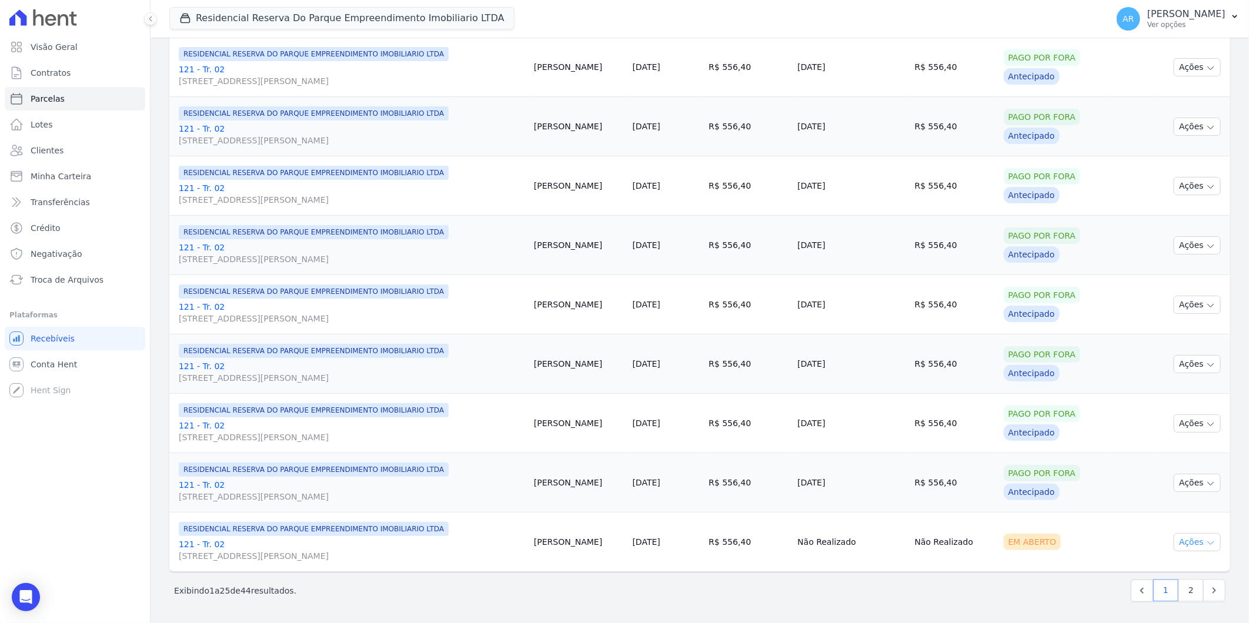
click at [1192, 541] on button "Ações" at bounding box center [1196, 542] width 47 height 18
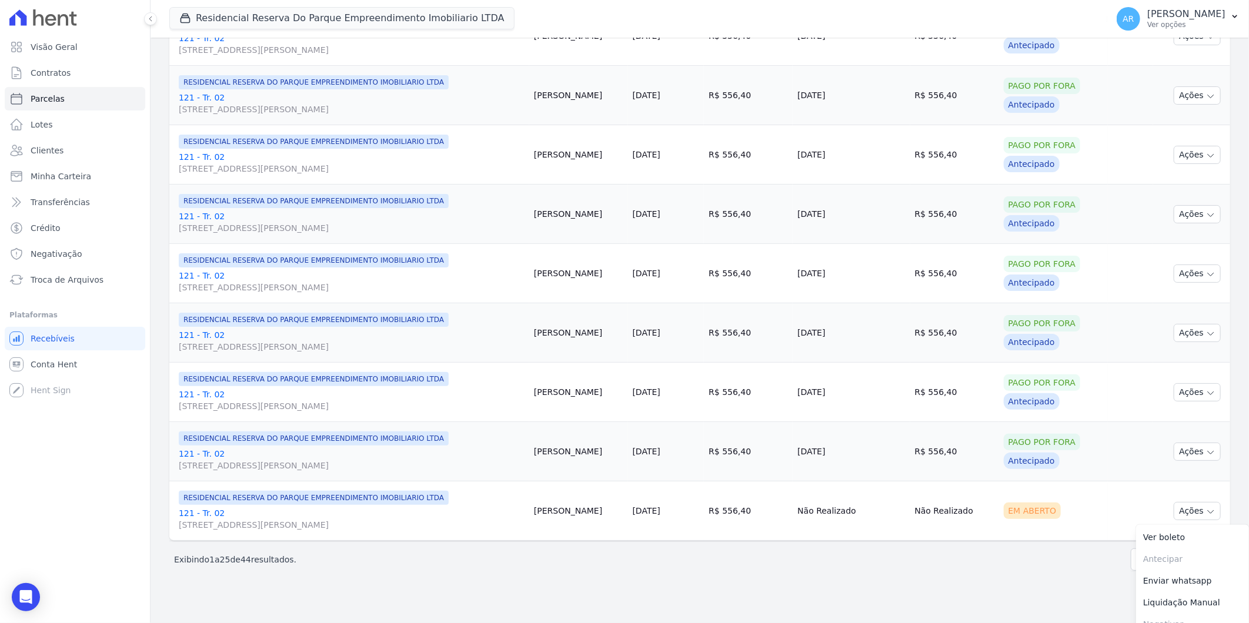
scroll to position [1209, 0]
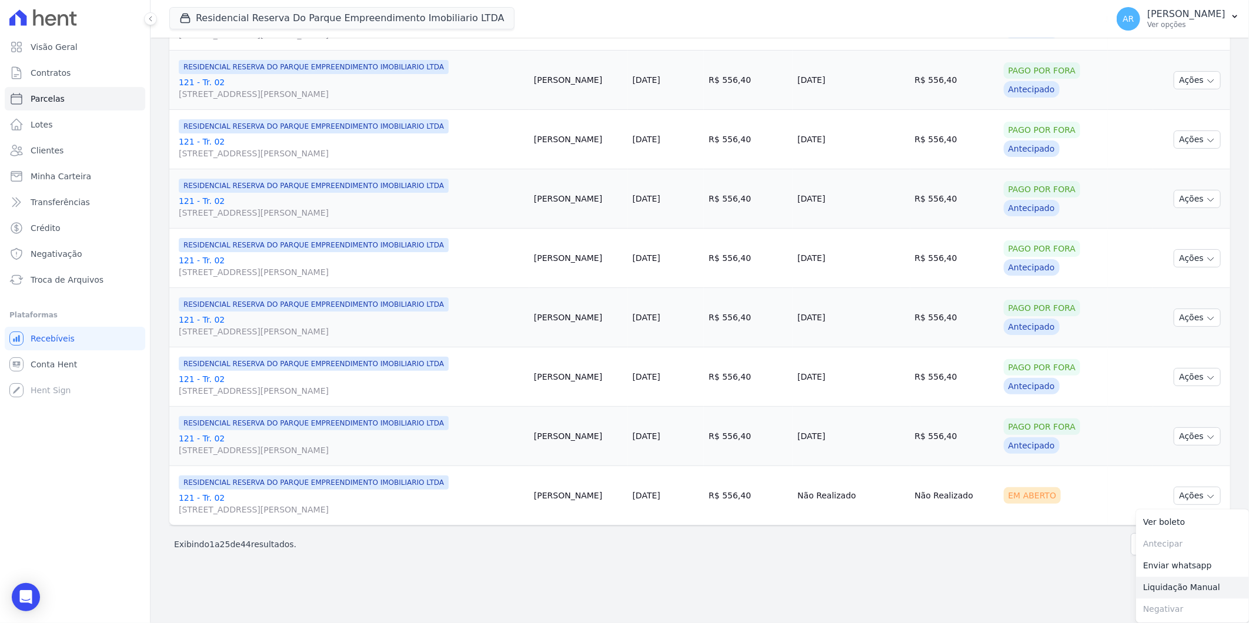
click at [1185, 581] on link "Liquidação Manual" at bounding box center [1192, 588] width 113 height 22
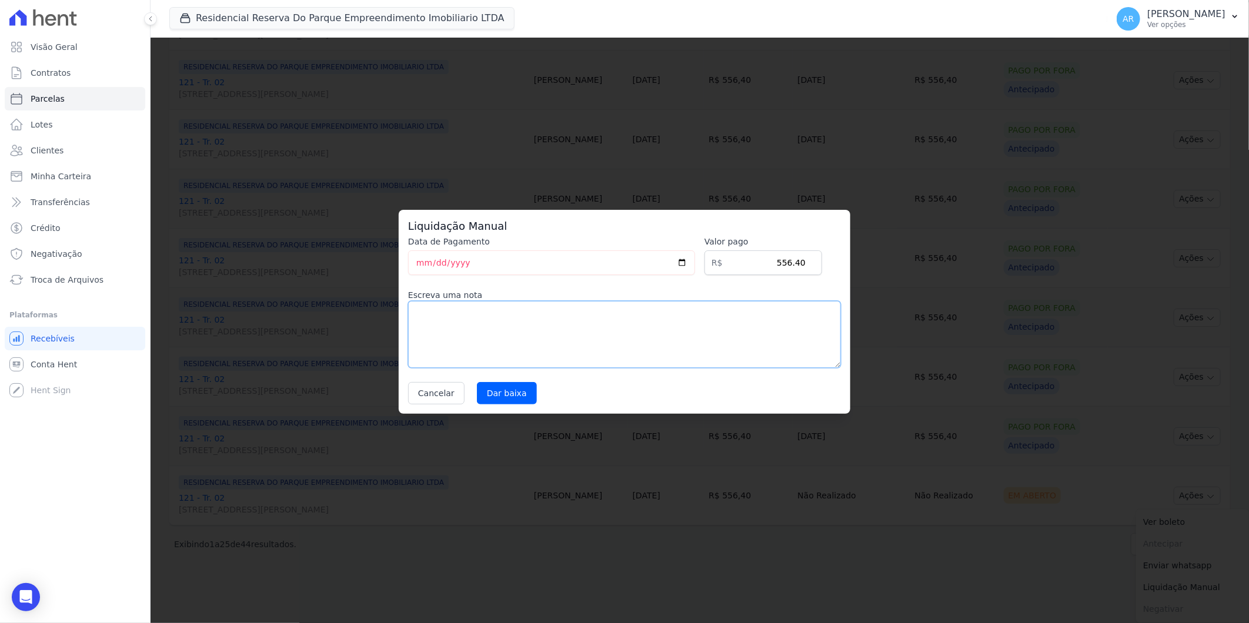
click at [612, 325] on textarea at bounding box center [624, 334] width 433 height 67
paste textarea "Pagamento a vista em único boleto"
type textarea "Pagamento a vista em único boleto"
click at [513, 390] on input "Dar baixa" at bounding box center [507, 393] width 60 height 22
select select
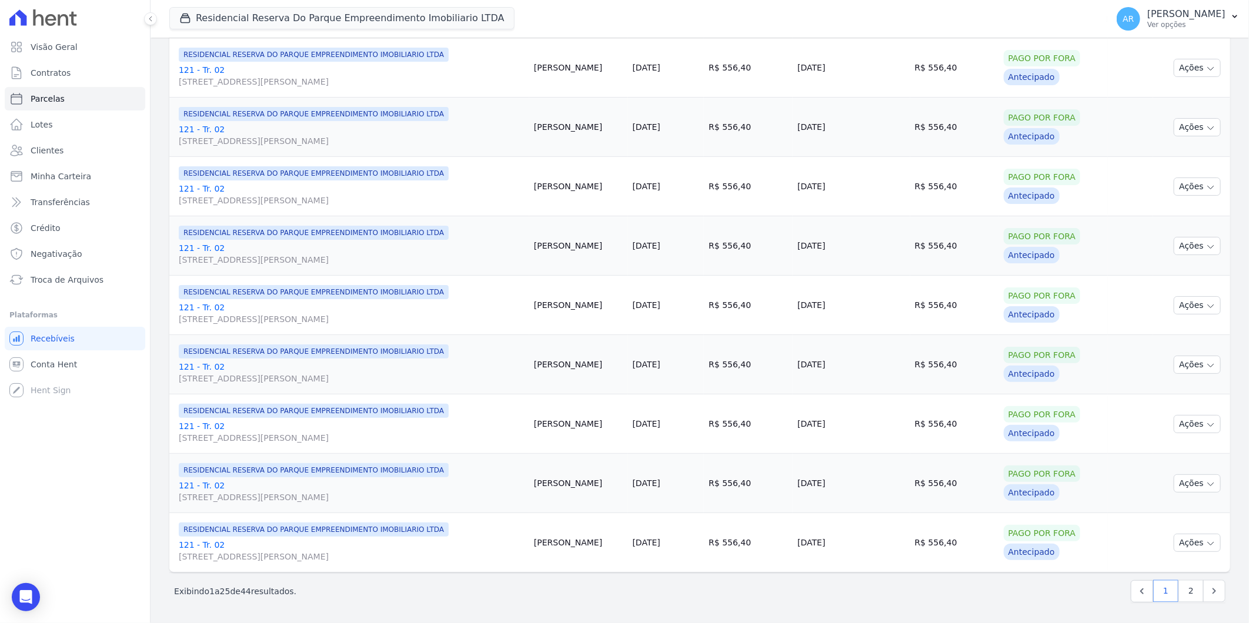
scroll to position [1164, 0]
click at [1178, 586] on link "2" at bounding box center [1190, 591] width 25 height 22
select select
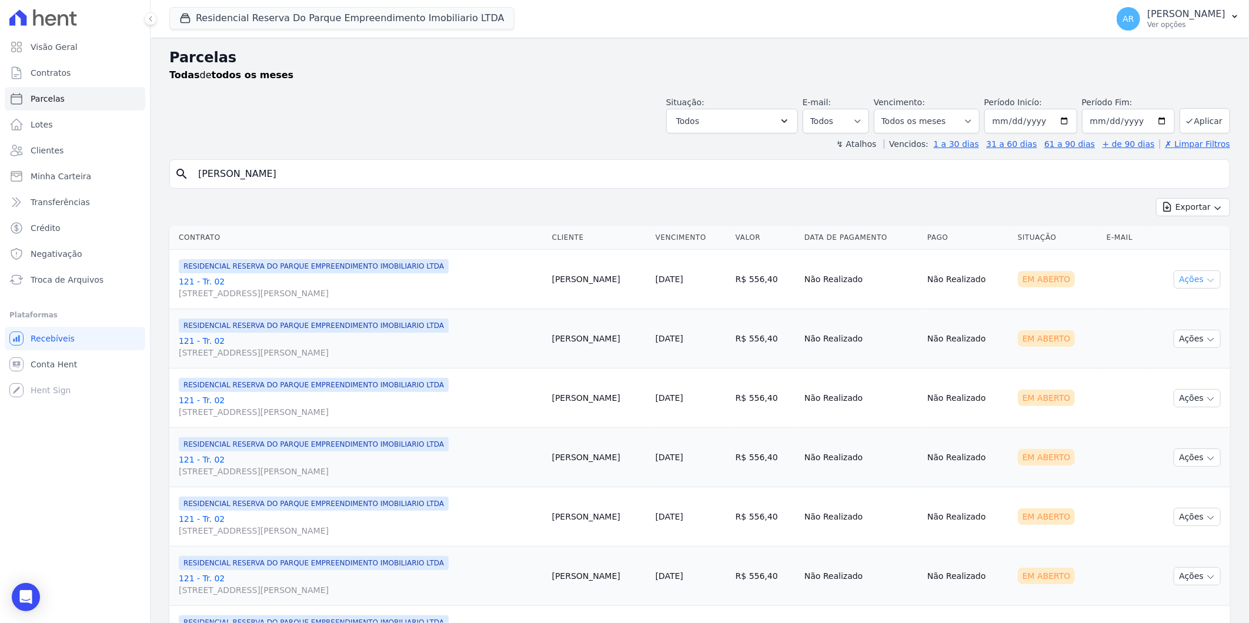
click at [1182, 277] on button "Ações" at bounding box center [1196, 279] width 47 height 18
click at [1182, 368] on link "Liquidação Manual" at bounding box center [1192, 372] width 113 height 22
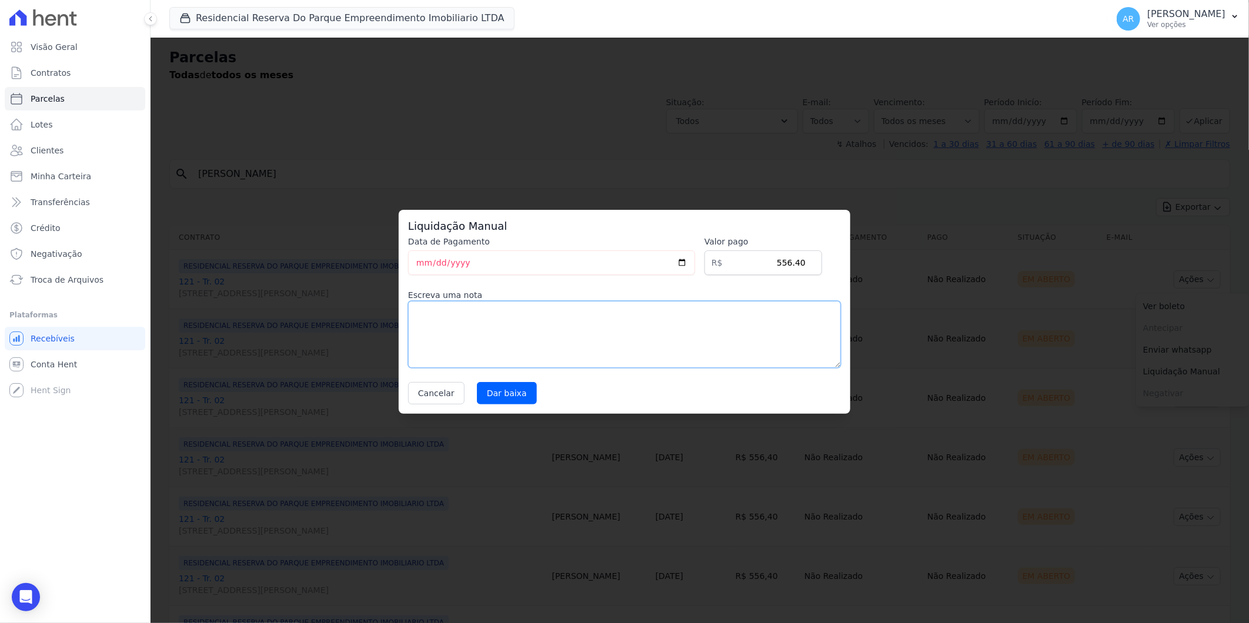
drag, startPoint x: 604, startPoint y: 320, endPoint x: 587, endPoint y: 326, distance: 18.6
click at [601, 320] on textarea at bounding box center [624, 334] width 433 height 67
paste textarea "Pagamento a vista em único boleto"
type textarea "Pagamento a vista em único boleto"
click at [515, 394] on input "Dar baixa" at bounding box center [507, 393] width 60 height 22
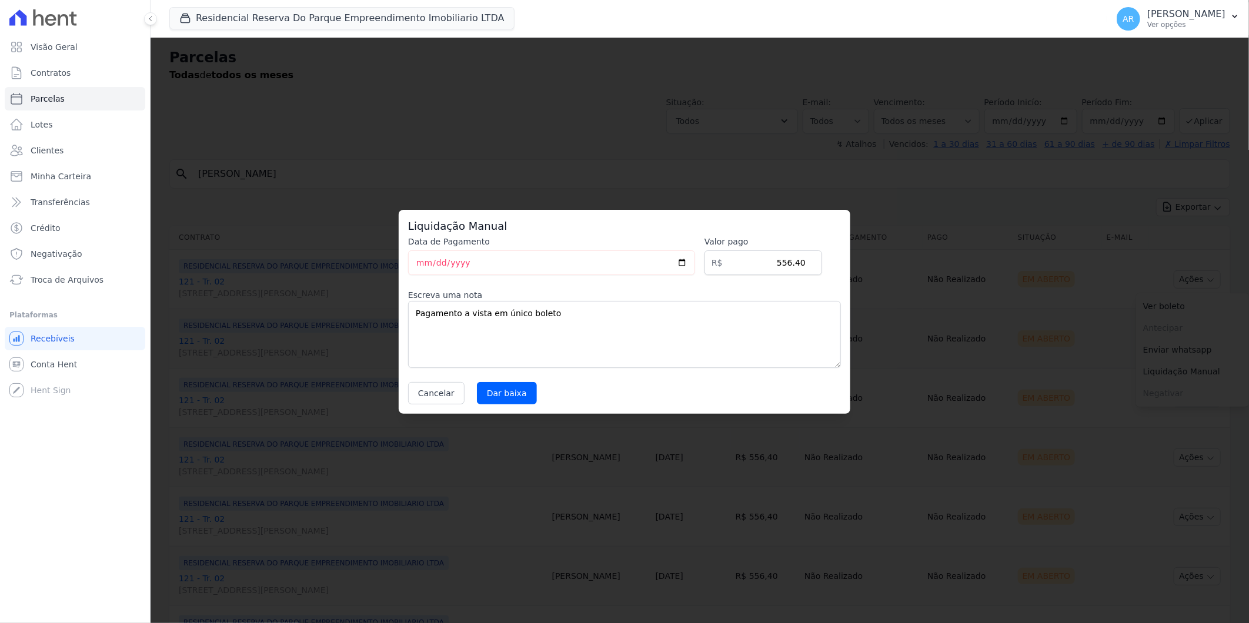
select select
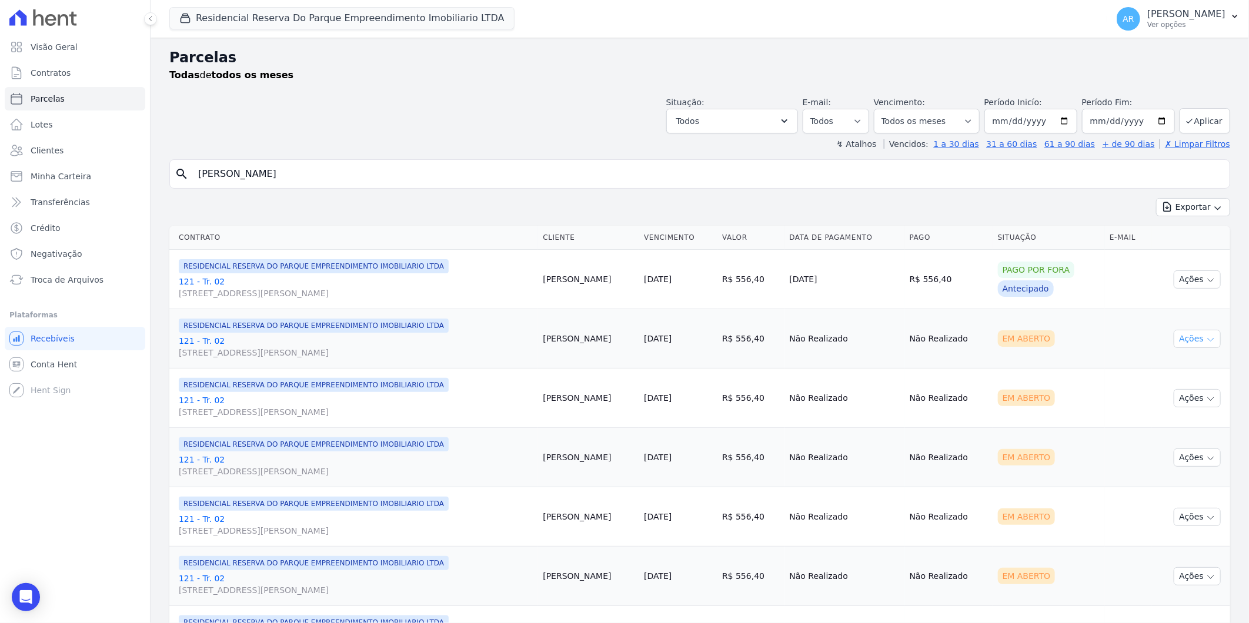
click at [1182, 331] on button "Ações" at bounding box center [1196, 339] width 47 height 18
click at [1176, 432] on link "Liquidação Manual" at bounding box center [1192, 431] width 113 height 22
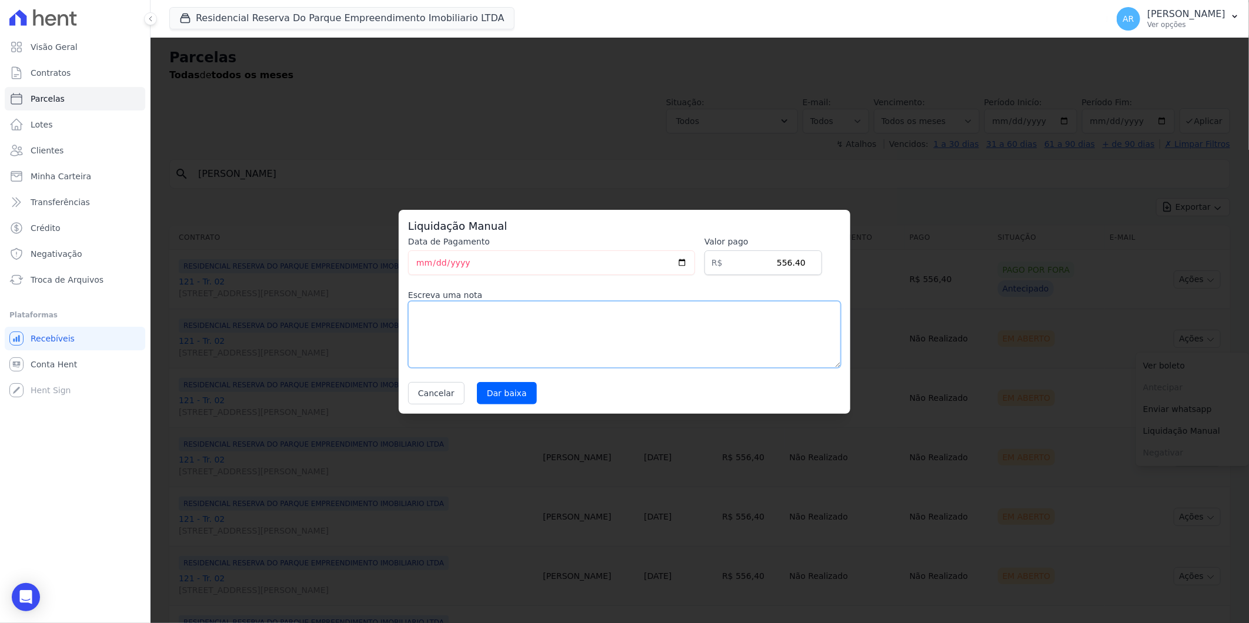
click at [569, 359] on textarea at bounding box center [624, 334] width 433 height 67
paste textarea "Pagamento a vista em único boleto"
type textarea "Pagamento a vista em único boleto"
click at [509, 389] on input "Dar baixa" at bounding box center [507, 393] width 60 height 22
select select
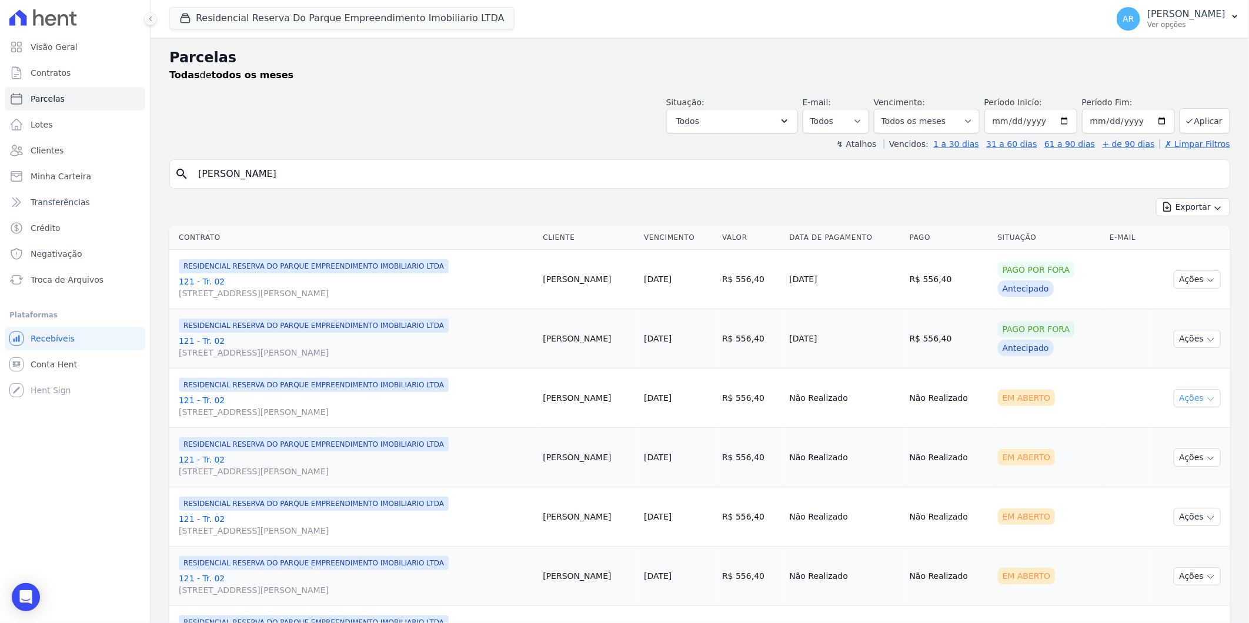
click at [1186, 400] on button "Ações" at bounding box center [1196, 398] width 47 height 18
drag, startPoint x: 1176, startPoint y: 484, endPoint x: 804, endPoint y: 410, distance: 378.9
click at [1174, 484] on link "Liquidação Manual" at bounding box center [1192, 491] width 113 height 22
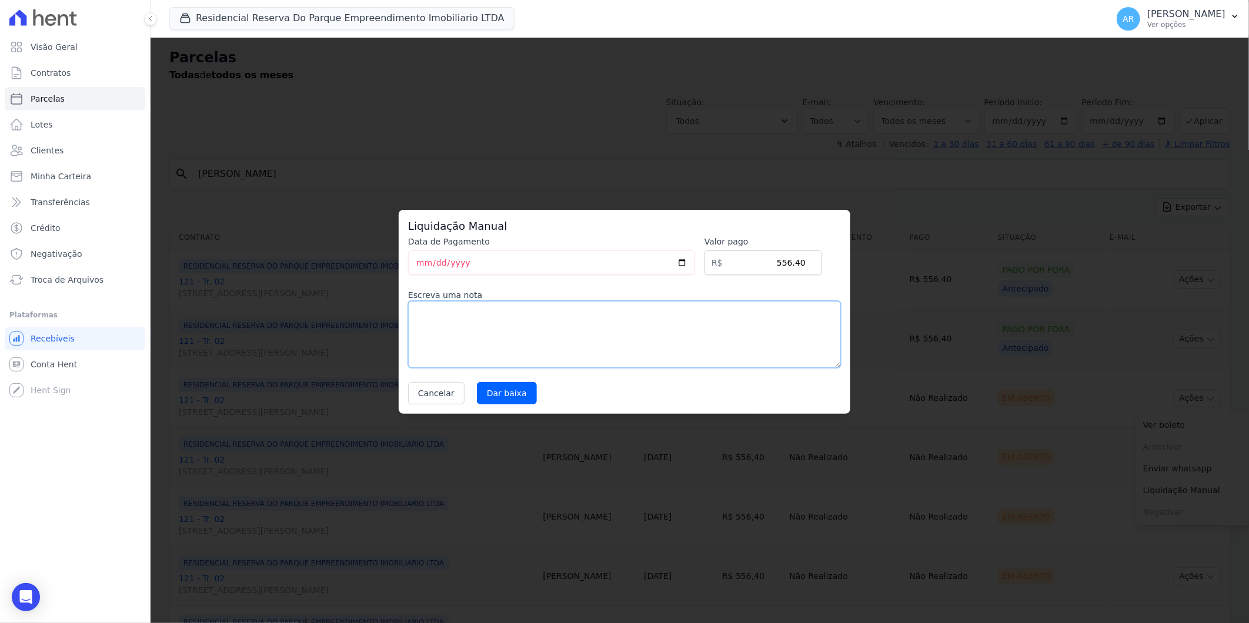
click at [623, 354] on textarea at bounding box center [624, 334] width 433 height 67
paste textarea "Pagamento a vista em único boleto"
type textarea "Pagamento a vista em único boleto"
drag, startPoint x: 514, startPoint y: 389, endPoint x: 705, endPoint y: 391, distance: 191.7
click at [527, 391] on input "Dar baixa" at bounding box center [507, 393] width 60 height 22
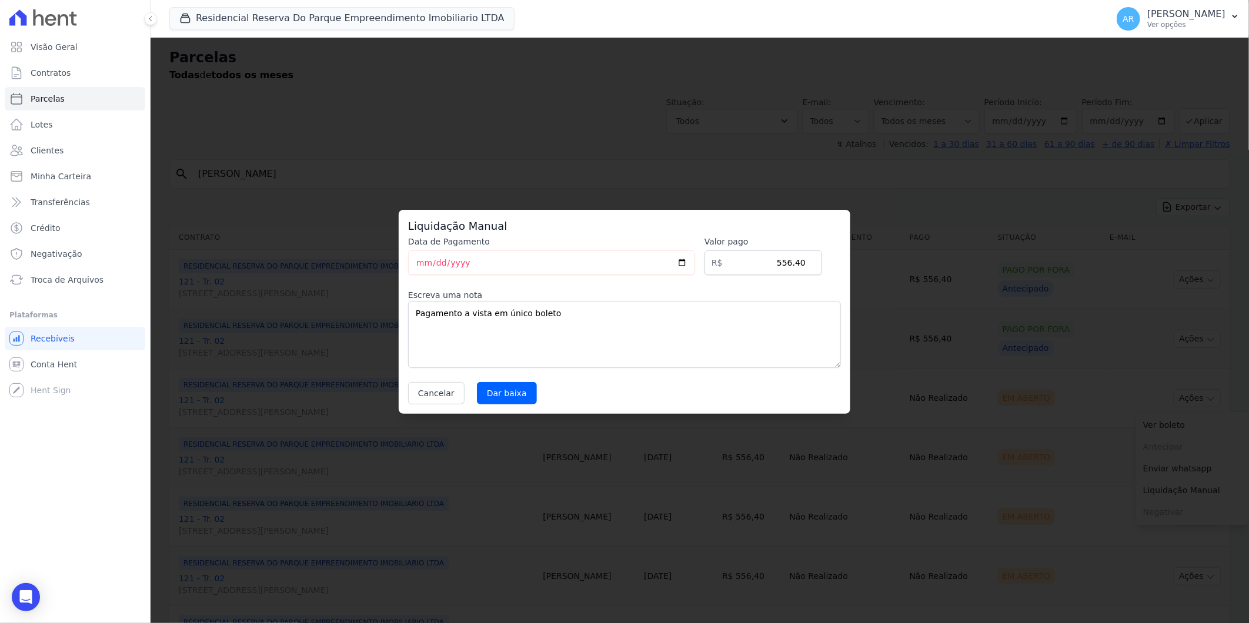
select select
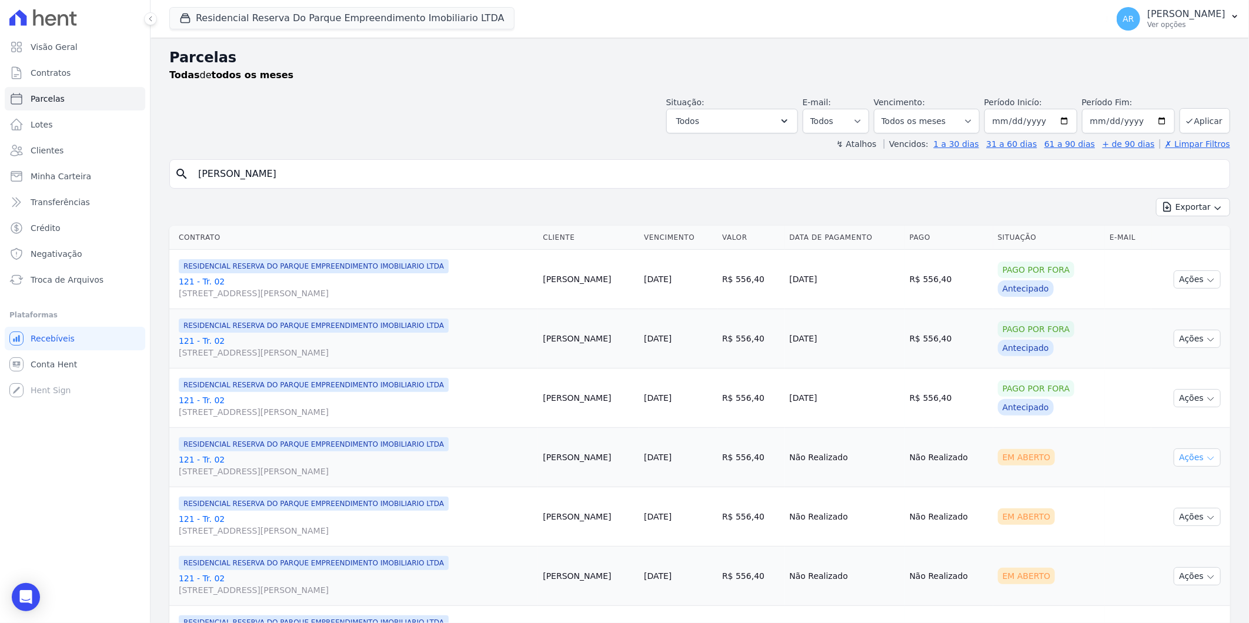
click at [1193, 461] on button "Ações" at bounding box center [1196, 458] width 47 height 18
click at [1172, 554] on link "Liquidação Manual" at bounding box center [1192, 550] width 113 height 22
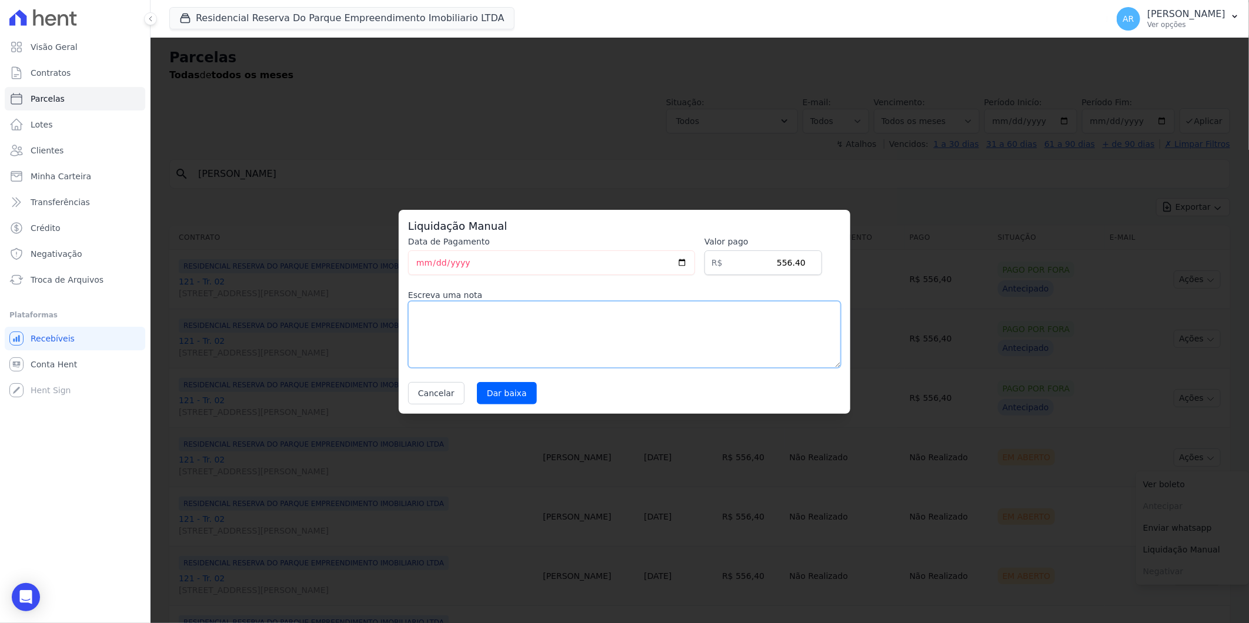
drag, startPoint x: 643, startPoint y: 354, endPoint x: 537, endPoint y: 380, distance: 109.1
click at [643, 353] on textarea at bounding box center [624, 334] width 433 height 67
paste textarea "Pagamento a vista em único boleto"
type textarea "Pagamento a vista em único boleto"
click at [524, 396] on input "Dar baixa" at bounding box center [507, 393] width 60 height 22
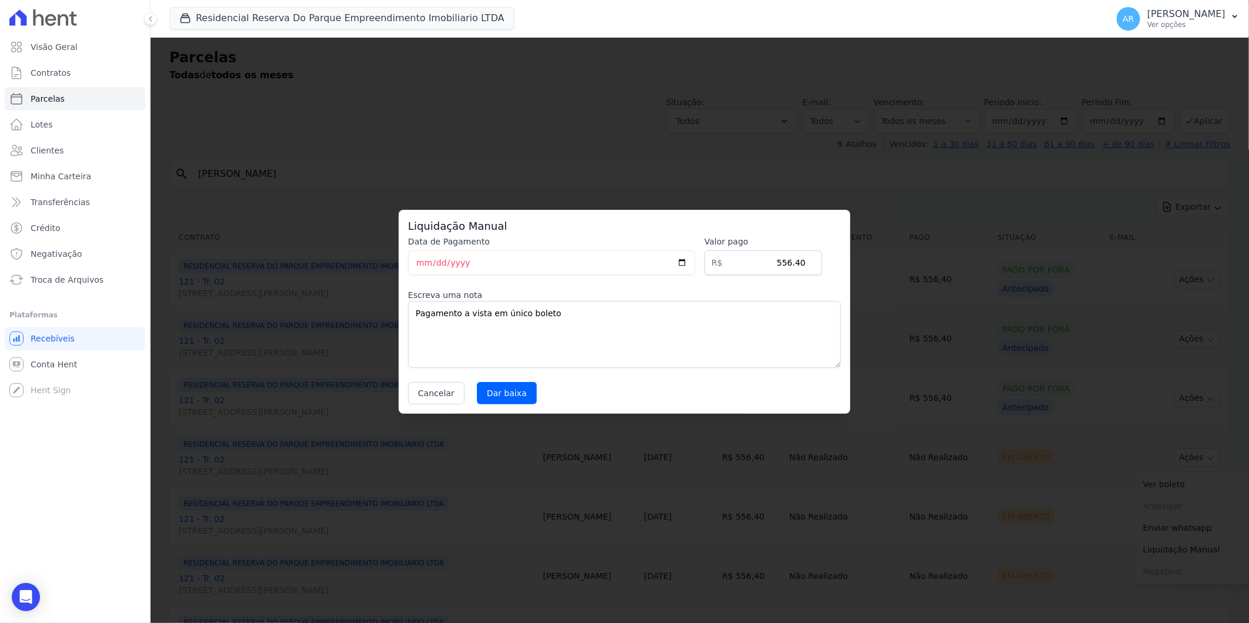
select select
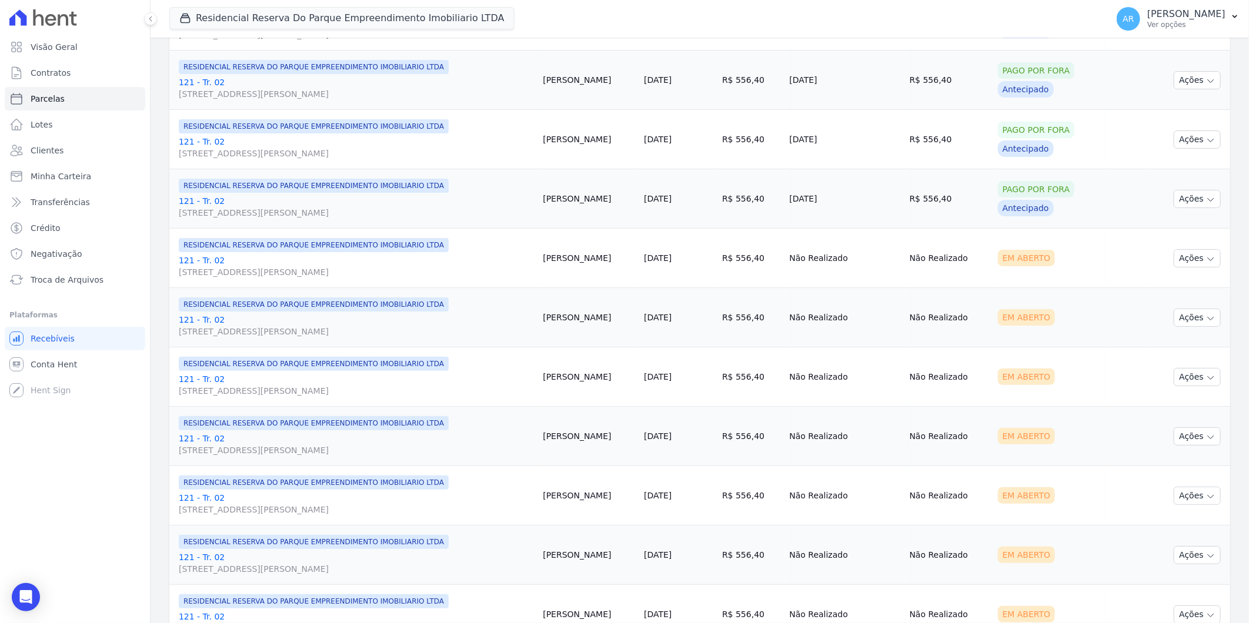
scroll to position [261, 0]
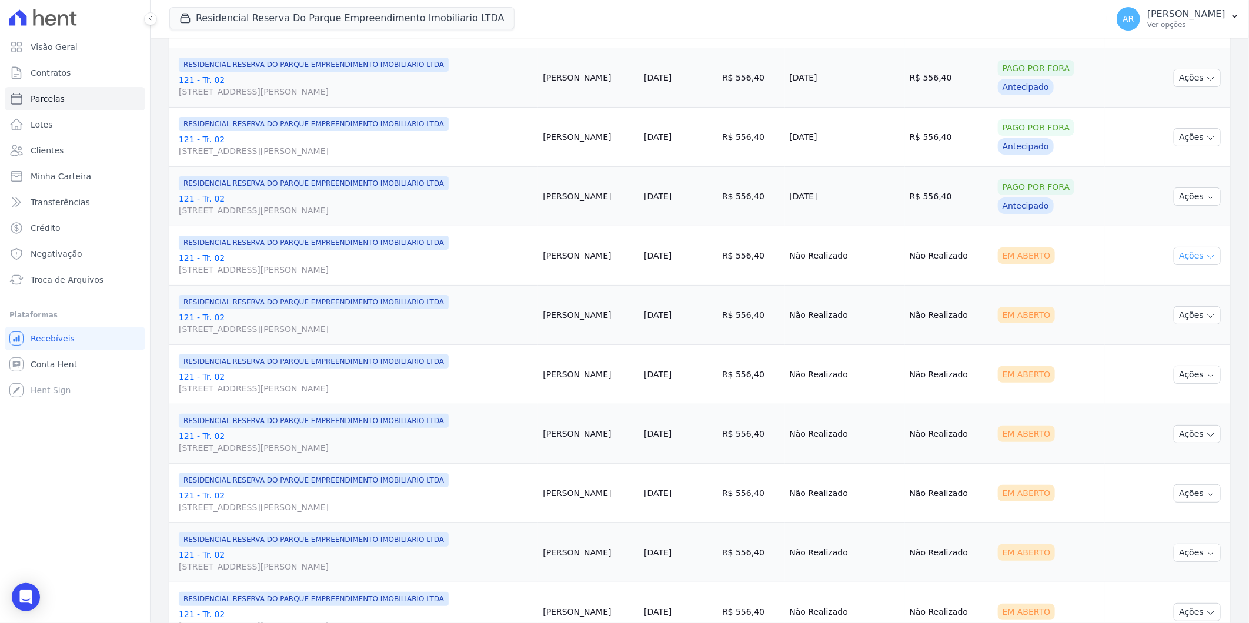
drag, startPoint x: 1188, startPoint y: 255, endPoint x: 1178, endPoint y: 262, distance: 13.1
click at [1188, 254] on button "Ações" at bounding box center [1196, 256] width 47 height 18
click at [1155, 337] on link "Liquidação Manual" at bounding box center [1192, 348] width 113 height 22
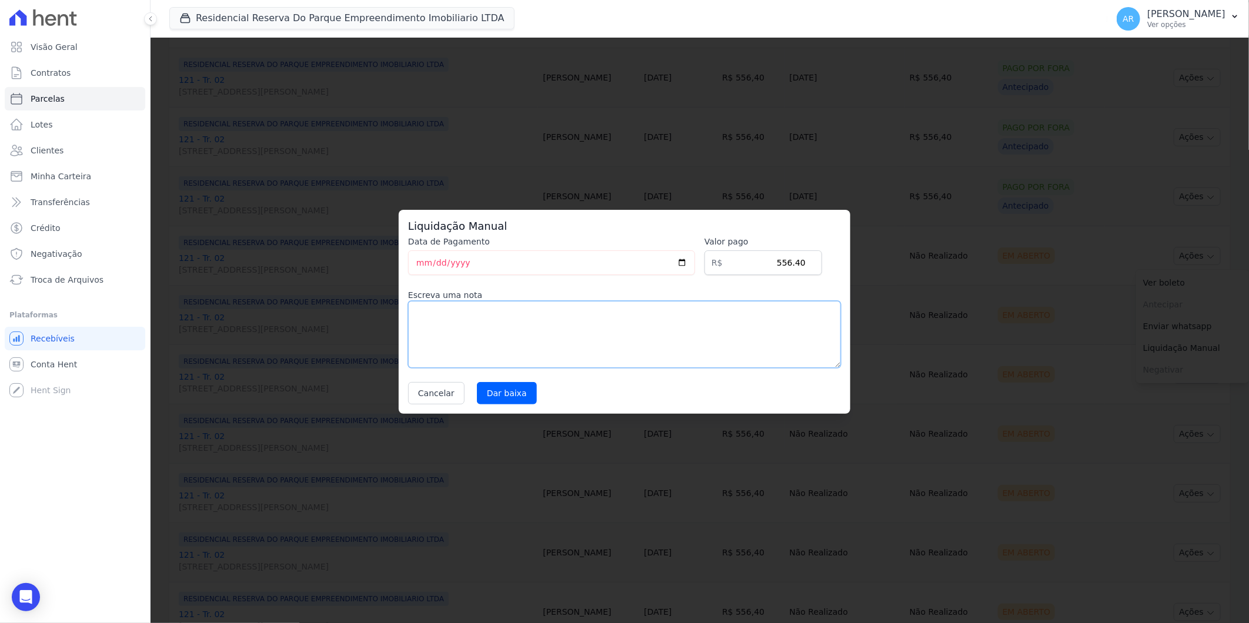
drag, startPoint x: 619, startPoint y: 314, endPoint x: 580, endPoint y: 339, distance: 46.8
click at [615, 315] on textarea at bounding box center [624, 334] width 433 height 67
paste textarea "Pagamento a vista em único boleto"
type textarea "Pagamento a vista em único boleto"
click at [470, 400] on div "Cancelar [GEOGRAPHIC_DATA]" at bounding box center [624, 393] width 433 height 22
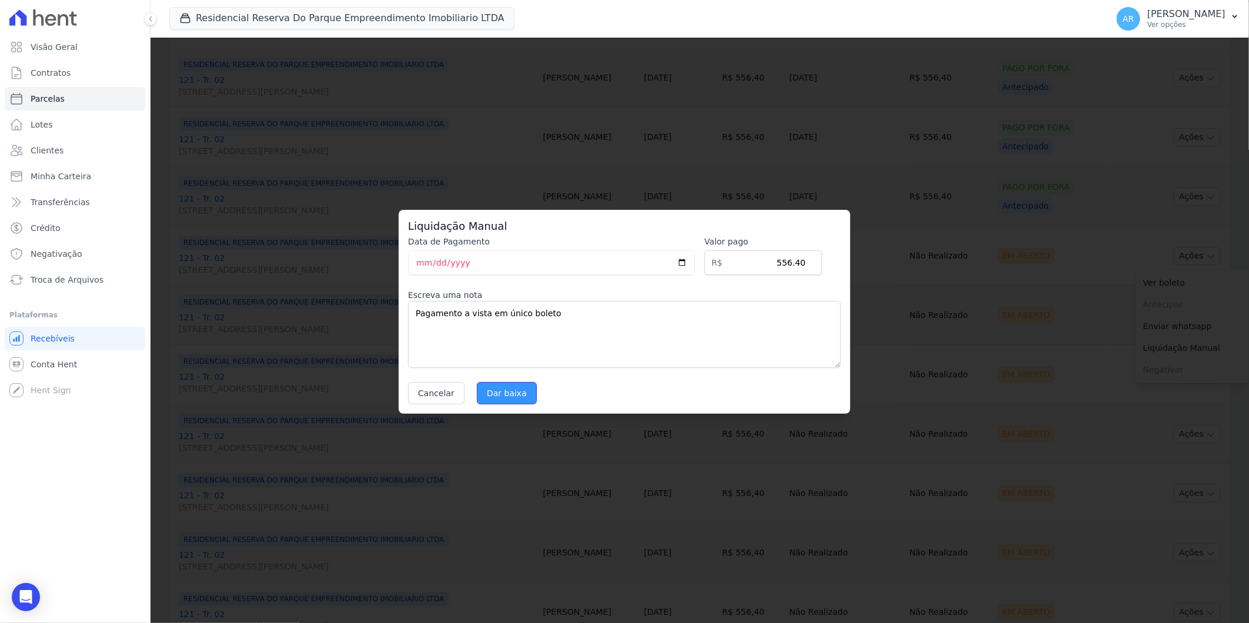
click at [486, 395] on input "Dar baixa" at bounding box center [507, 393] width 60 height 22
select select
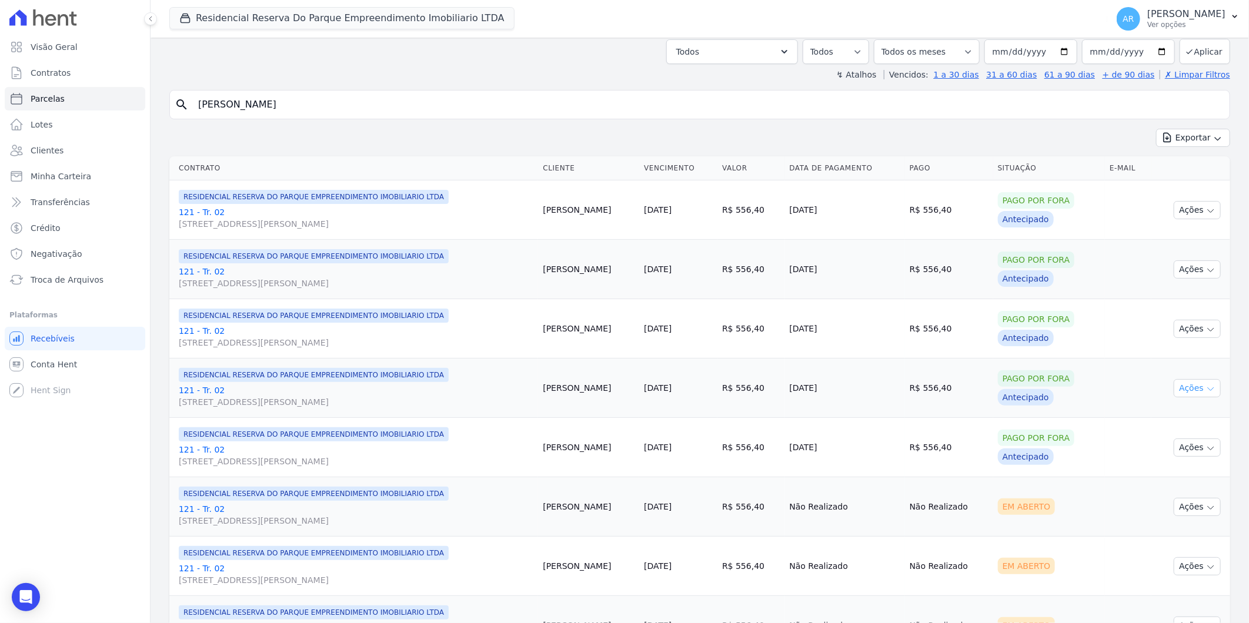
scroll to position [261, 0]
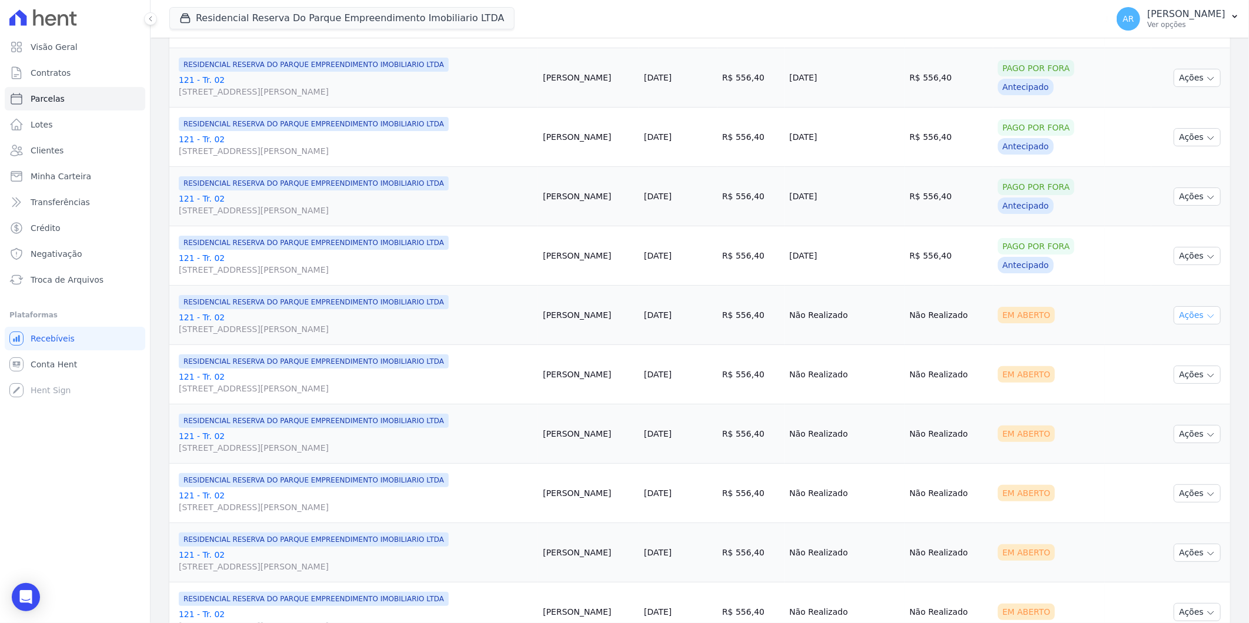
click at [1181, 320] on button "Ações" at bounding box center [1196, 315] width 47 height 18
click at [1182, 412] on link "Liquidação Manual" at bounding box center [1192, 408] width 113 height 22
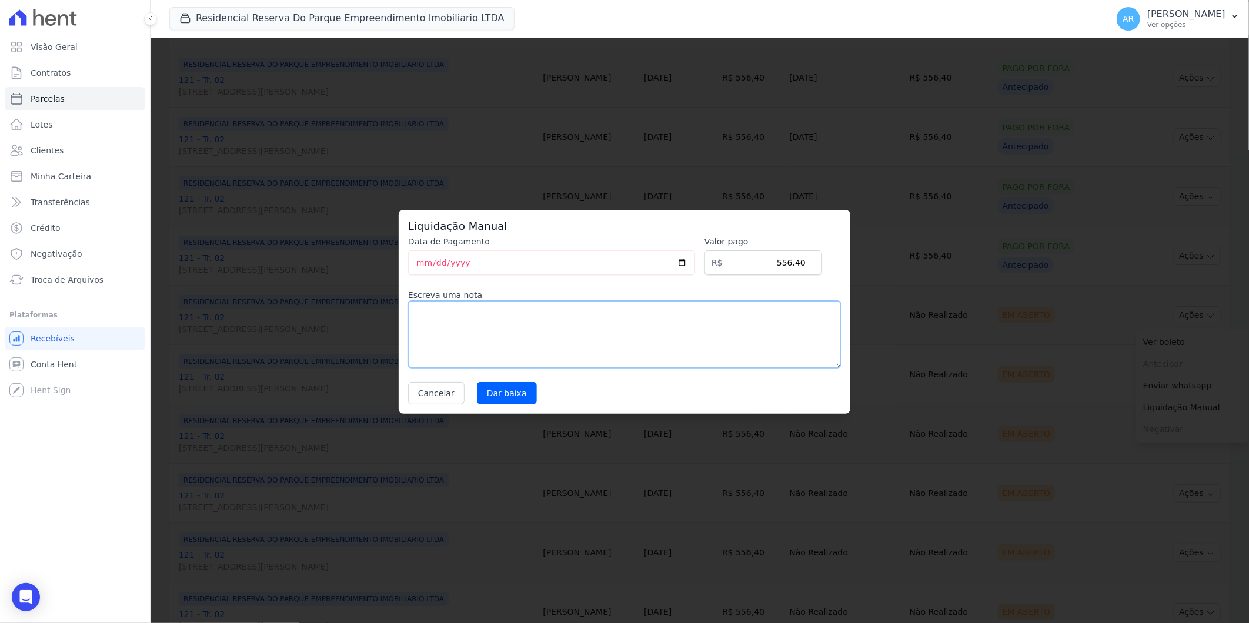
drag, startPoint x: 551, startPoint y: 337, endPoint x: 533, endPoint y: 363, distance: 32.5
click at [550, 337] on textarea at bounding box center [624, 334] width 433 height 67
paste textarea "Pagamento a vista em único boleto"
type textarea "Pagamento a vista em único boleto"
click at [506, 398] on input "Dar baixa" at bounding box center [507, 393] width 60 height 22
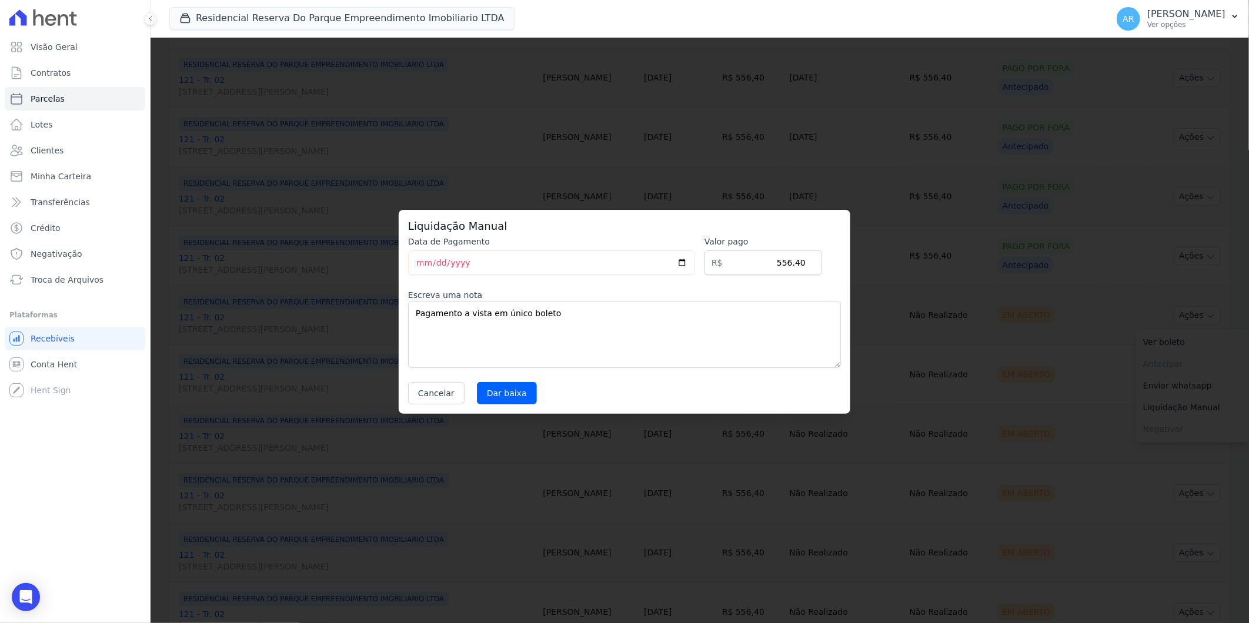
select select
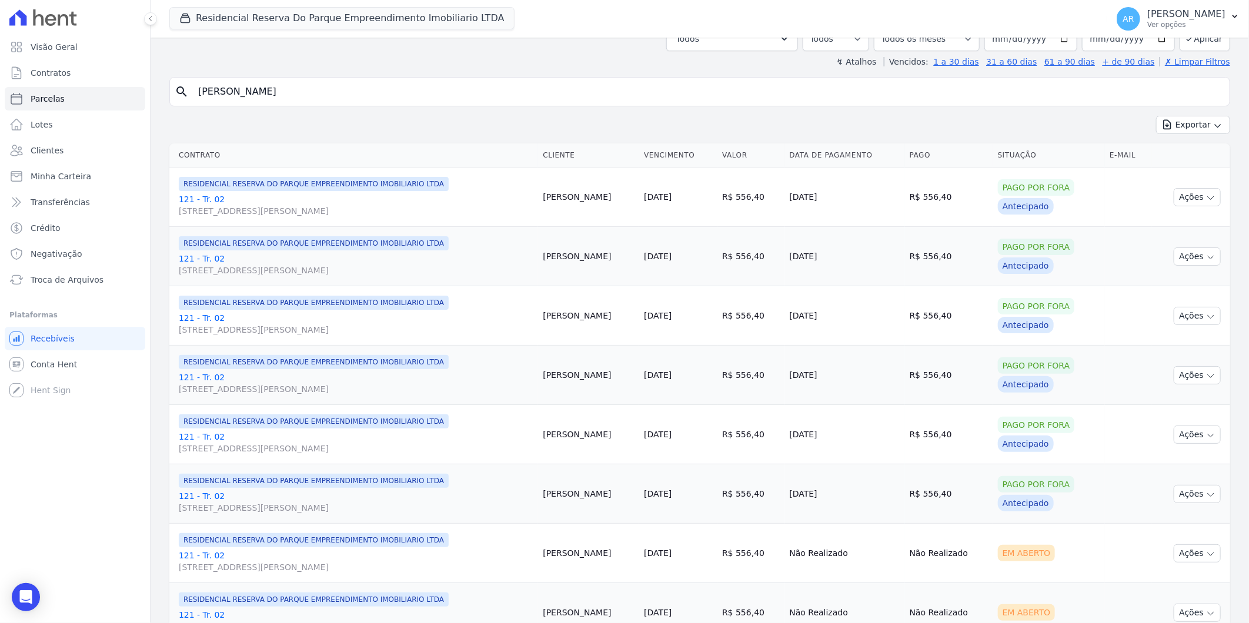
scroll to position [196, 0]
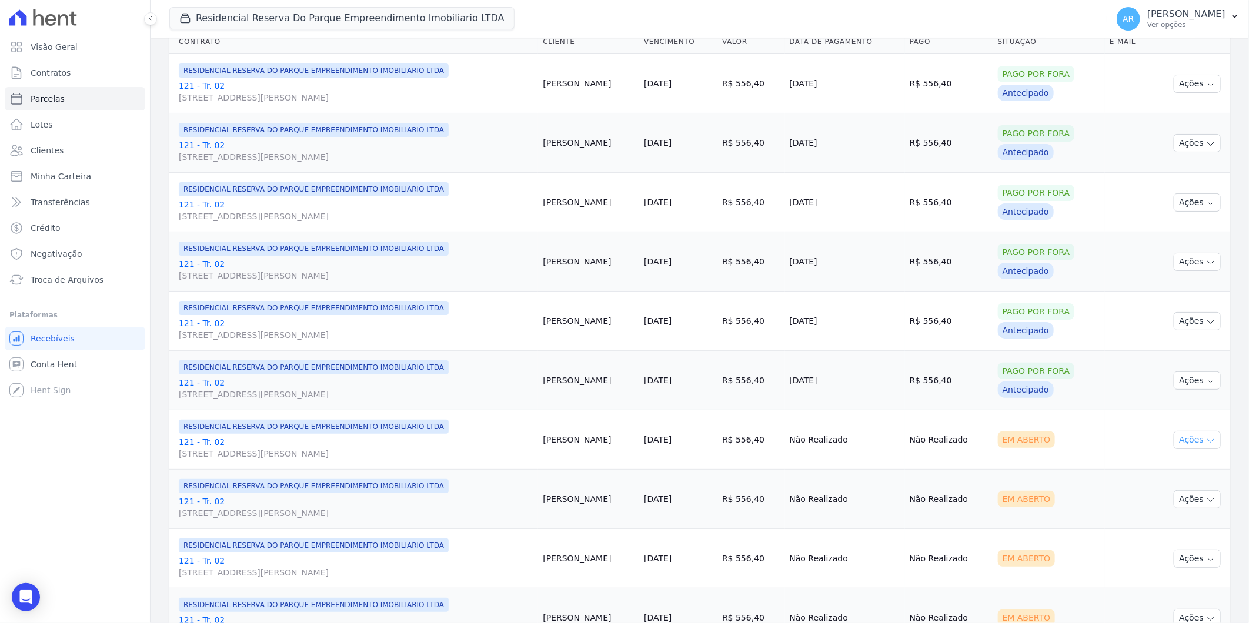
click at [1186, 441] on button "Ações" at bounding box center [1196, 440] width 47 height 18
click at [1166, 536] on link "Liquidação Manual" at bounding box center [1192, 532] width 113 height 22
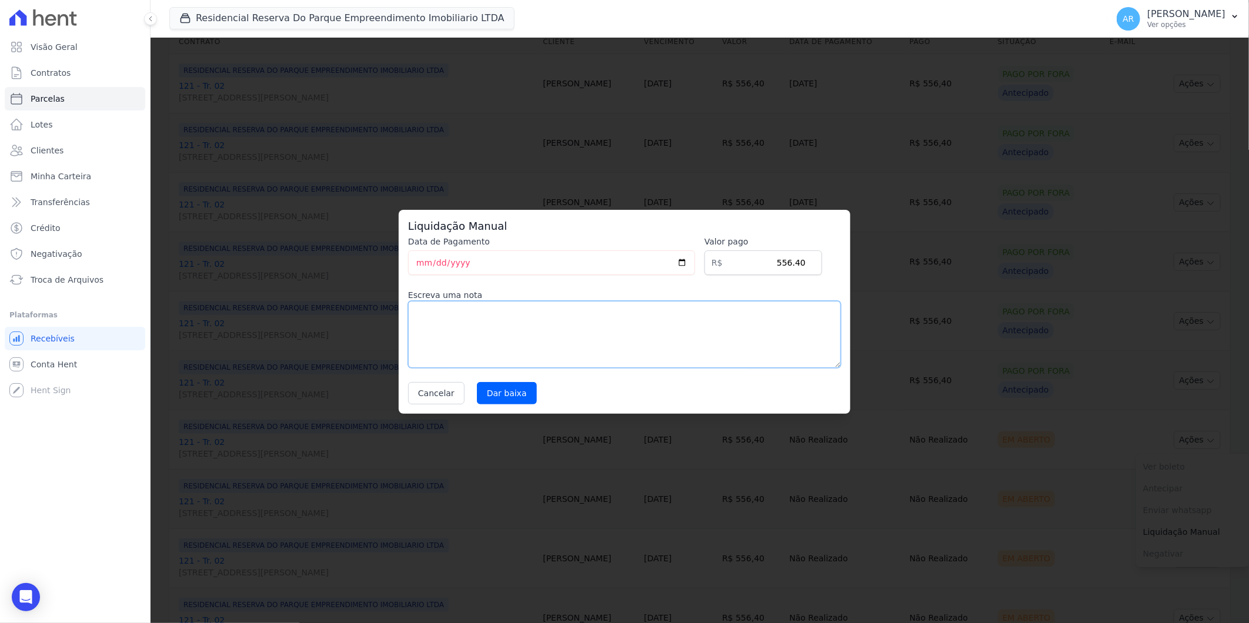
click at [561, 325] on textarea at bounding box center [624, 334] width 433 height 67
paste textarea "Pagamento a vista em único boleto"
type textarea "Pagamento a vista em único boleto"
click at [516, 390] on input "Dar baixa" at bounding box center [507, 393] width 60 height 22
select select
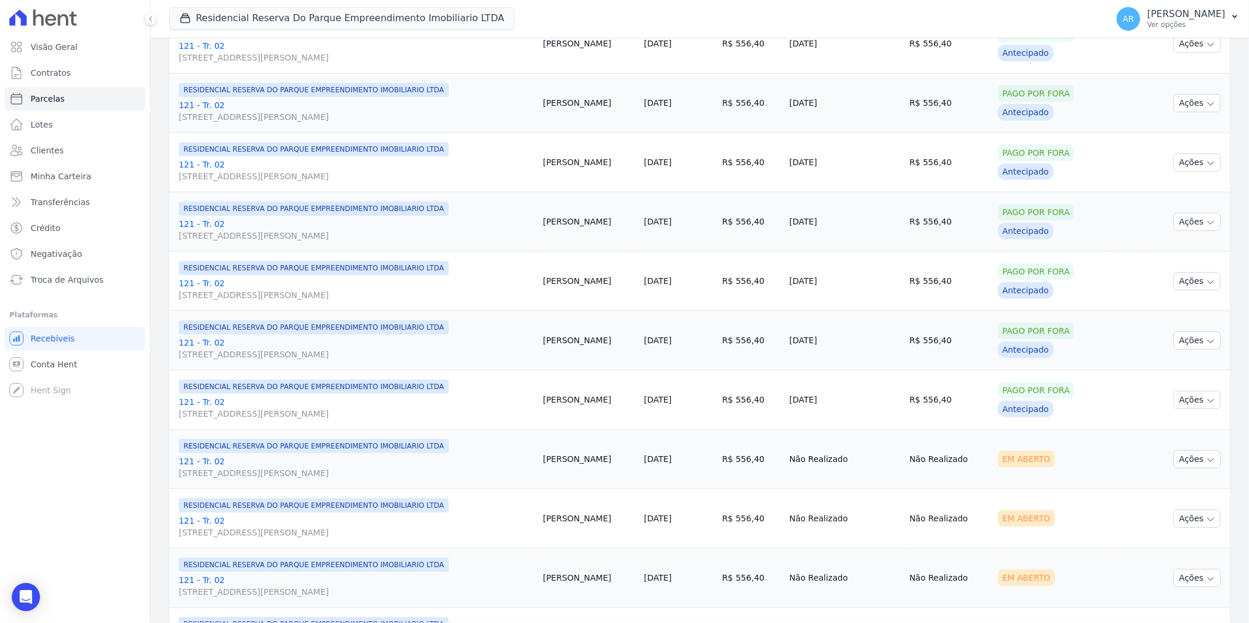
scroll to position [326, 0]
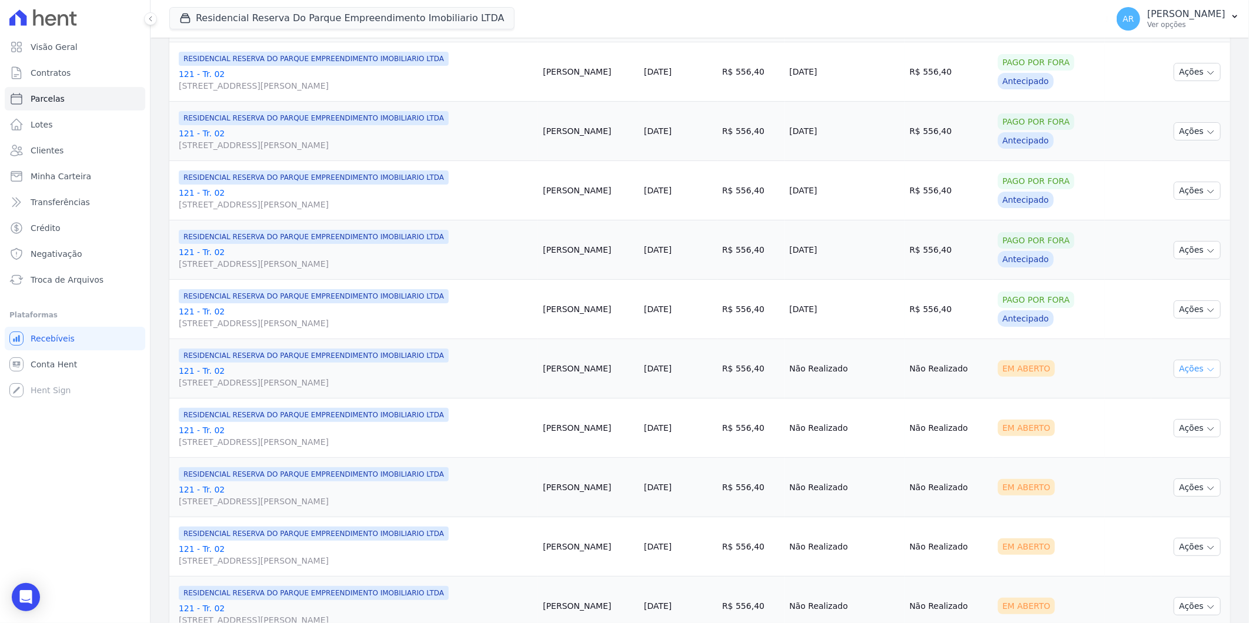
click at [1195, 372] on button "Ações" at bounding box center [1196, 369] width 47 height 18
click at [1158, 460] on link "Liquidação Manual" at bounding box center [1192, 461] width 113 height 22
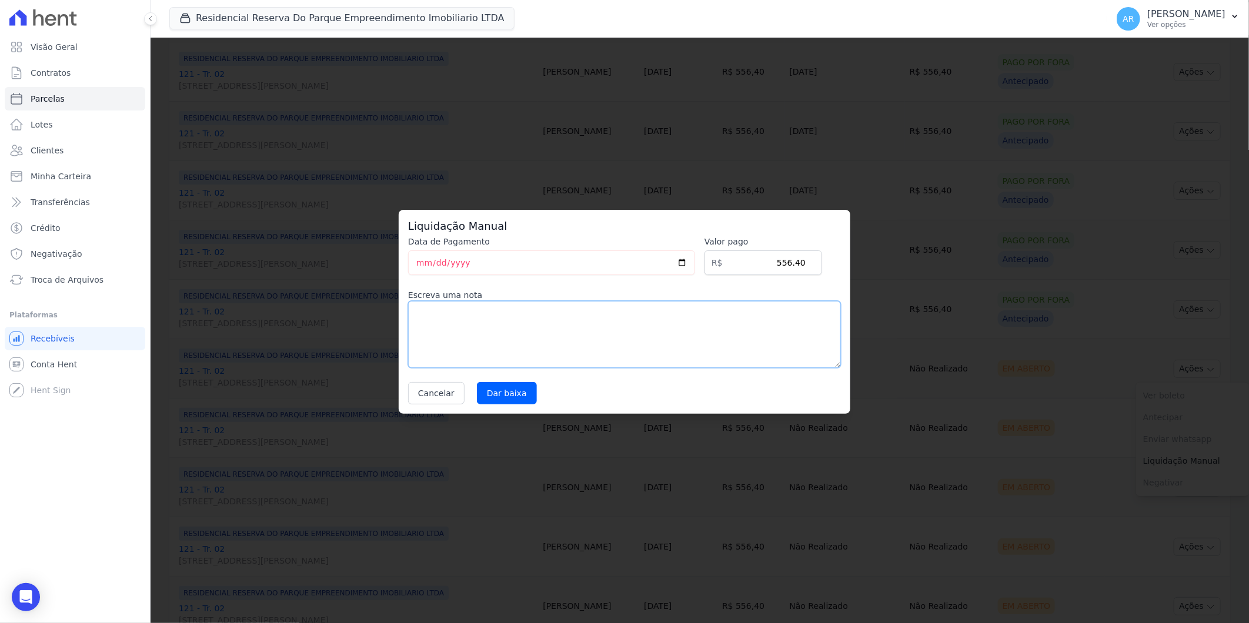
drag, startPoint x: 620, startPoint y: 342, endPoint x: 550, endPoint y: 350, distance: 69.9
click at [613, 339] on textarea at bounding box center [624, 334] width 433 height 67
paste textarea "Pagamento a vista em único boleto"
type textarea "Pagamento a vista em único boleto"
click at [524, 395] on input "Dar baixa" at bounding box center [507, 393] width 60 height 22
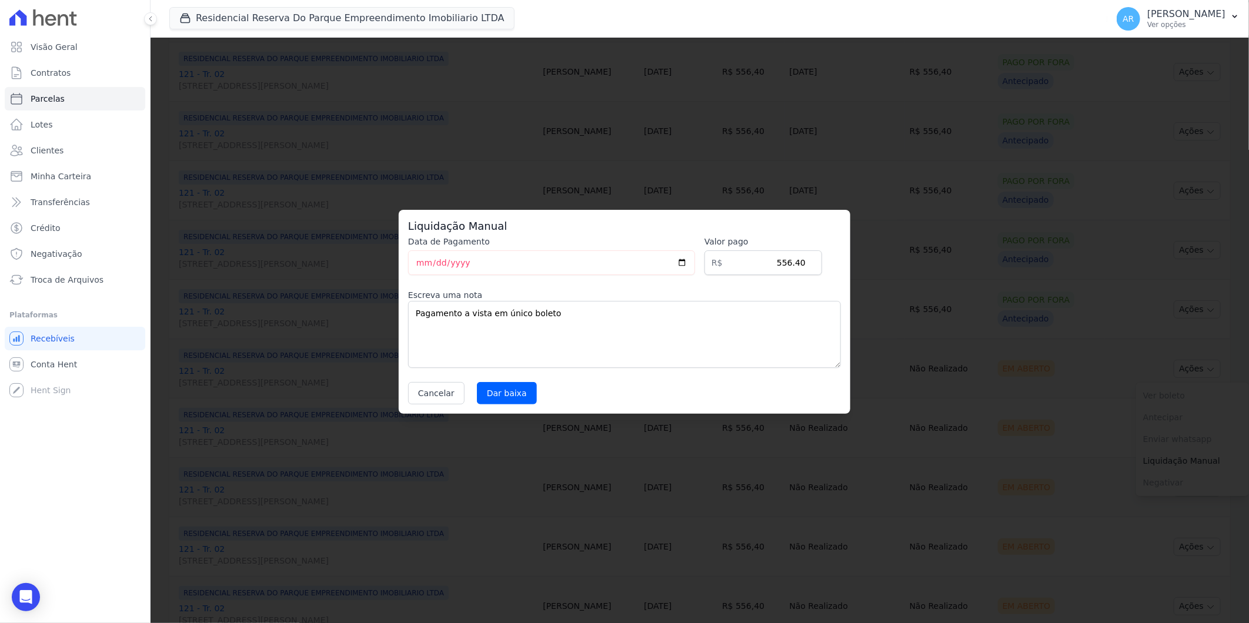
select select
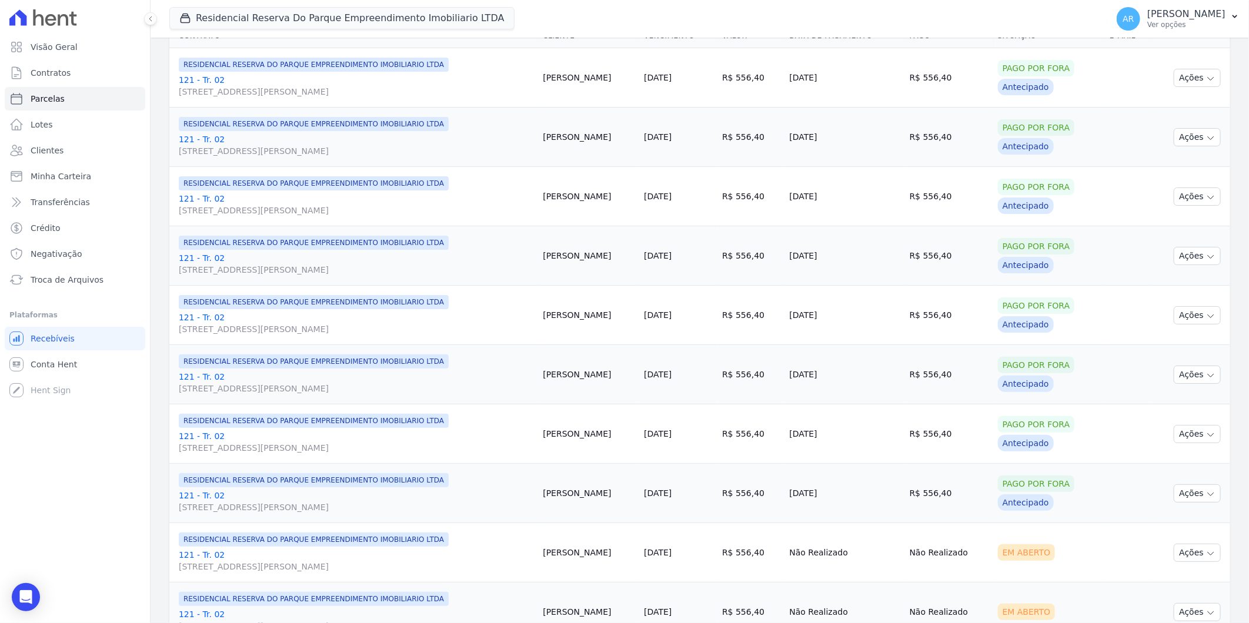
scroll to position [392, 0]
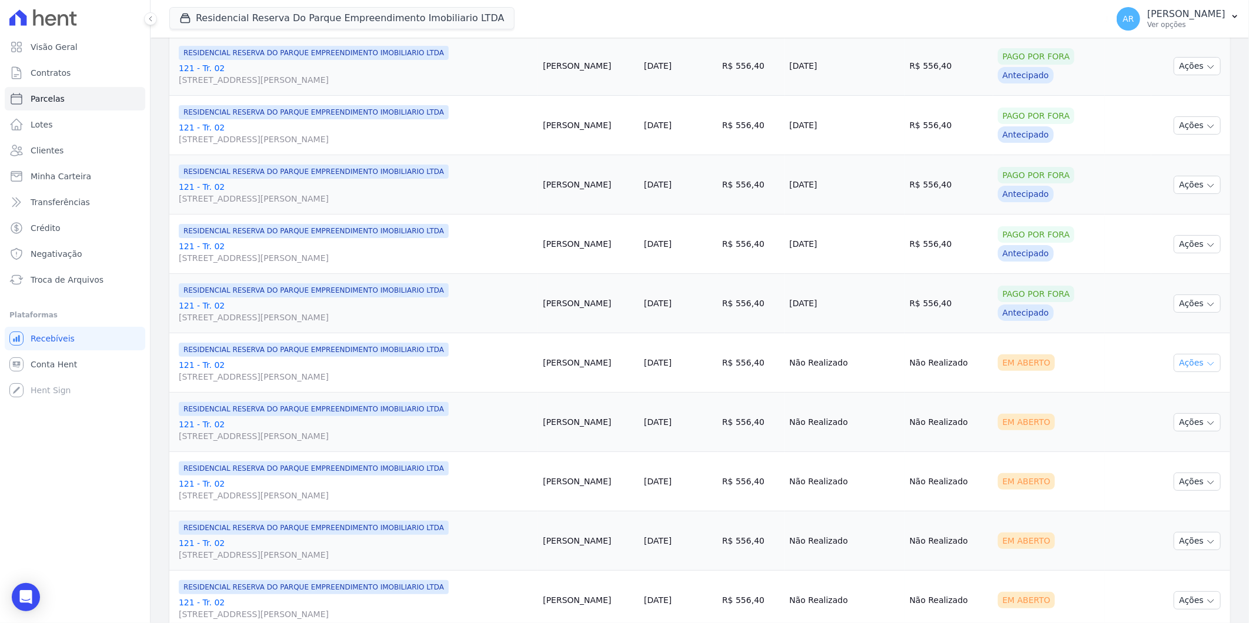
click at [1186, 356] on button "Ações" at bounding box center [1196, 363] width 47 height 18
click at [1169, 456] on link "Liquidação Manual" at bounding box center [1192, 455] width 113 height 22
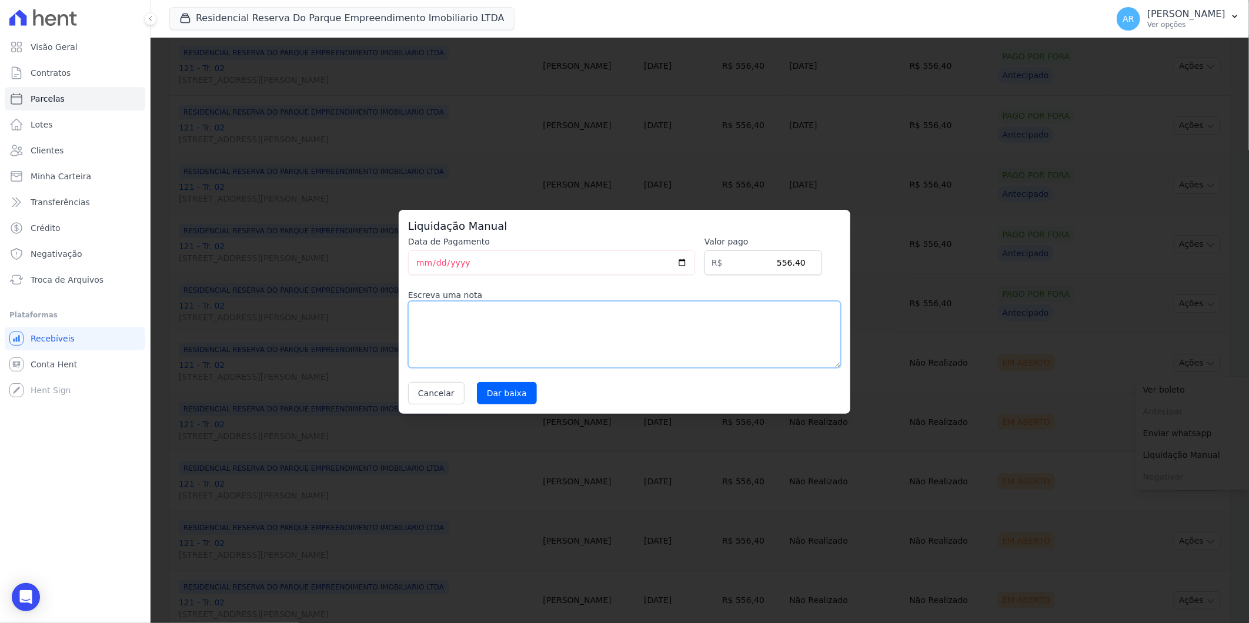
click at [566, 347] on textarea at bounding box center [624, 334] width 433 height 67
paste textarea "Pagamento a vista em único boleto"
type textarea "Pagamento a vista em único boleto"
click at [495, 400] on input "Dar baixa" at bounding box center [507, 393] width 60 height 22
select select
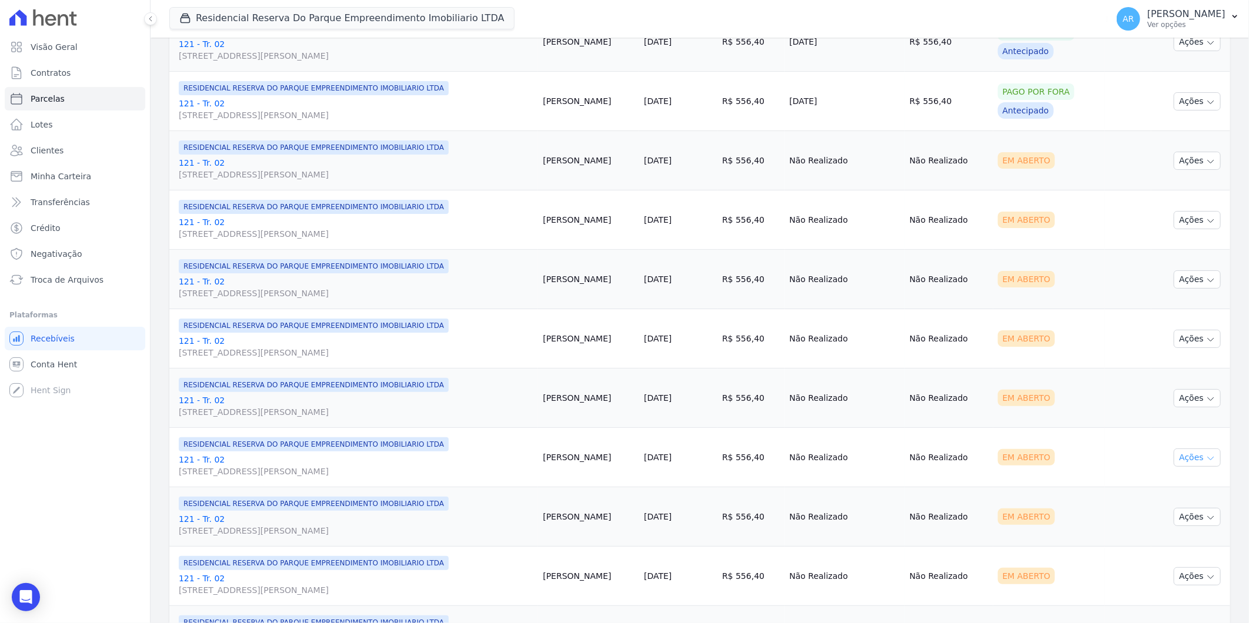
scroll to position [807, 0]
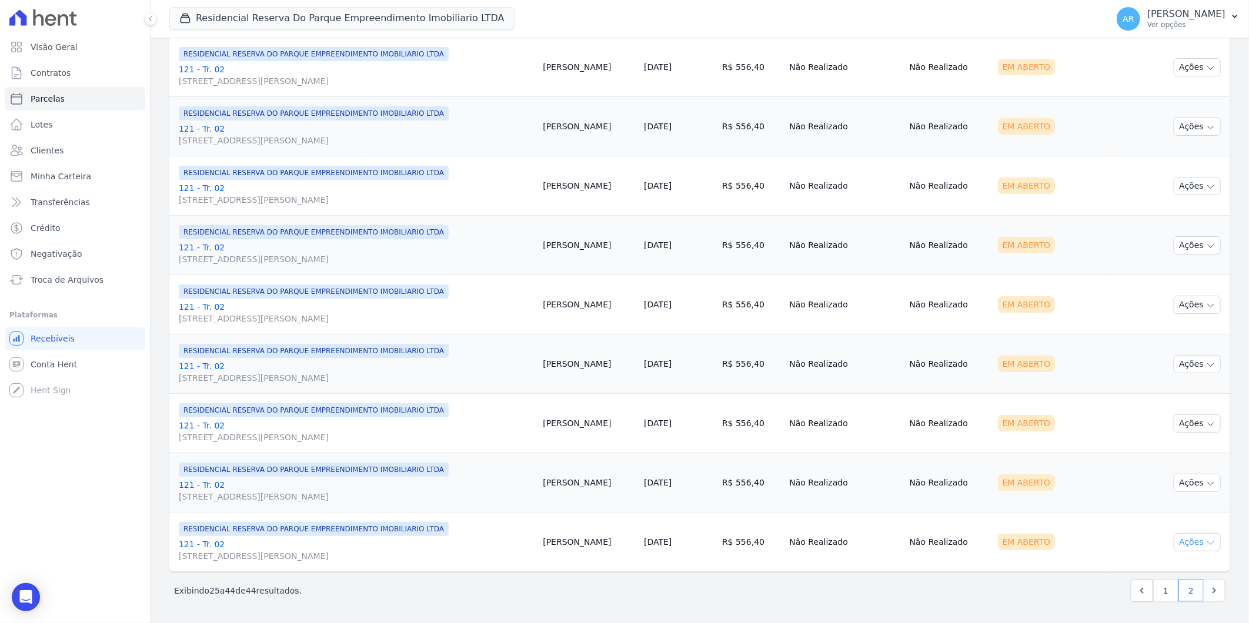
click at [1188, 535] on button "Ações" at bounding box center [1196, 542] width 47 height 18
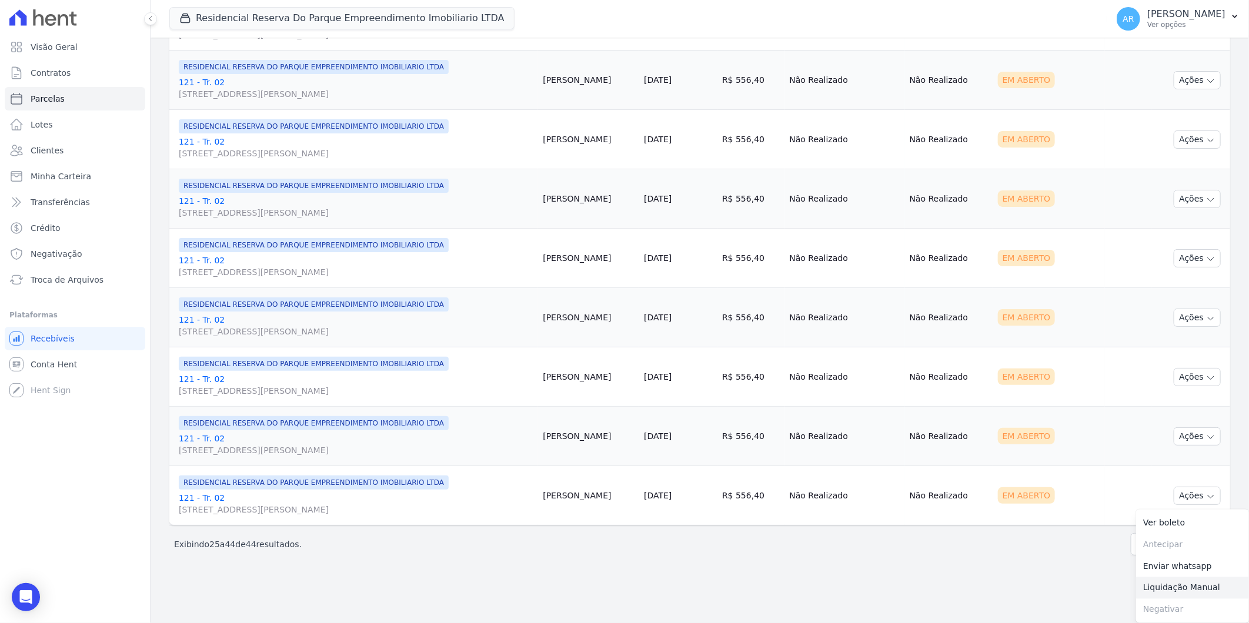
click at [1169, 583] on link "Liquidação Manual" at bounding box center [1192, 588] width 113 height 22
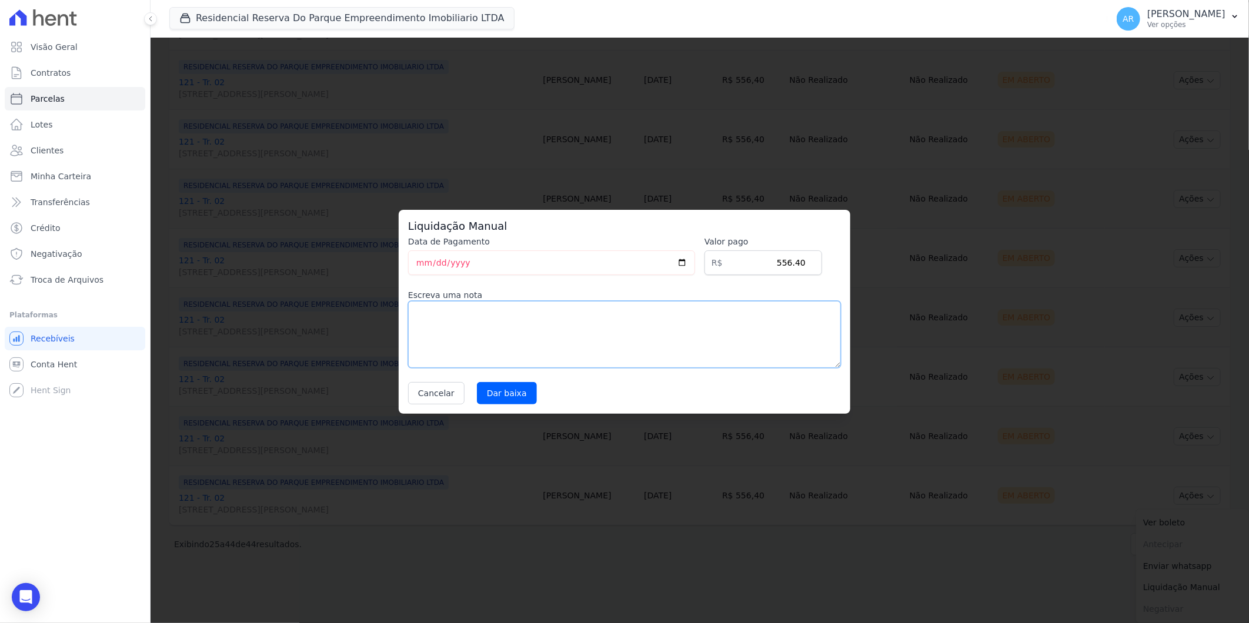
drag, startPoint x: 526, startPoint y: 339, endPoint x: 501, endPoint y: 377, distance: 46.0
click at [525, 338] on textarea at bounding box center [624, 334] width 433 height 67
paste textarea "Pagamento a vista em único boleto"
type textarea "Pagamento a vista em único boleto"
click at [510, 396] on input "Dar baixa" at bounding box center [507, 393] width 60 height 22
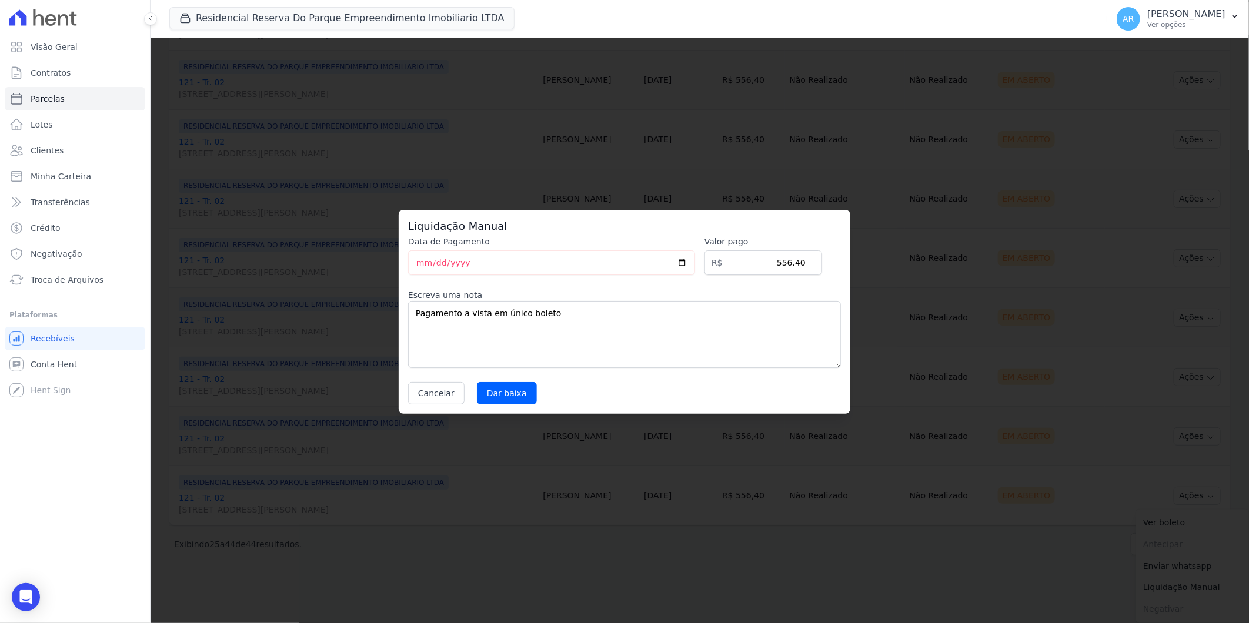
select select
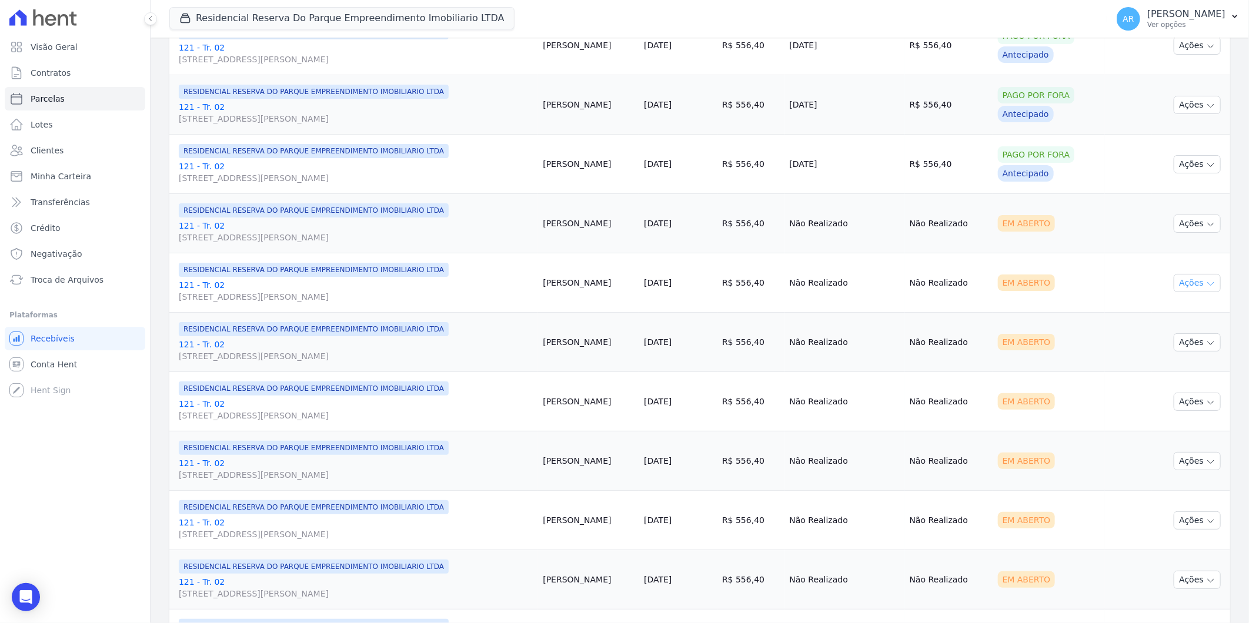
scroll to position [546, 0]
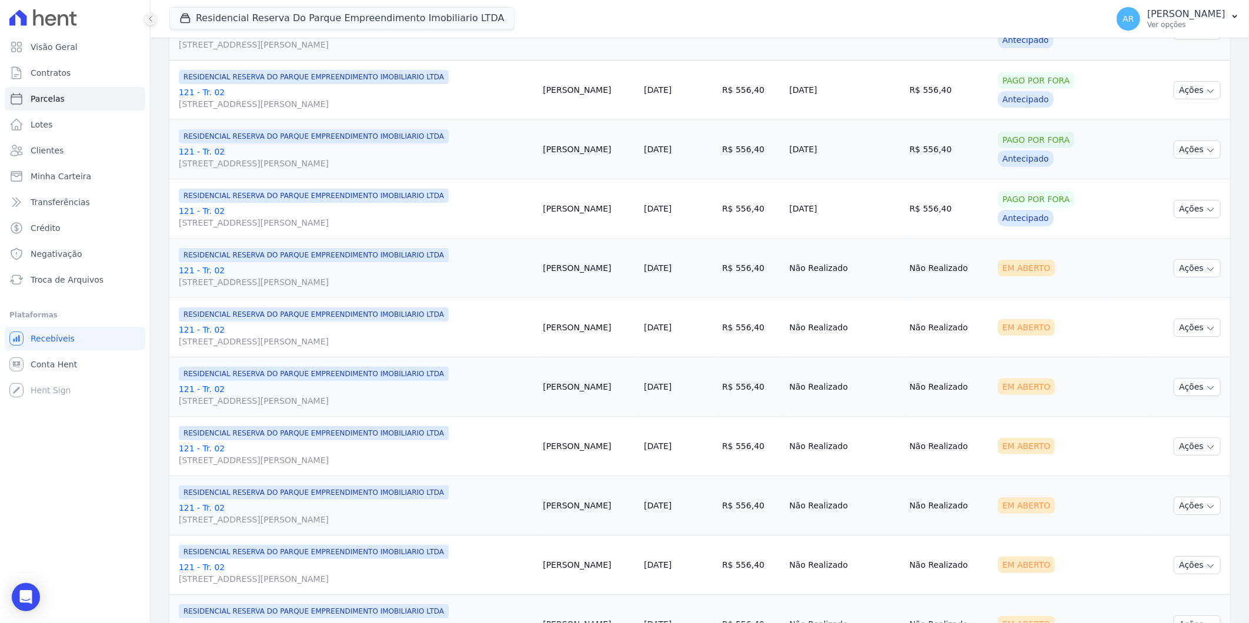
drag, startPoint x: 1192, startPoint y: 265, endPoint x: 1186, endPoint y: 324, distance: 59.1
click at [1192, 265] on button "Ações" at bounding box center [1196, 268] width 47 height 18
click at [1180, 351] on link "Liquidação Manual" at bounding box center [1192, 361] width 113 height 22
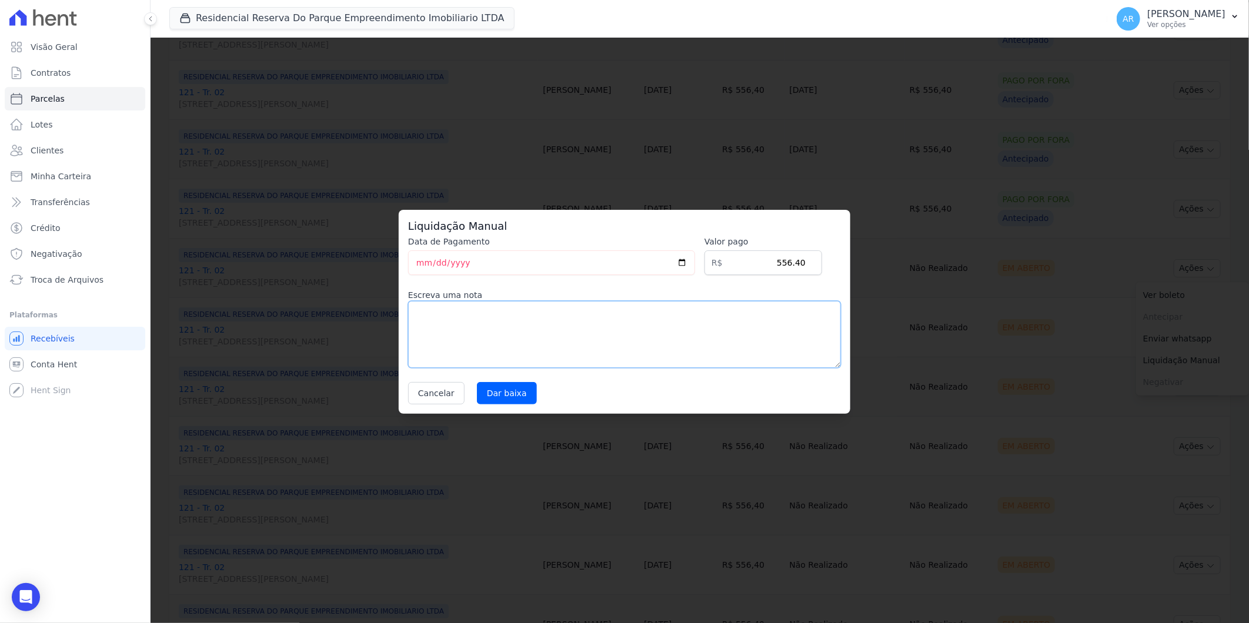
drag, startPoint x: 540, startPoint y: 345, endPoint x: 527, endPoint y: 354, distance: 15.7
click at [539, 345] on textarea at bounding box center [624, 334] width 433 height 67
paste textarea "Pagamento a vista em único boleto"
type textarea "Pagamento a vista em único boleto"
click at [495, 396] on input "Dar baixa" at bounding box center [507, 393] width 60 height 22
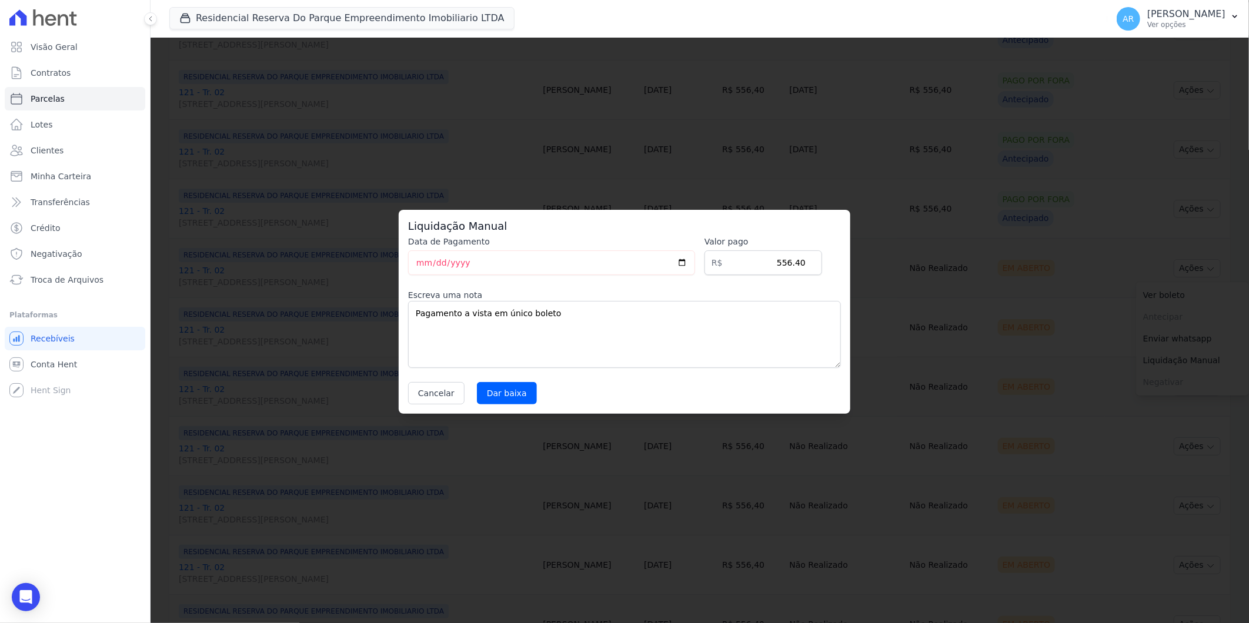
select select
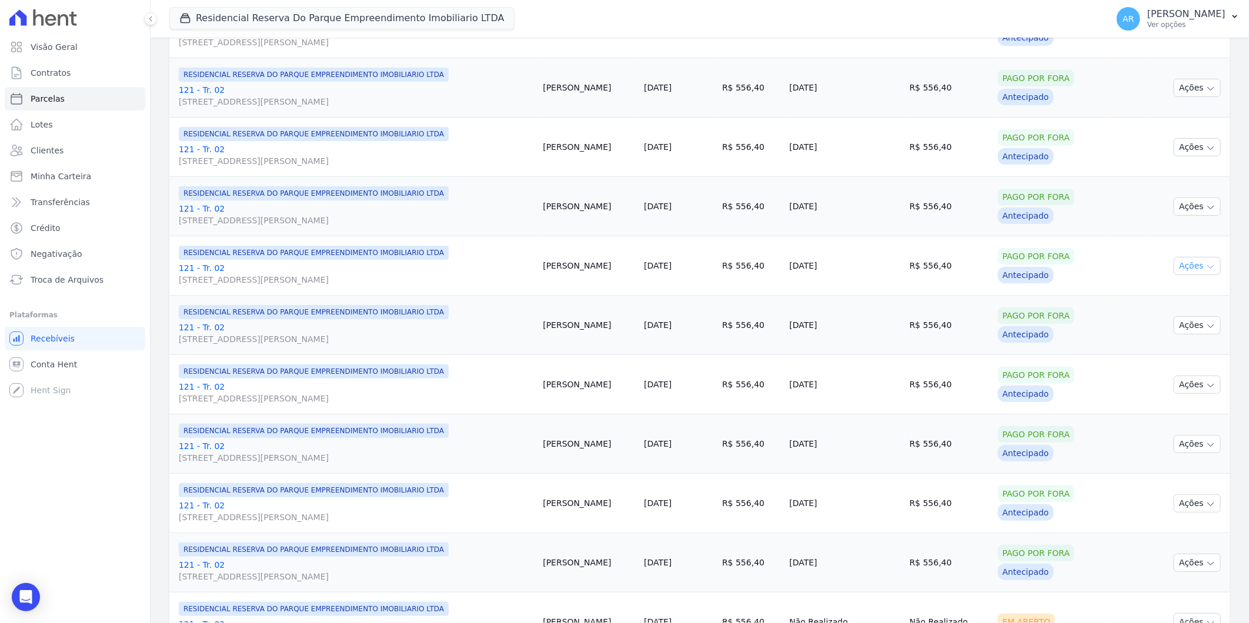
scroll to position [392, 0]
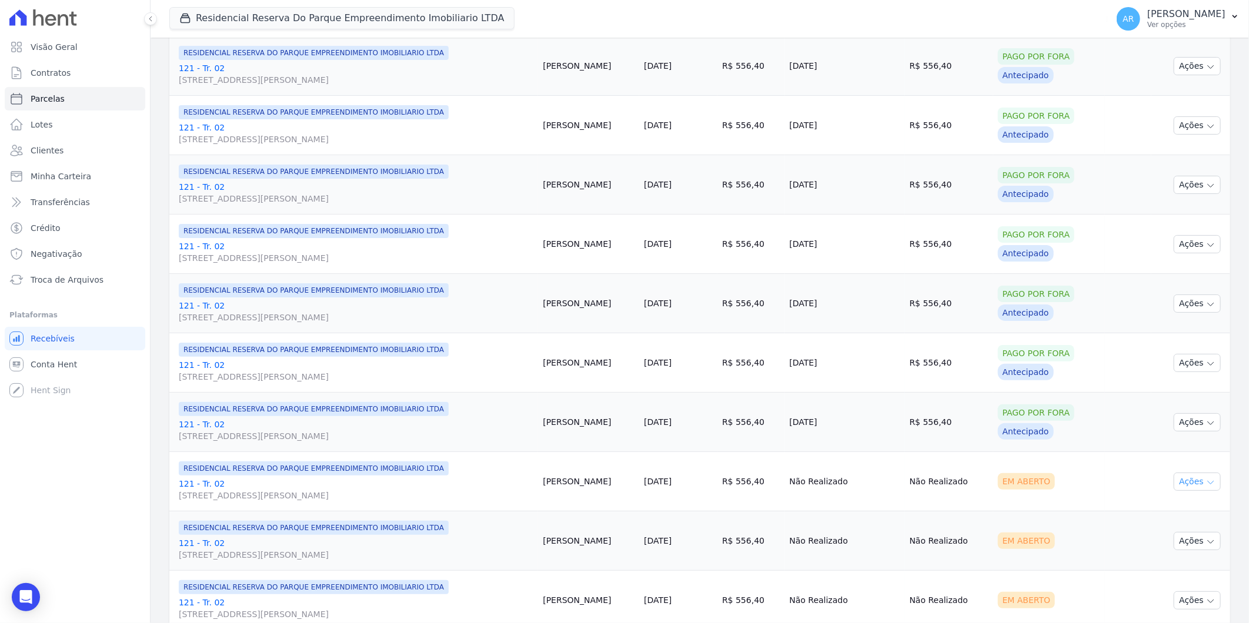
click at [1192, 474] on button "Ações" at bounding box center [1196, 482] width 47 height 18
click at [1172, 568] on link "Liquidação Manual" at bounding box center [1192, 574] width 113 height 22
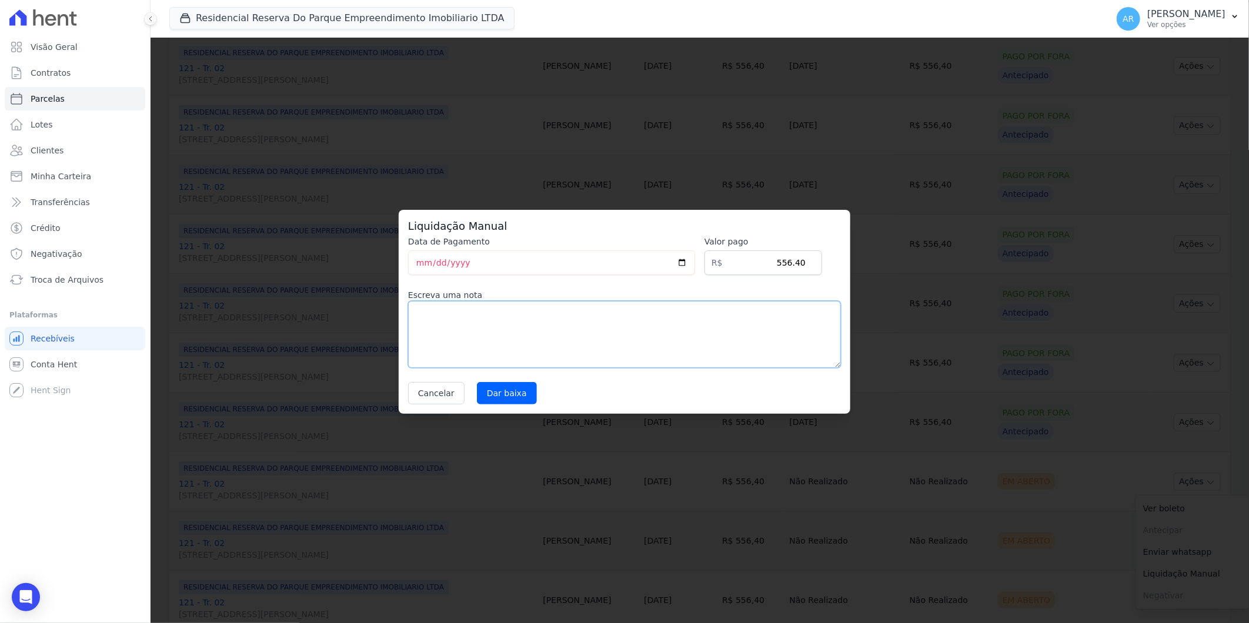
drag, startPoint x: 635, startPoint y: 348, endPoint x: 517, endPoint y: 364, distance: 118.7
click at [633, 347] on textarea at bounding box center [624, 334] width 433 height 67
paste textarea "Pagamento a vista em único boleto"
type textarea "Pagamento a vista em único boleto"
click at [503, 390] on input "Dar baixa" at bounding box center [507, 393] width 60 height 22
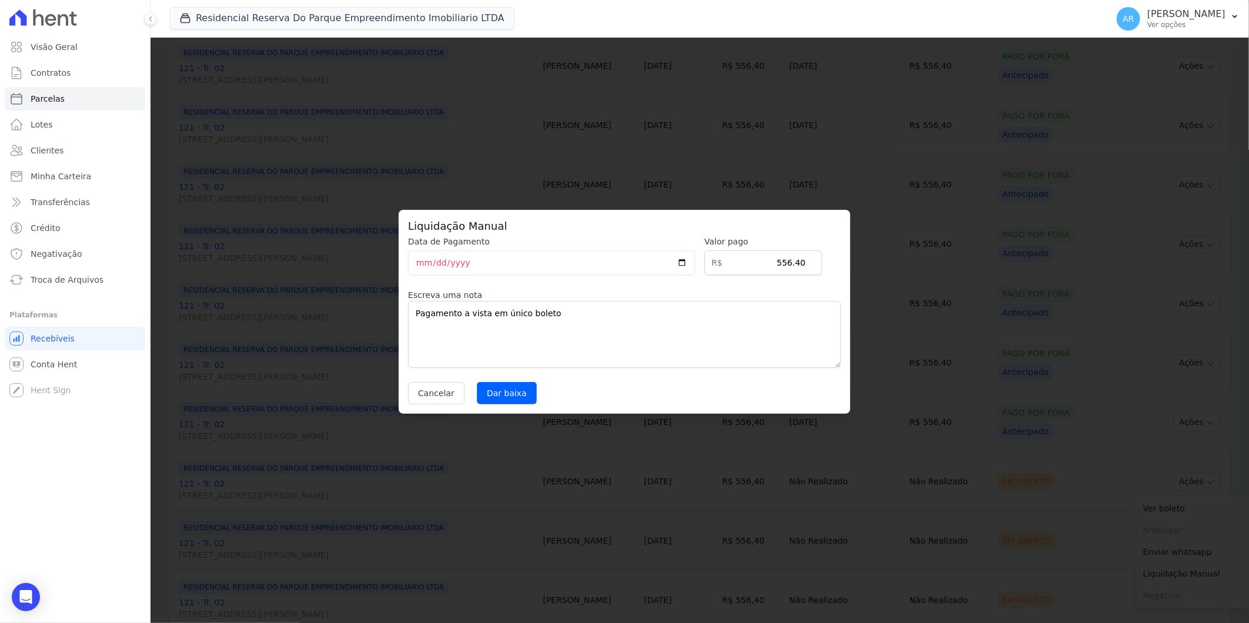
select select
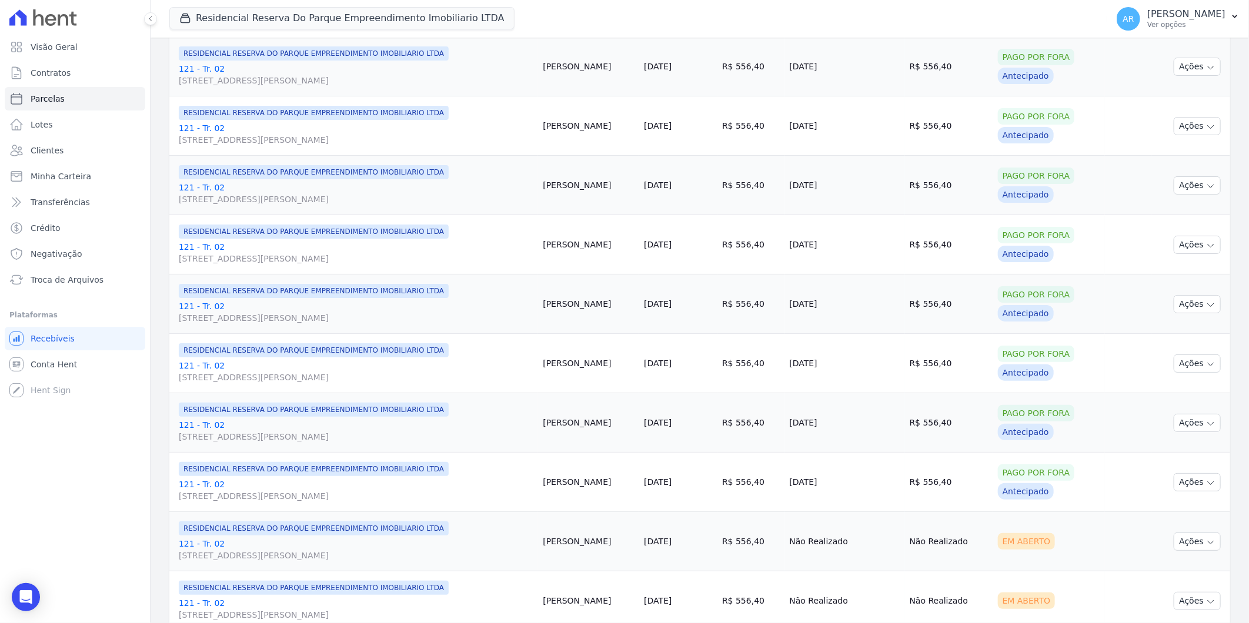
scroll to position [392, 0]
click at [1196, 532] on td "Ações Ver boleto Não é possível visualizar o boleto de um pagamento em aberto […" at bounding box center [1190, 540] width 79 height 59
click at [1182, 542] on button "Ações" at bounding box center [1196, 541] width 47 height 18
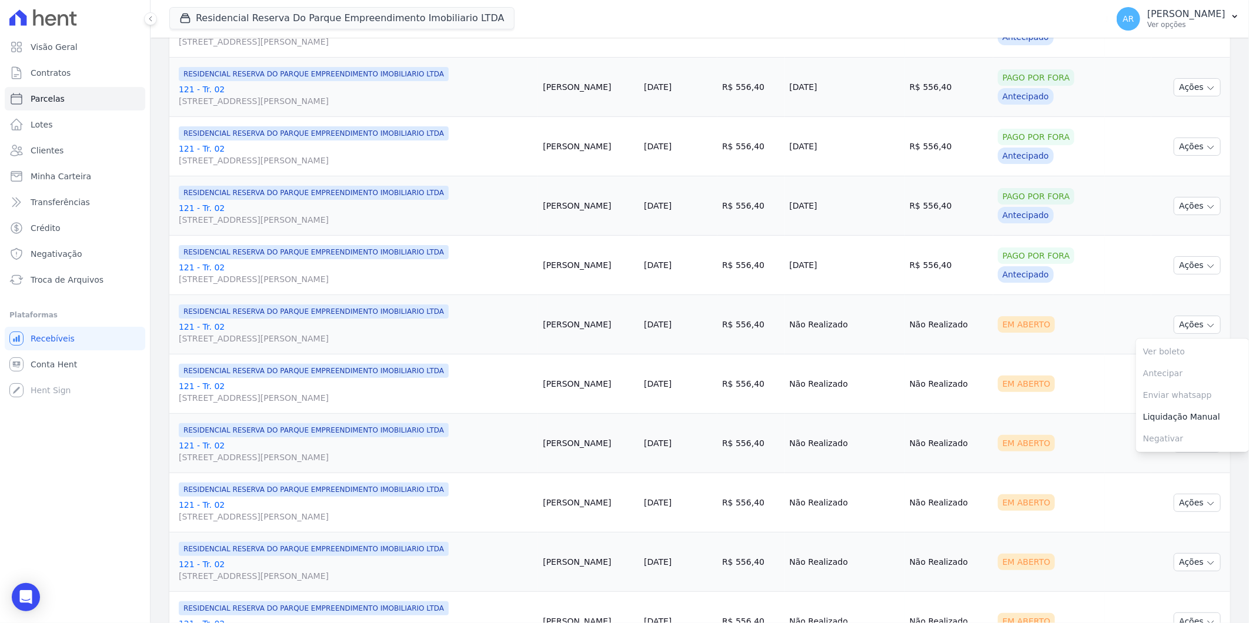
scroll to position [653, 0]
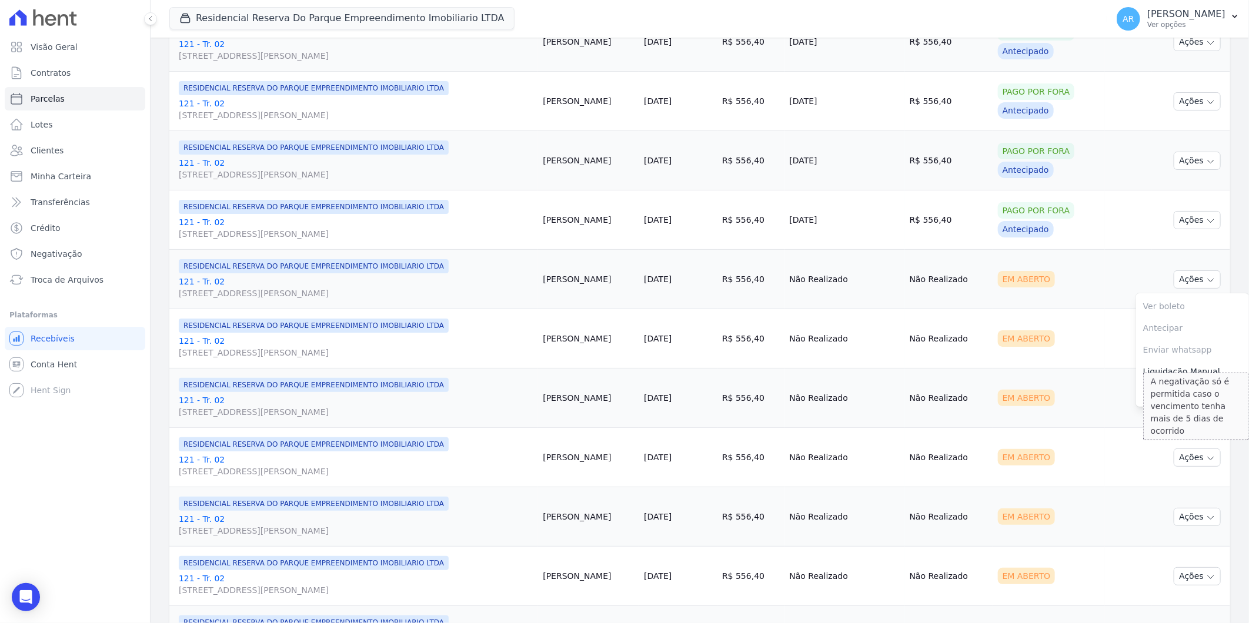
click at [1155, 379] on div "A negativação só é permitida caso o vencimento tenha mais de 5 dias de ocorrido" at bounding box center [1196, 407] width 106 height 68
click at [1044, 374] on td "Em Aberto" at bounding box center [1049, 398] width 112 height 59
drag, startPoint x: 1182, startPoint y: 292, endPoint x: 1178, endPoint y: 285, distance: 9.0
click at [1179, 289] on td "Ações Ver boleto Não é possível visualizar o boleto de um pagamento em aberto […" at bounding box center [1190, 279] width 79 height 59
click at [1178, 285] on button "Ações" at bounding box center [1196, 279] width 47 height 18
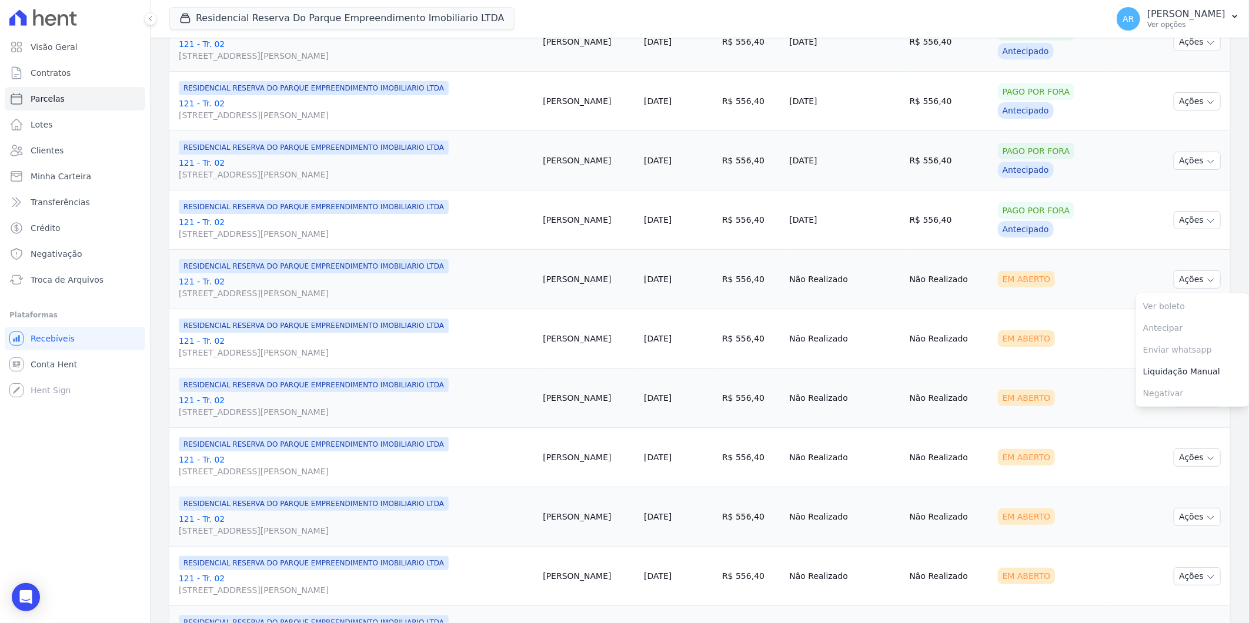
drag, startPoint x: 1179, startPoint y: 374, endPoint x: 1158, endPoint y: 379, distance: 21.6
click at [1178, 375] on link "Liquidação Manual" at bounding box center [1192, 372] width 113 height 22
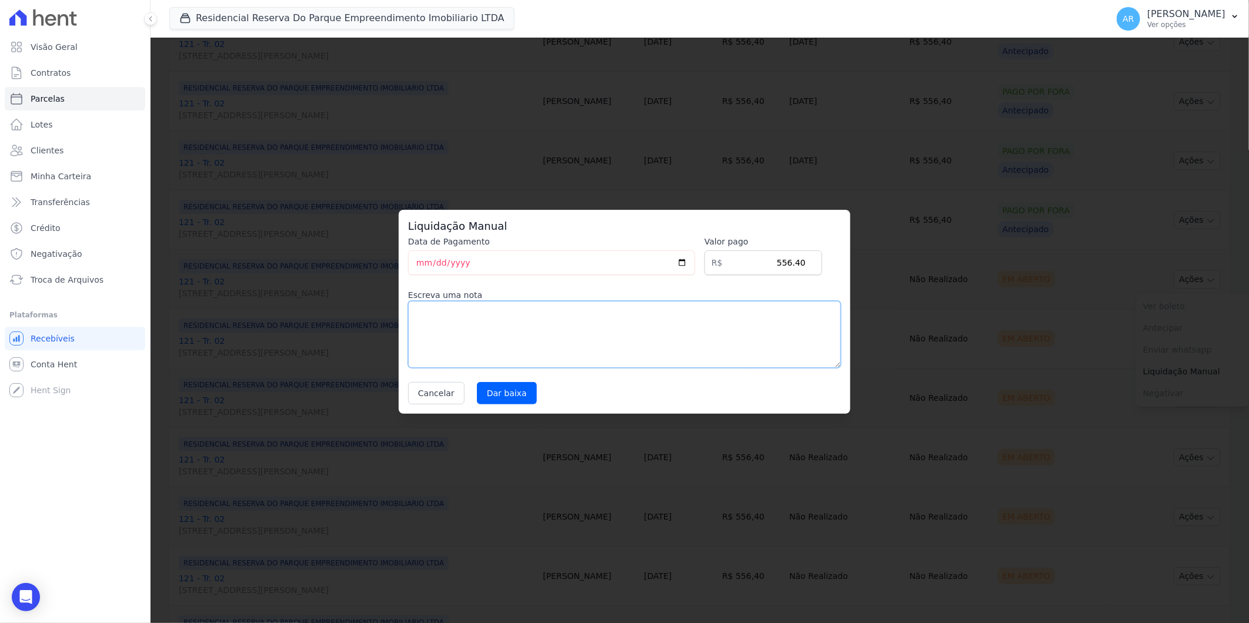
drag, startPoint x: 687, startPoint y: 302, endPoint x: 676, endPoint y: 306, distance: 11.2
click at [683, 303] on textarea at bounding box center [624, 334] width 433 height 67
paste textarea "Pagamento a vista em único boleto"
type textarea "Pagamento a vista em único boleto"
click at [503, 392] on input "Dar baixa" at bounding box center [507, 393] width 60 height 22
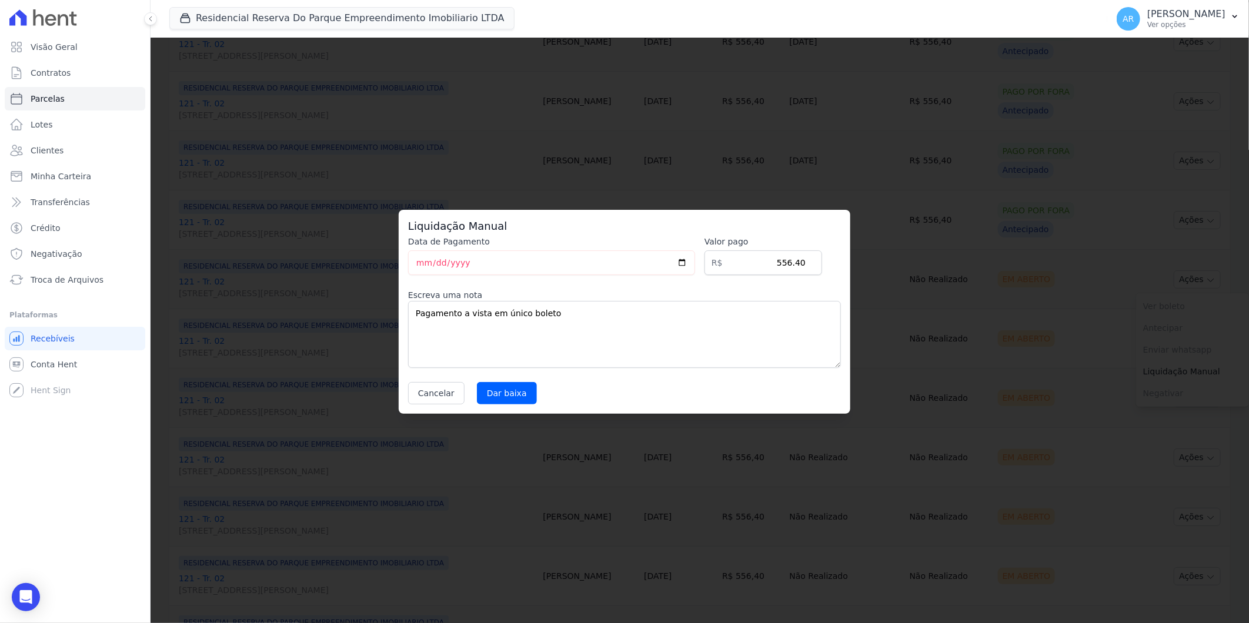
select select
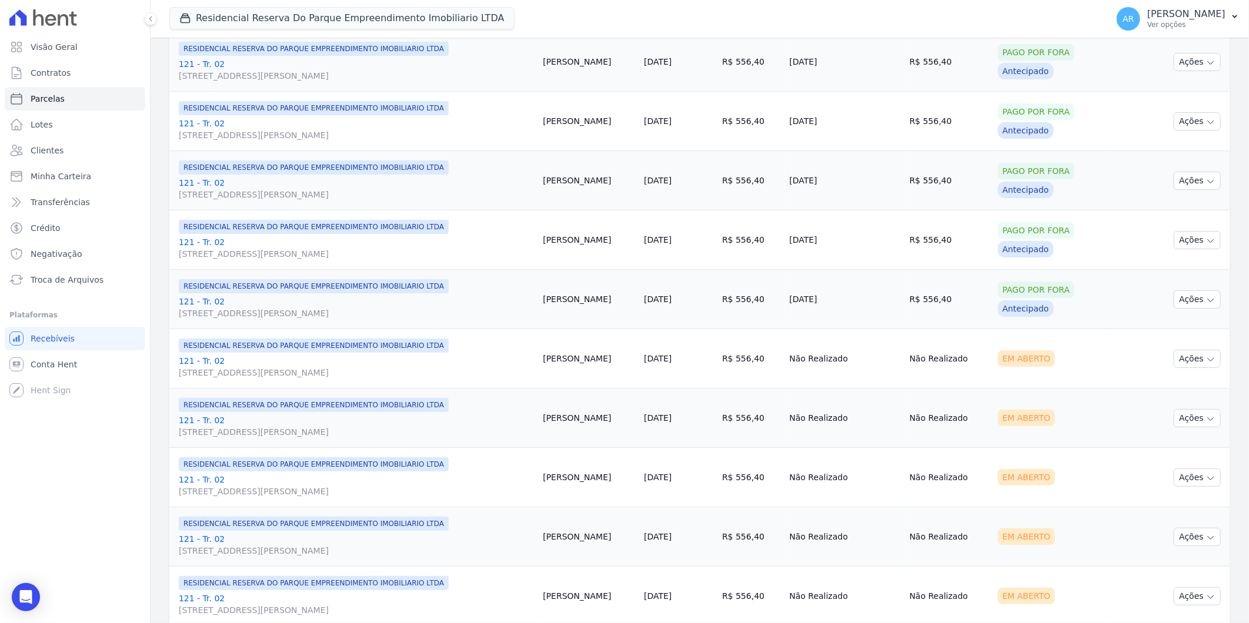
scroll to position [653, 0]
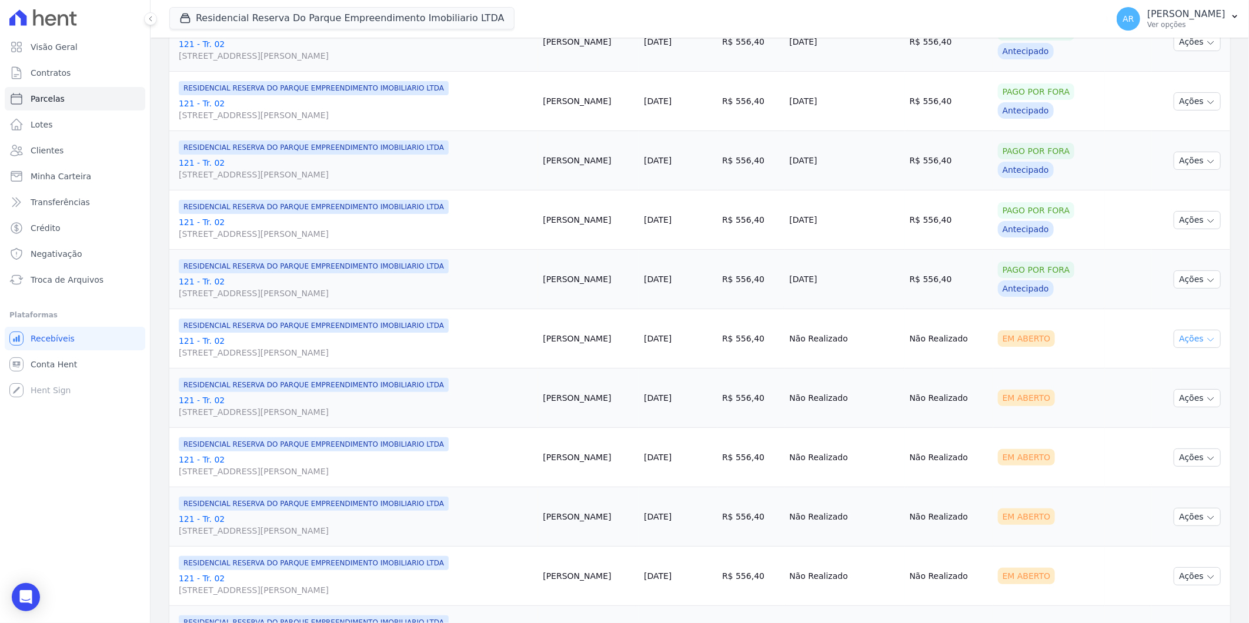
click at [1185, 347] on button "Ações" at bounding box center [1196, 339] width 47 height 18
click at [1172, 437] on link "Liquidação Manual" at bounding box center [1192, 431] width 113 height 22
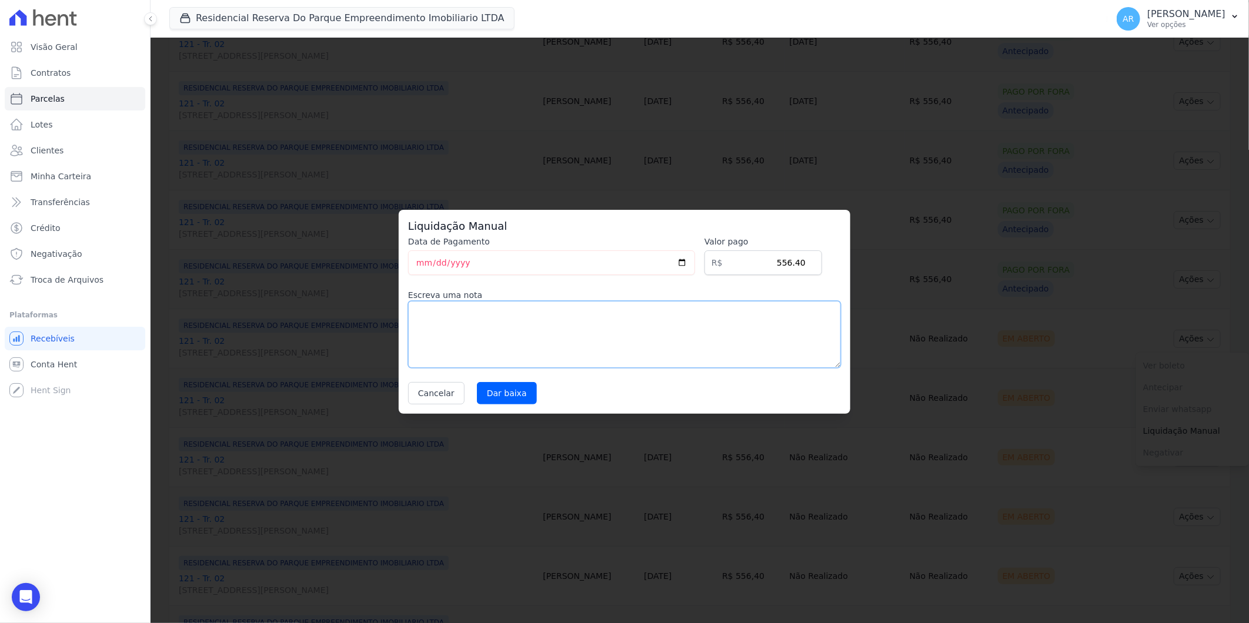
click at [689, 322] on textarea at bounding box center [624, 334] width 433 height 67
paste textarea "Pagamento a vista em único boleto"
type textarea "Pagamento a vista em único boleto"
click at [504, 389] on input "Dar baixa" at bounding box center [507, 393] width 60 height 22
select select
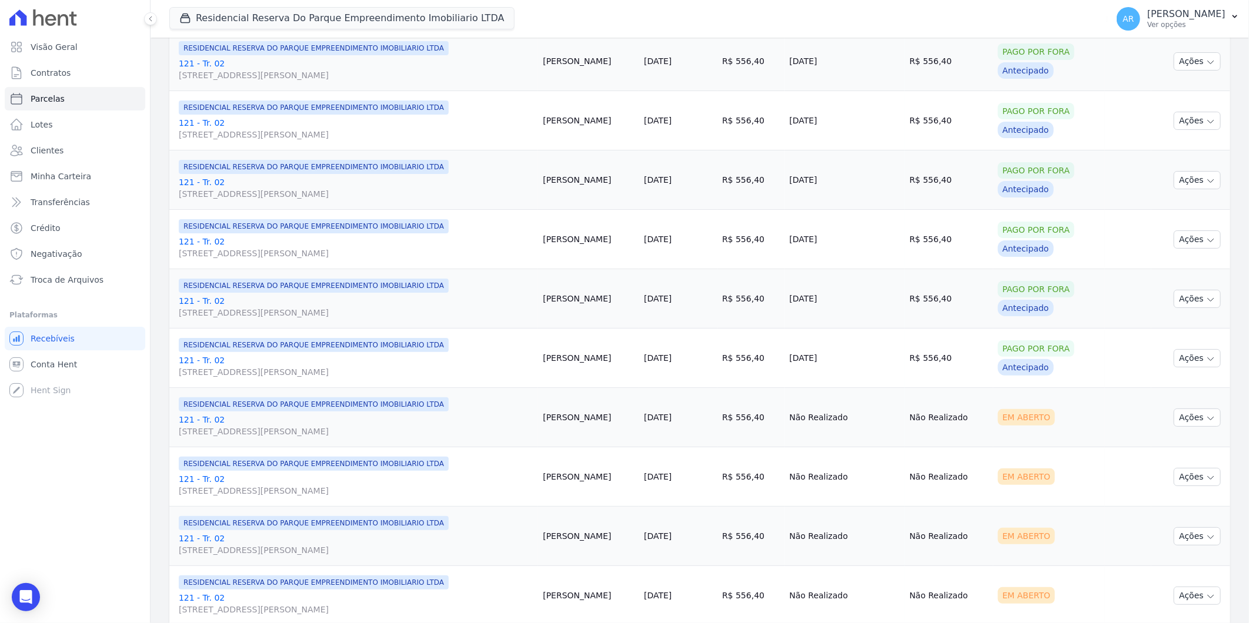
scroll to position [653, 0]
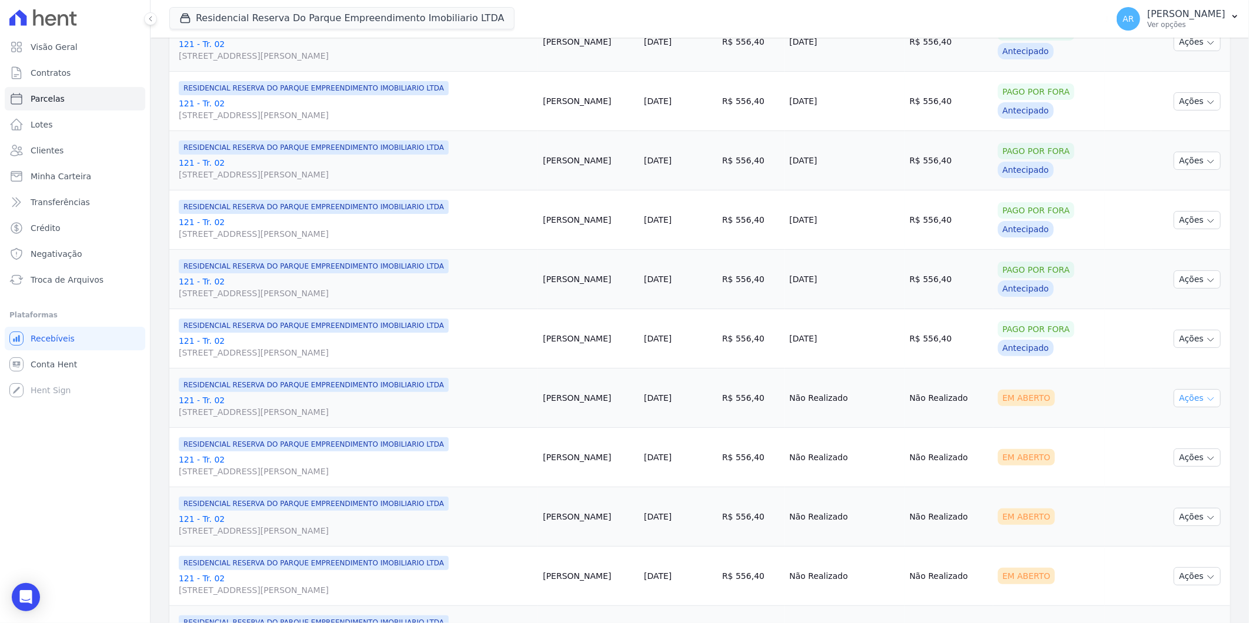
click at [1178, 394] on button "Ações" at bounding box center [1196, 398] width 47 height 18
click at [1155, 496] on link "Liquidação Manual" at bounding box center [1192, 491] width 113 height 22
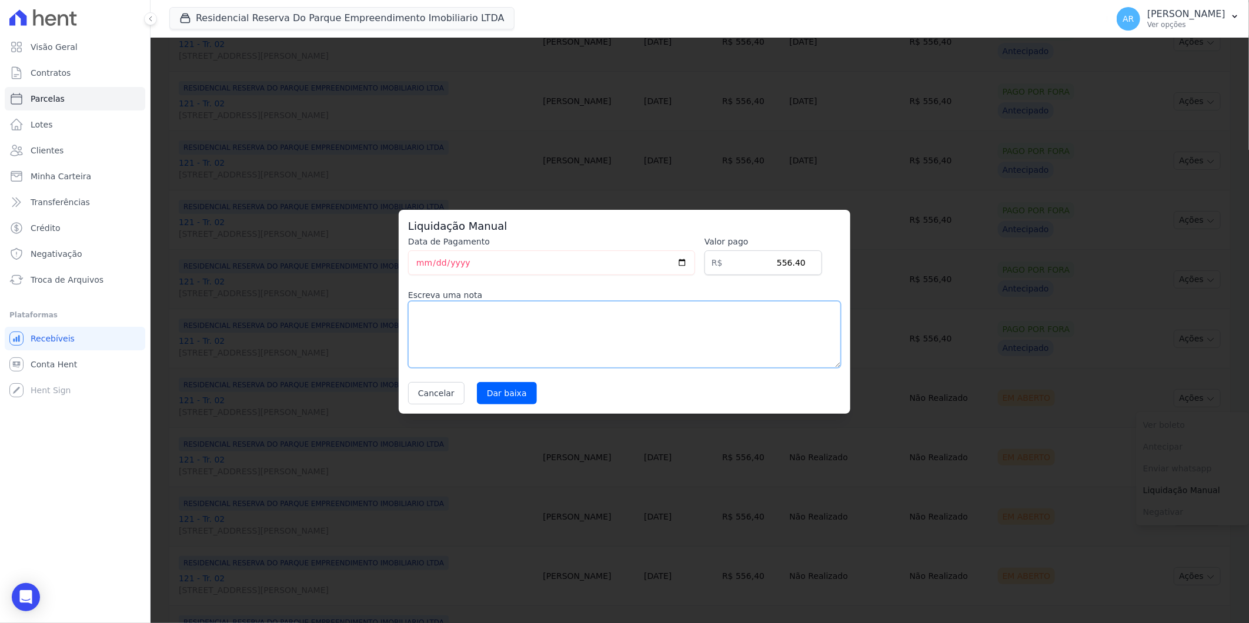
click at [674, 330] on textarea at bounding box center [624, 334] width 433 height 67
paste textarea "Pagamento a vista em único boleto"
type textarea "Pagamento a vista em único boleto"
click at [496, 394] on input "Dar baixa" at bounding box center [507, 393] width 60 height 22
select select
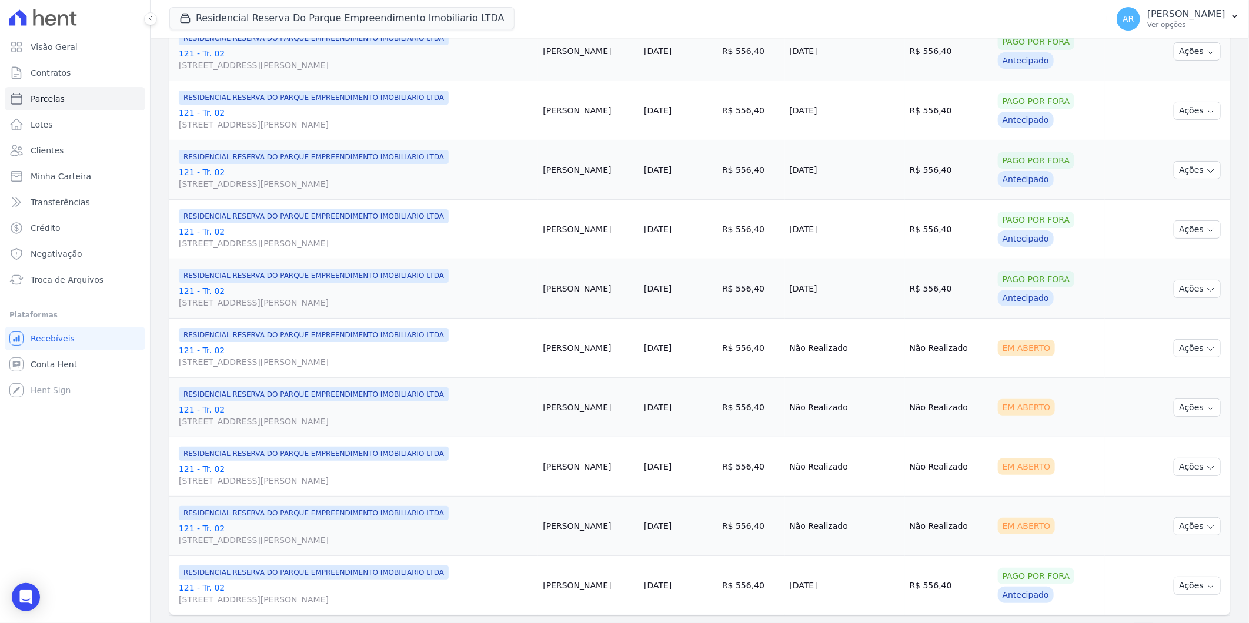
scroll to position [807, 0]
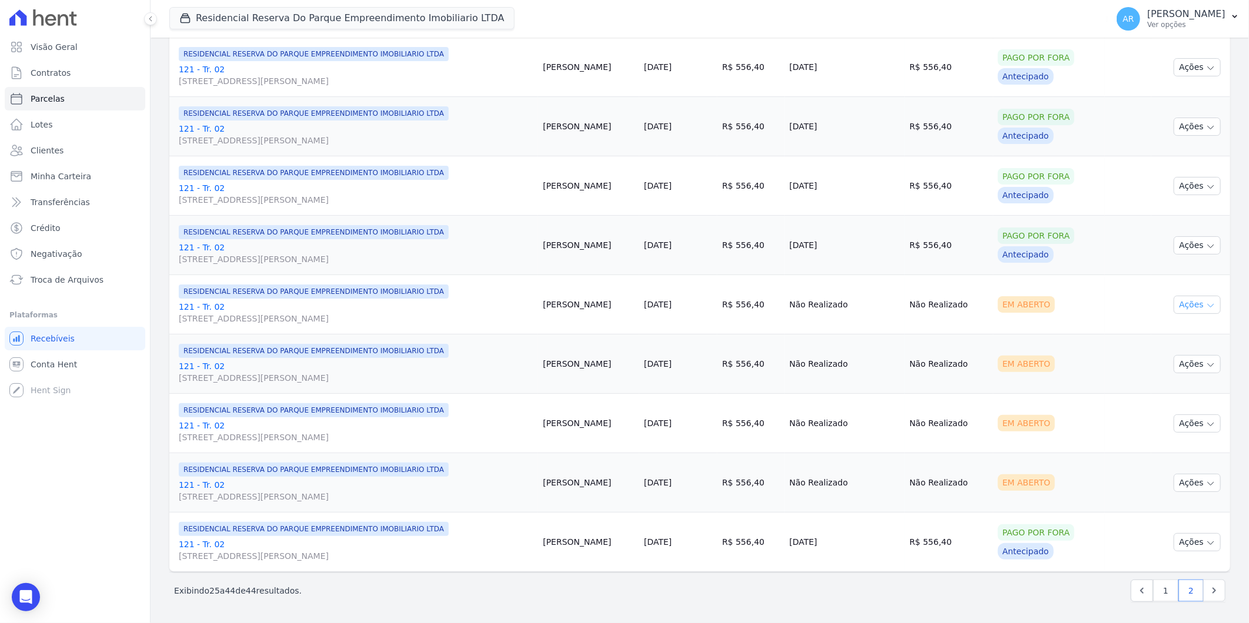
click at [1181, 300] on button "Ações" at bounding box center [1196, 305] width 47 height 18
click at [1157, 389] on link "Liquidação Manual" at bounding box center [1192, 397] width 113 height 22
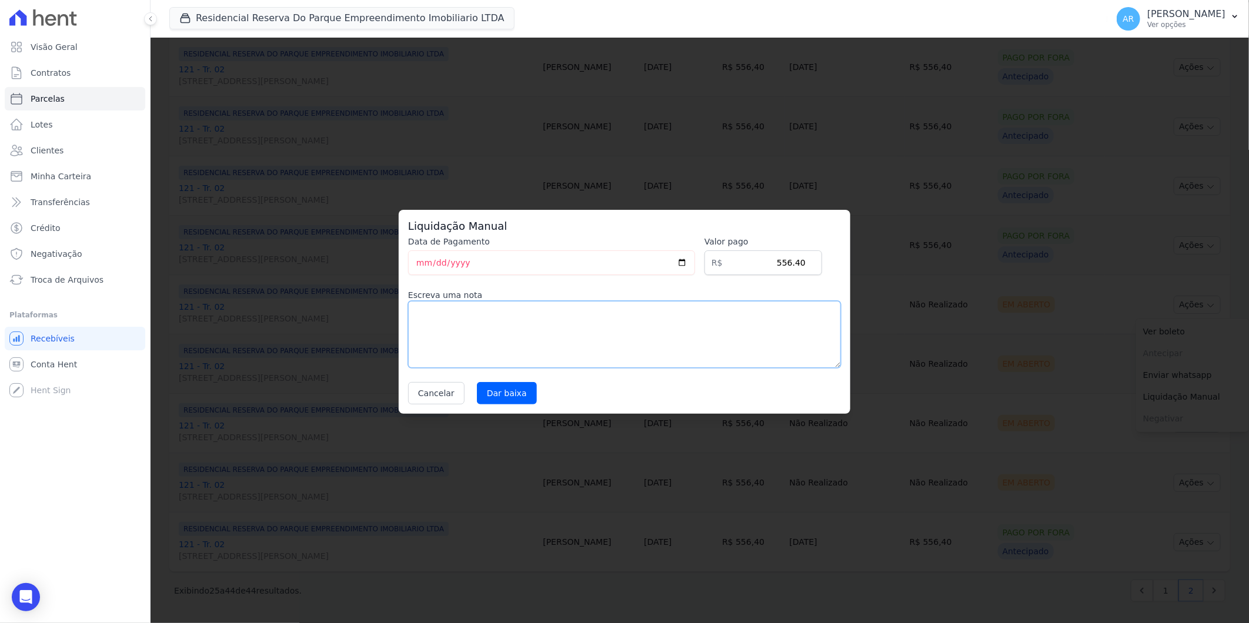
drag, startPoint x: 554, startPoint y: 356, endPoint x: 535, endPoint y: 374, distance: 26.6
click at [550, 355] on textarea at bounding box center [624, 334] width 433 height 67
paste textarea "Pagamento a vista em único boleto"
type textarea "Pagamento a vista em único boleto"
click at [516, 397] on input "Dar baixa" at bounding box center [507, 393] width 60 height 22
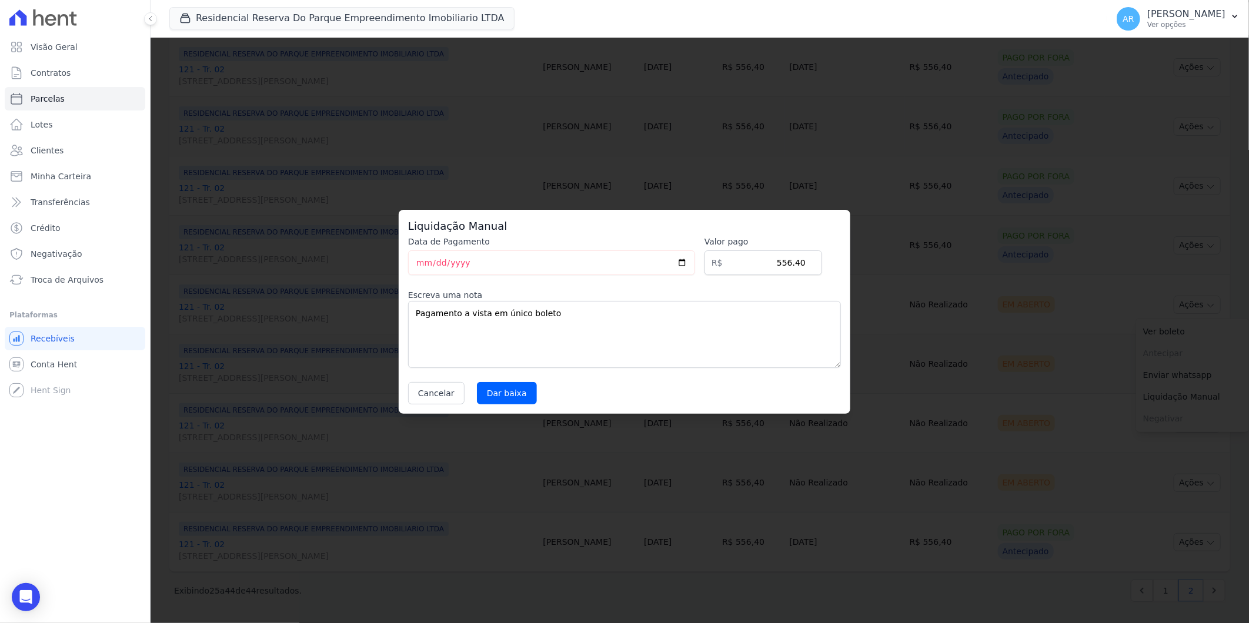
select select
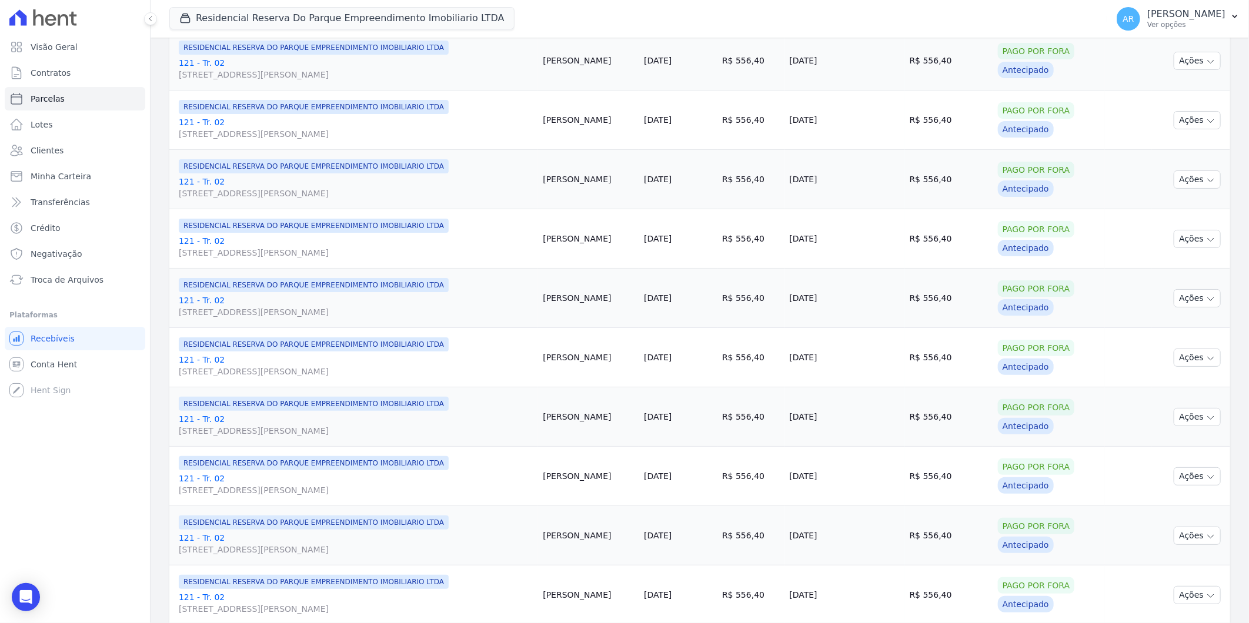
scroll to position [588, 0]
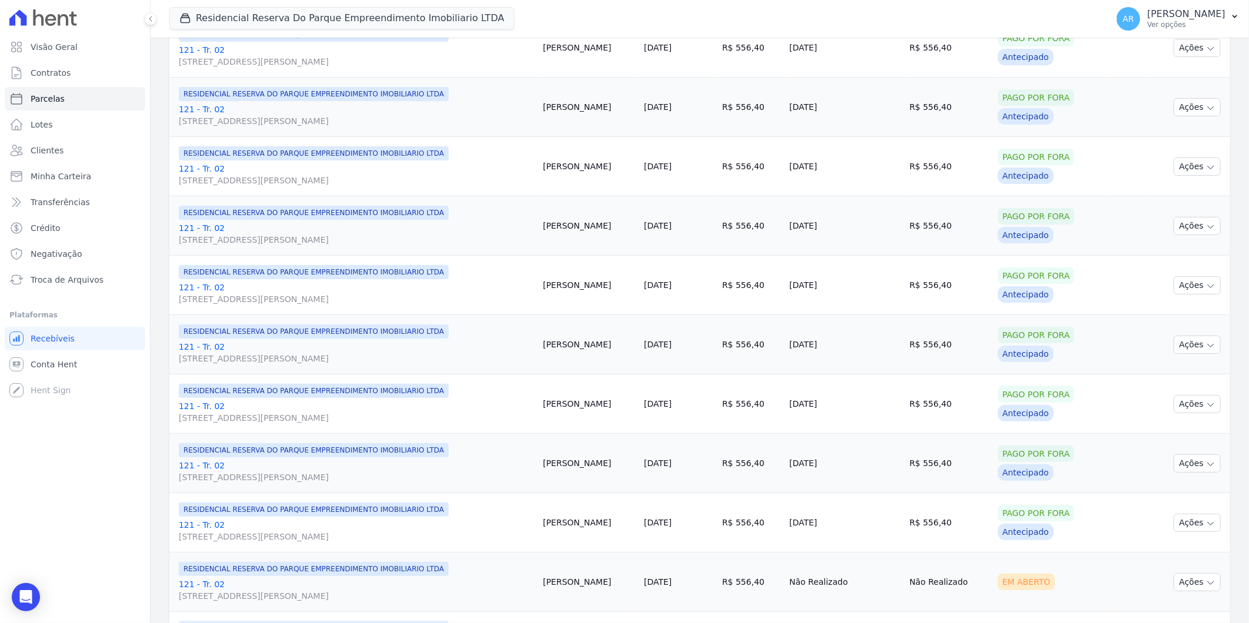
click at [1196, 570] on td "Ações Ver boleto [GEOGRAPHIC_DATA] Antecipação não disponível Enviar whatsapp R…" at bounding box center [1190, 582] width 79 height 59
click at [1193, 578] on button "Ações" at bounding box center [1196, 582] width 47 height 18
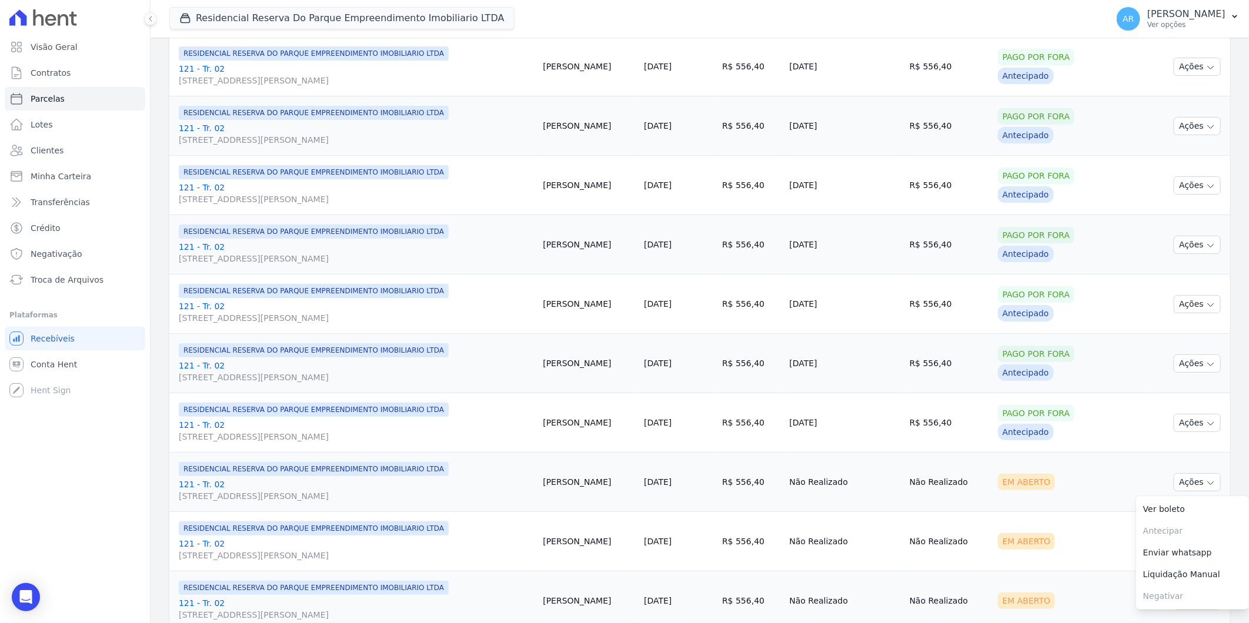
scroll to position [807, 0]
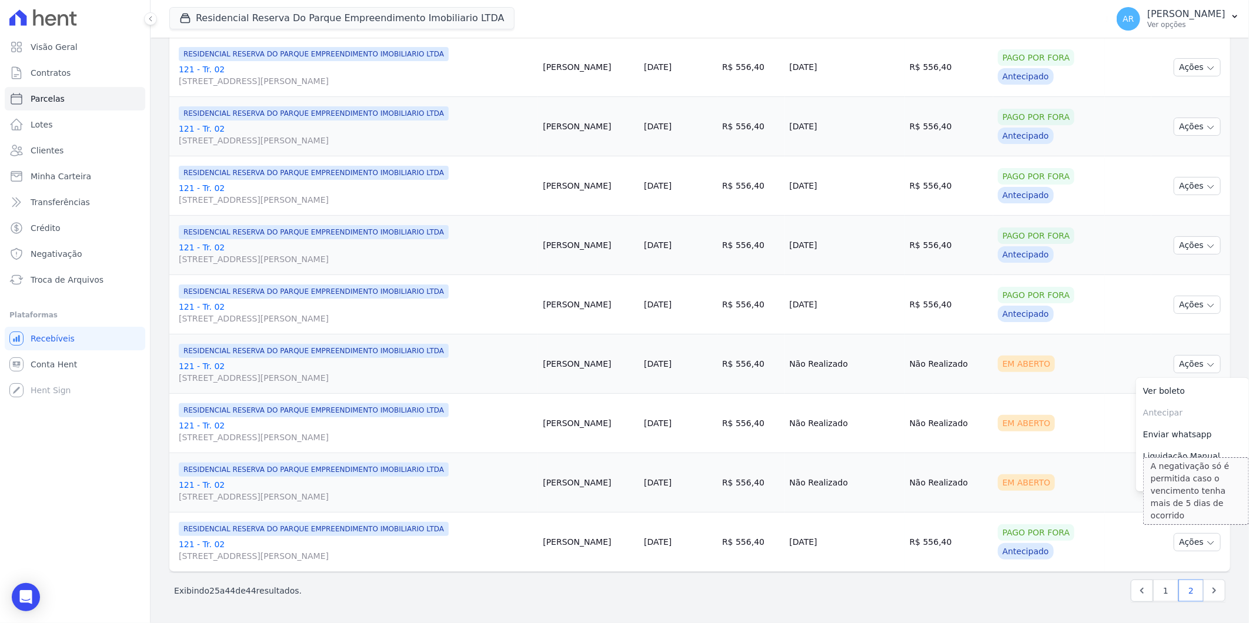
click at [1156, 462] on div "A negativação só é permitida caso o vencimento tenha mais de 5 dias de ocorrido" at bounding box center [1196, 491] width 106 height 68
click at [1146, 456] on link "Liquidação Manual" at bounding box center [1192, 457] width 113 height 22
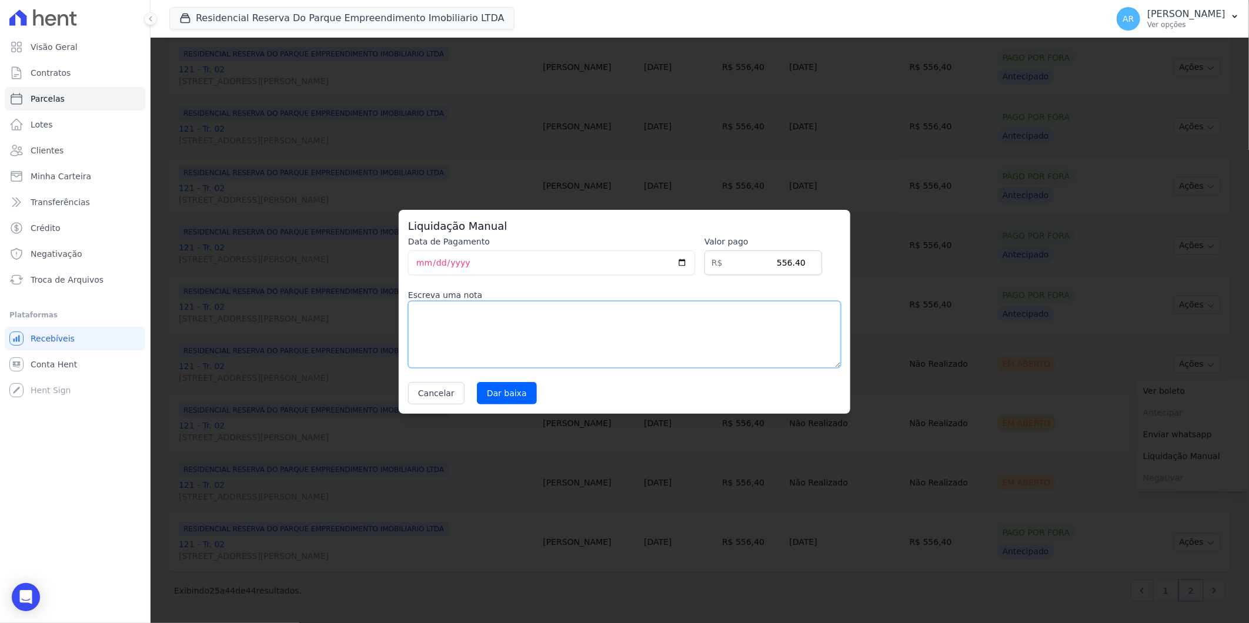
drag, startPoint x: 634, startPoint y: 340, endPoint x: 582, endPoint y: 367, distance: 58.4
click at [632, 339] on textarea at bounding box center [624, 334] width 433 height 67
paste textarea "Pagamento a vista em único boleto"
type textarea "Pagamento a vista em único boleto"
click at [492, 401] on input "Dar baixa" at bounding box center [507, 393] width 60 height 22
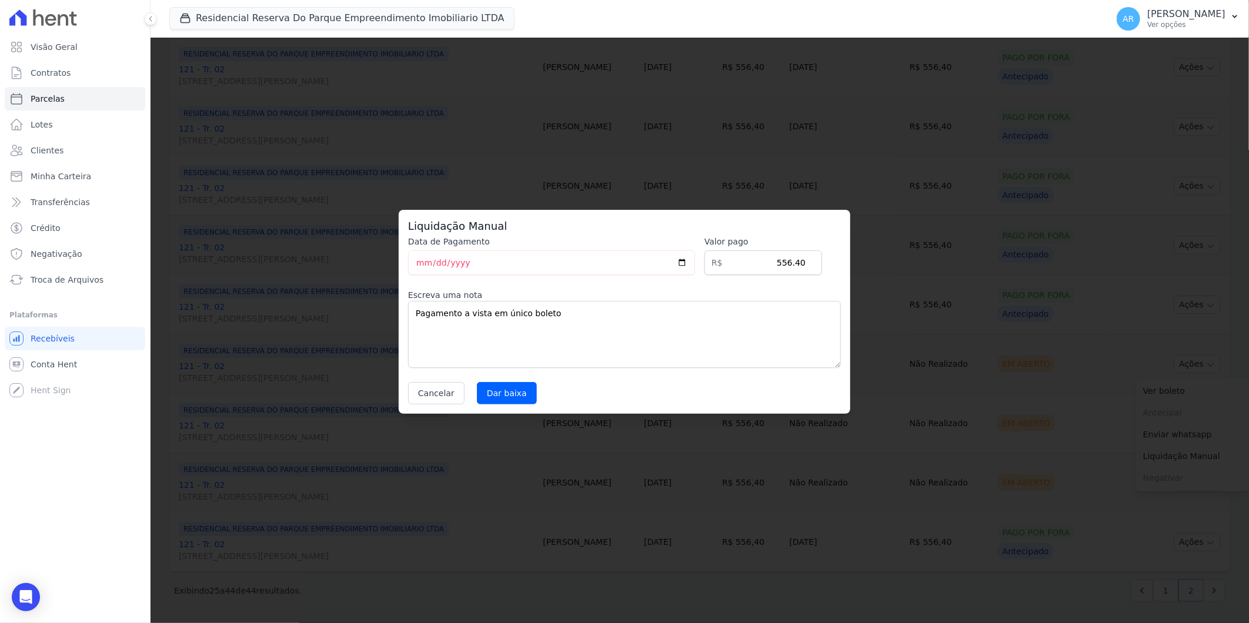
select select
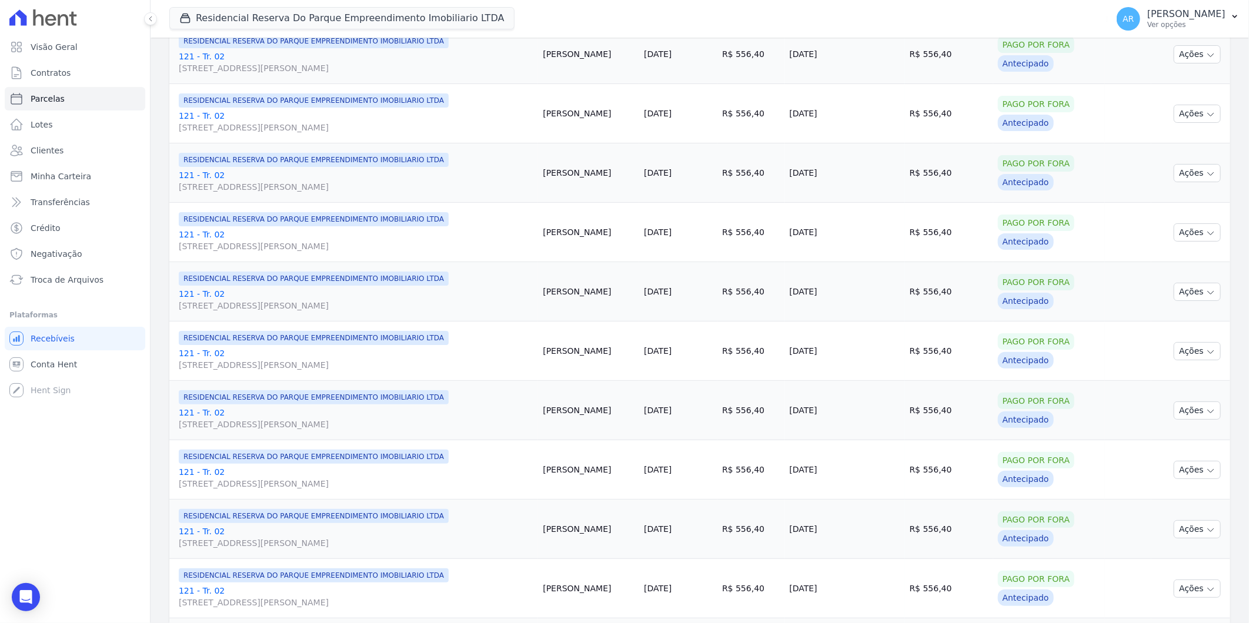
scroll to position [807, 0]
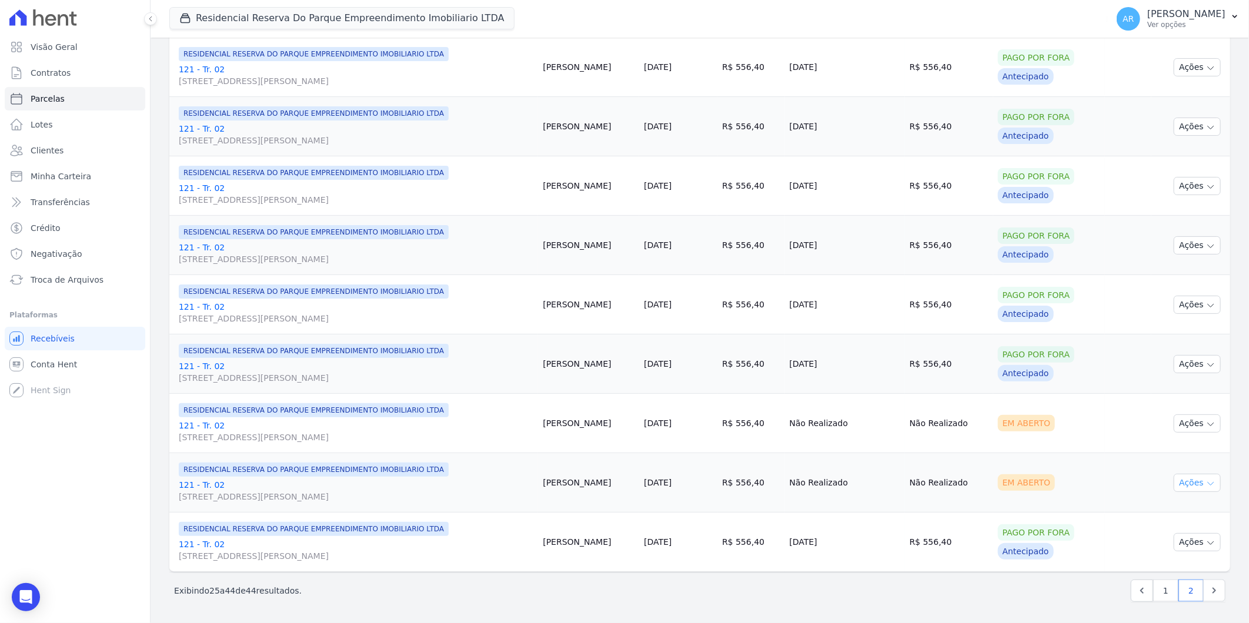
click at [1178, 477] on button "Ações" at bounding box center [1196, 483] width 47 height 18
click at [1153, 569] on link "Liquidação Manual" at bounding box center [1192, 575] width 113 height 22
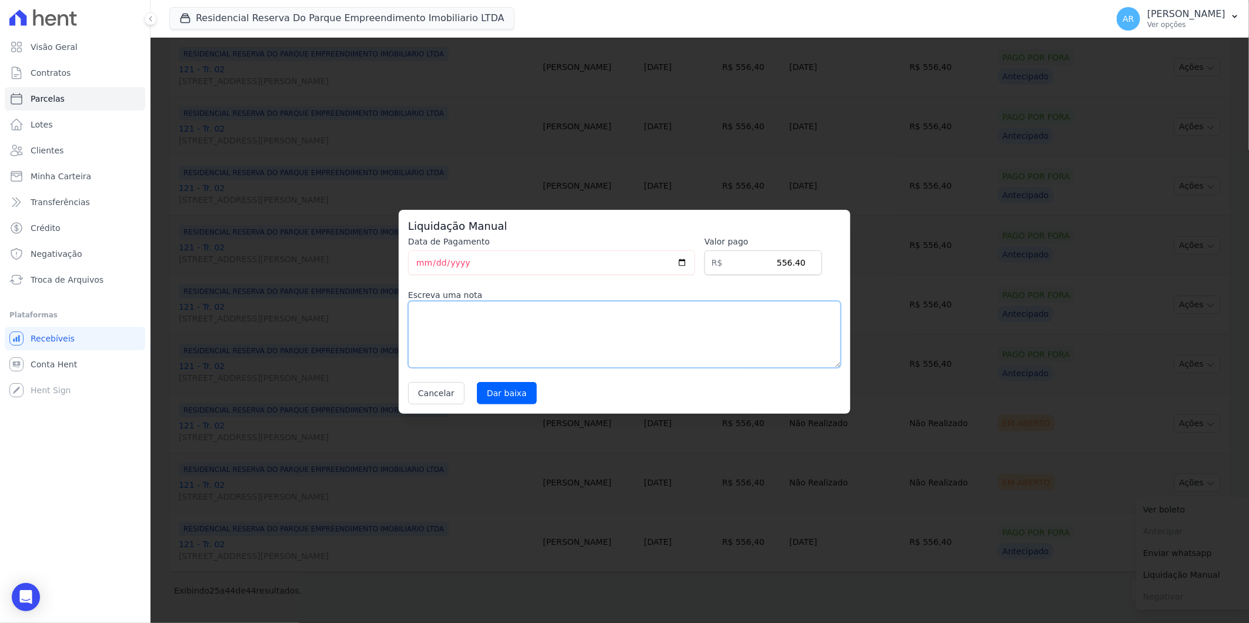
click at [551, 314] on textarea at bounding box center [624, 334] width 433 height 67
paste textarea "Pagamento a vista em único boleto"
type textarea "Pagamento a vista em único boleto"
click at [519, 396] on input "Dar baixa" at bounding box center [507, 393] width 60 height 22
select select
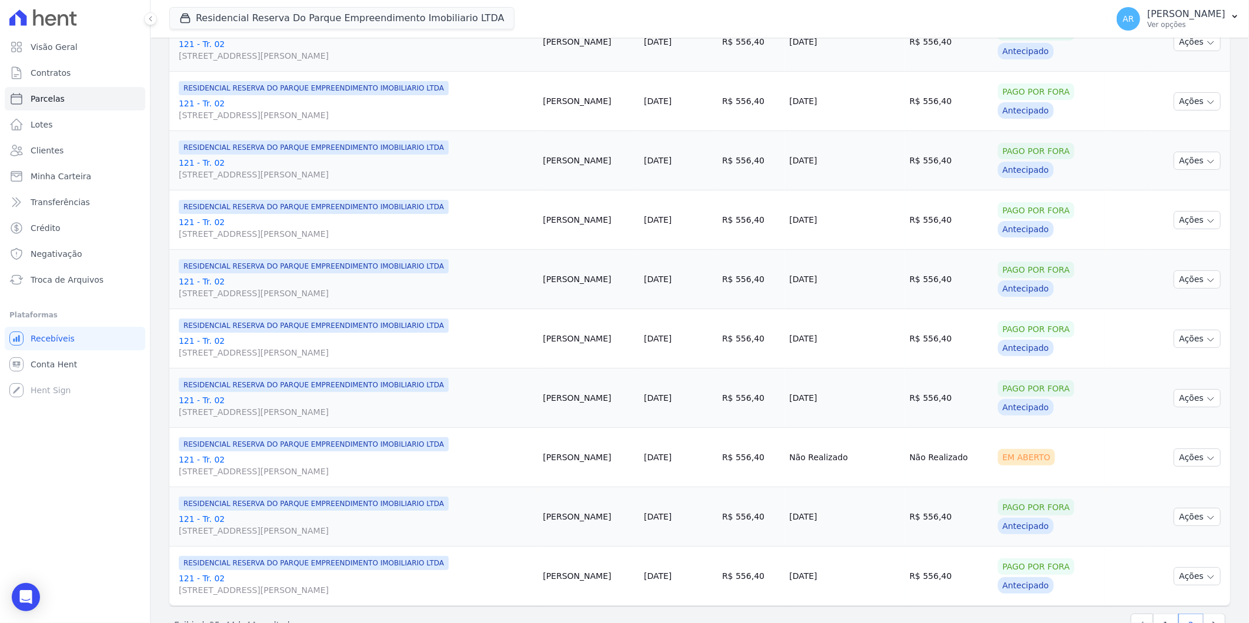
scroll to position [807, 0]
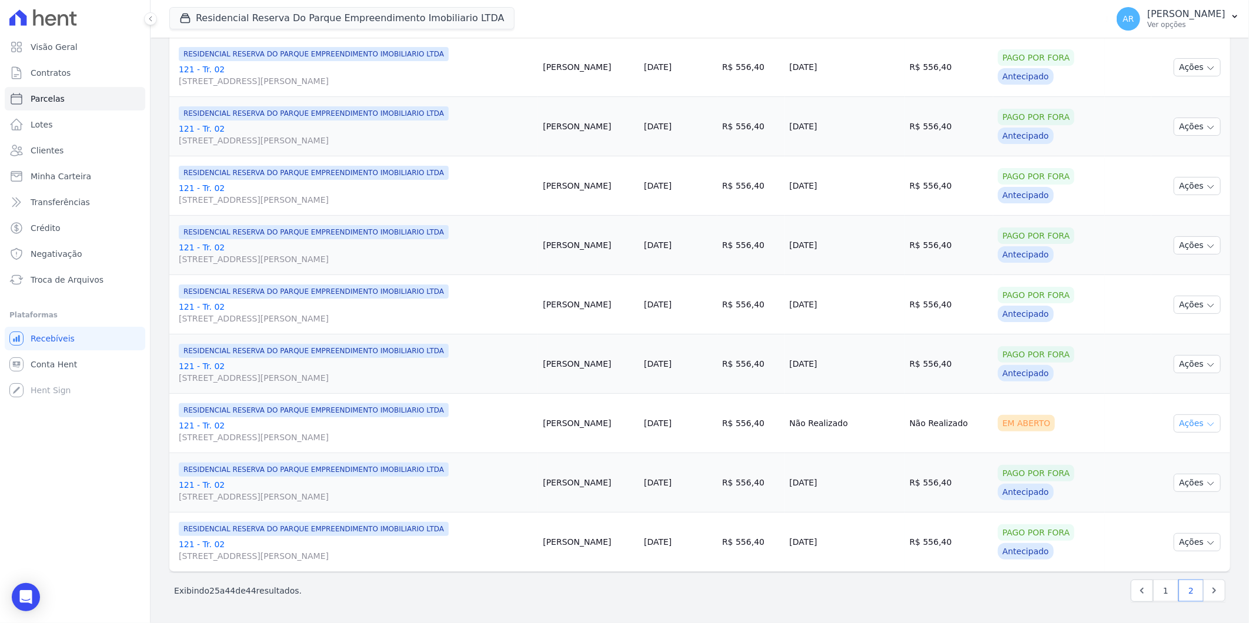
click at [1206, 427] on icon "button" at bounding box center [1210, 424] width 9 height 9
click at [1165, 519] on link "Liquidação Manual" at bounding box center [1192, 516] width 113 height 22
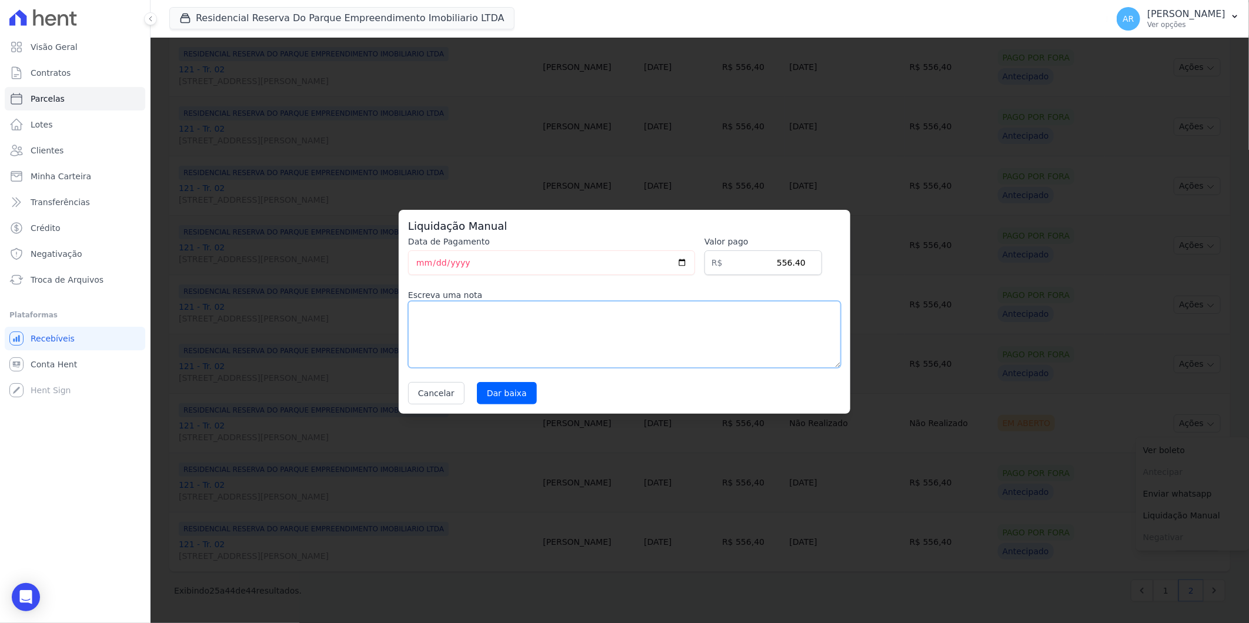
drag, startPoint x: 583, startPoint y: 327, endPoint x: 516, endPoint y: 378, distance: 84.0
click at [574, 330] on textarea at bounding box center [624, 334] width 433 height 67
paste textarea "Pagamento a vista em único boleto"
type textarea "Pagamento a vista em único boleto"
click at [510, 392] on input "Dar baixa" at bounding box center [507, 393] width 60 height 22
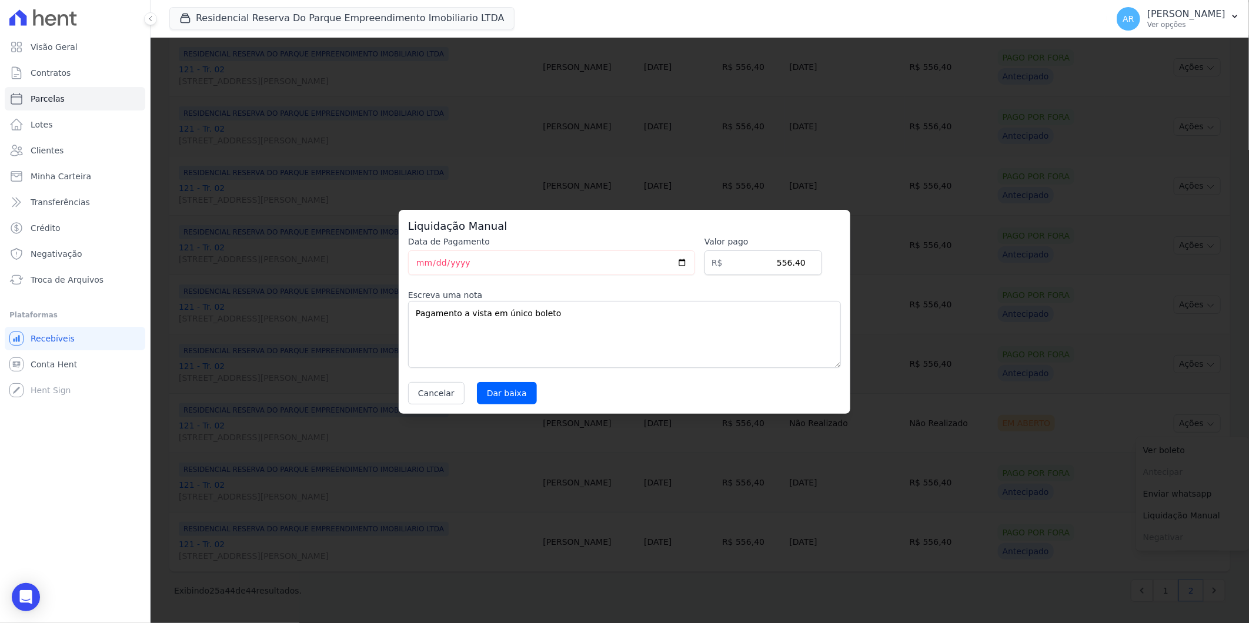
select select
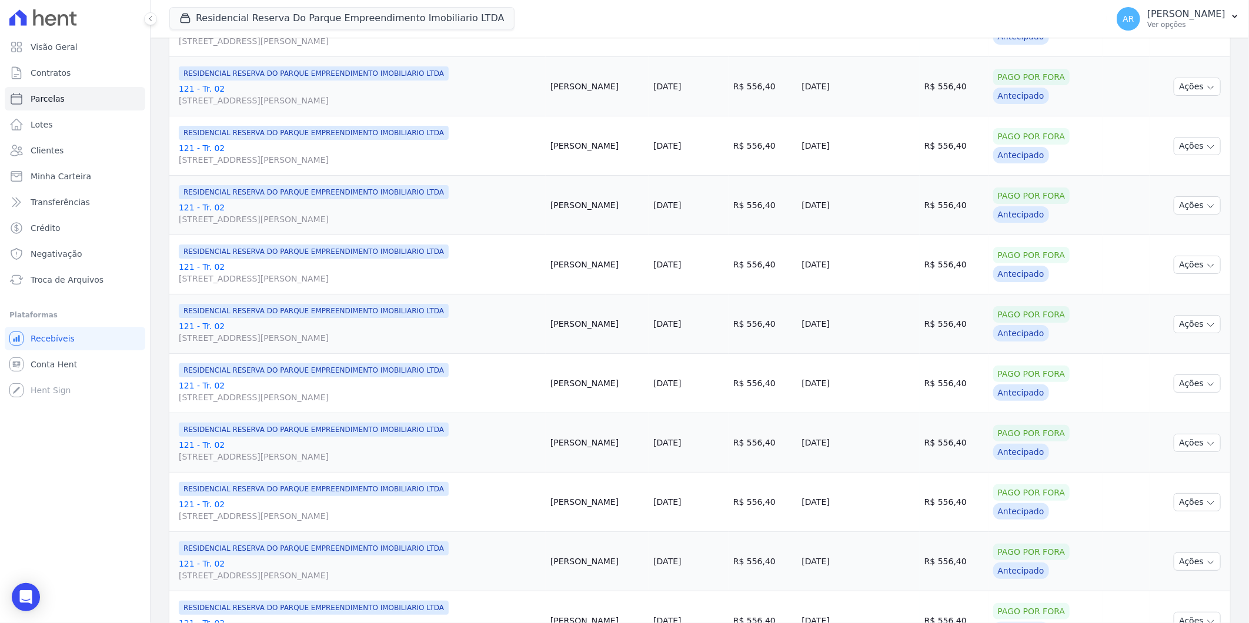
scroll to position [807, 0]
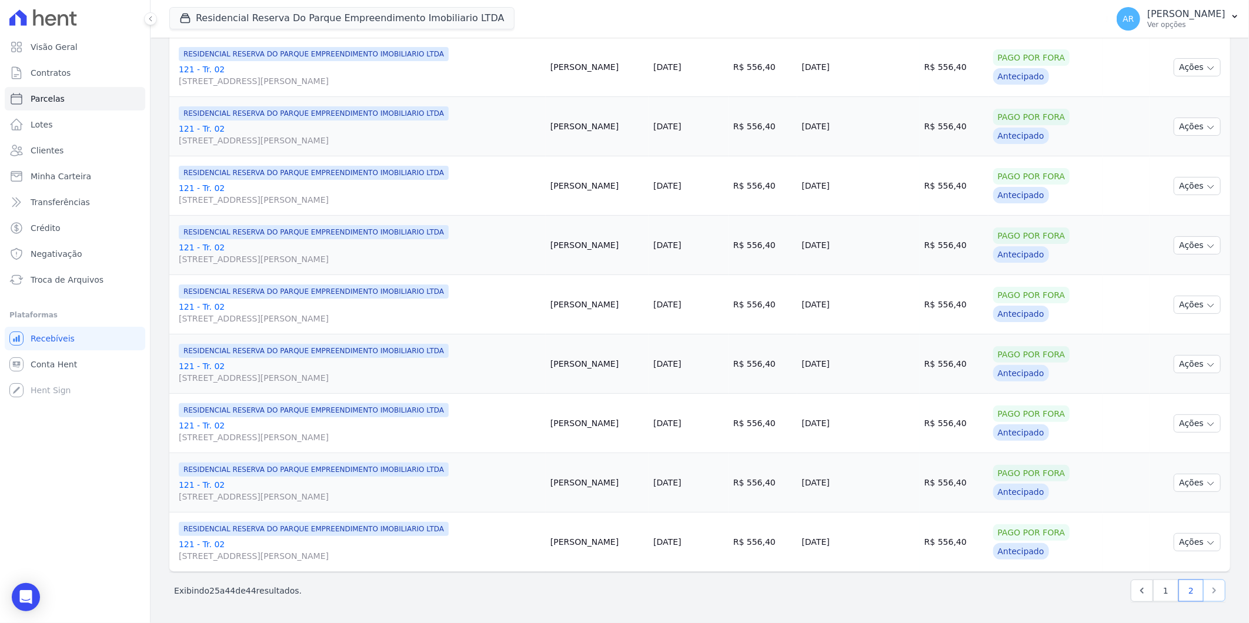
click at [1212, 593] on icon "Next" at bounding box center [1214, 591] width 4 height 6
select select
